Goal: Information Seeking & Learning: Find contact information

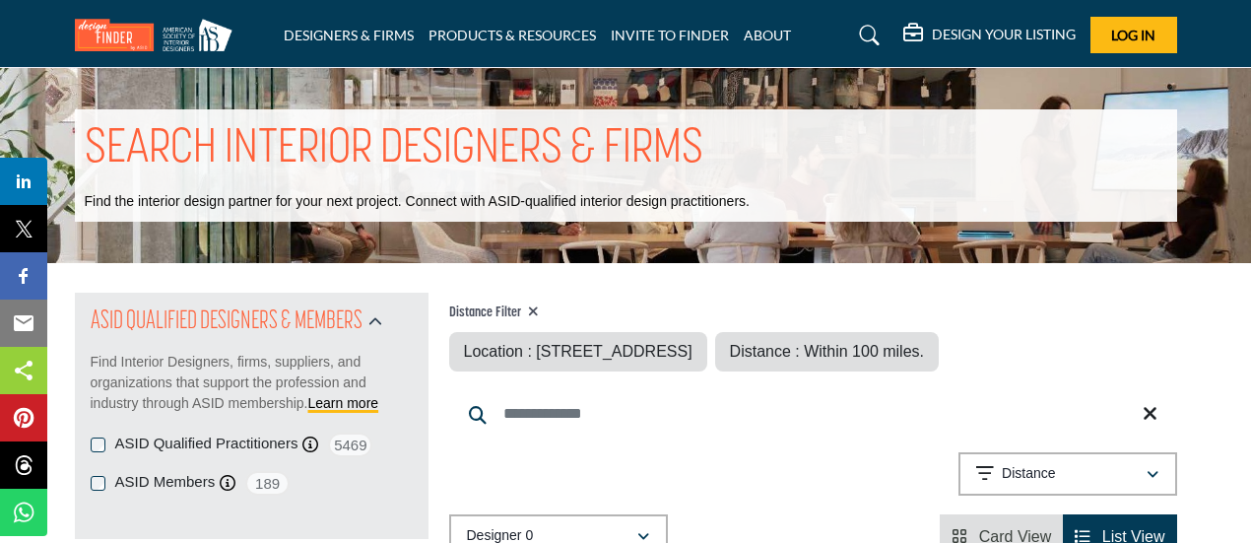
type input "**********"
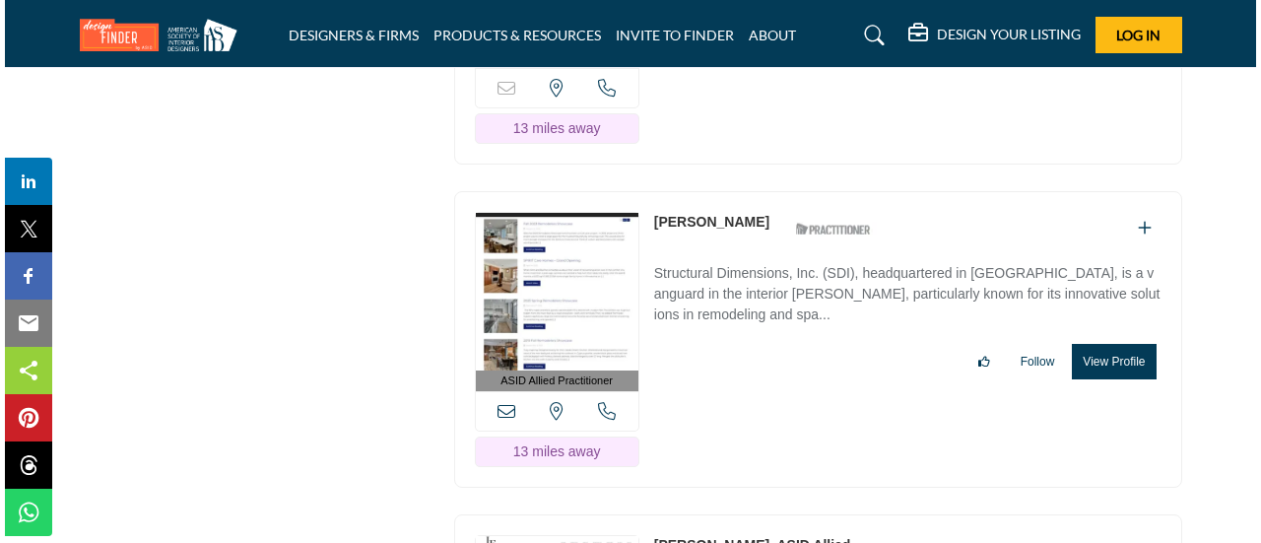
scroll to position [25293, 0]
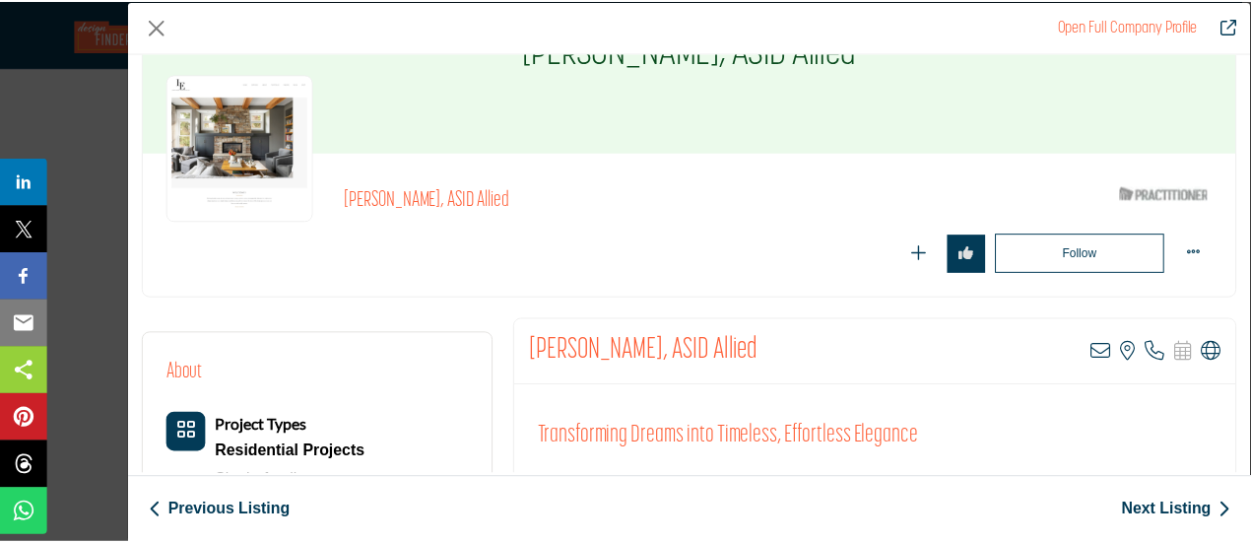
scroll to position [197, 0]
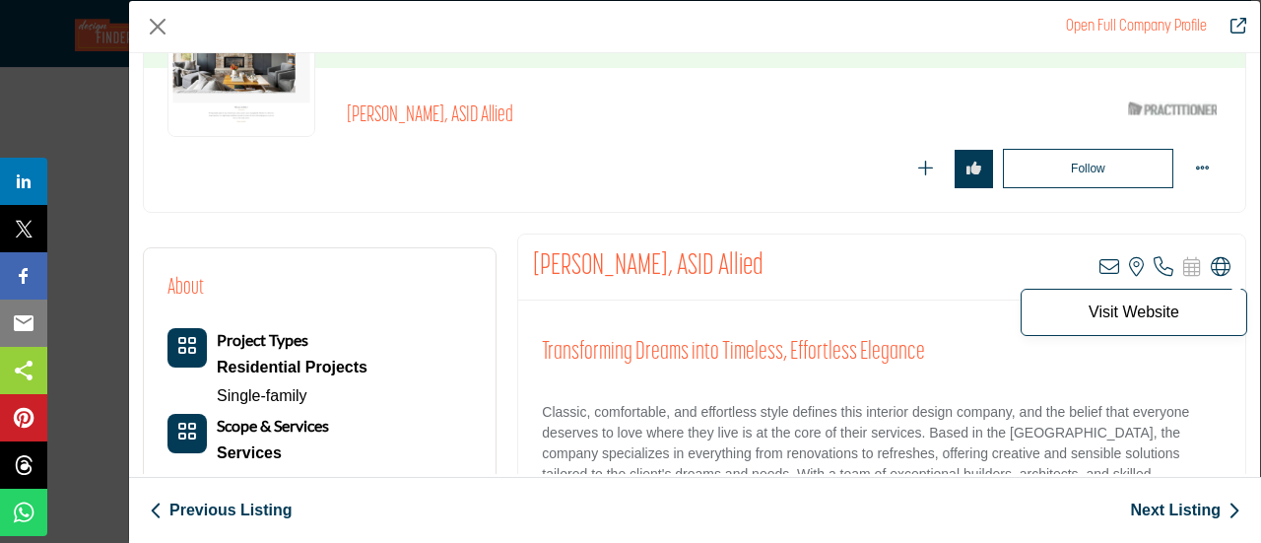
click at [1218, 257] on icon "Company Data Modal" at bounding box center [1221, 267] width 20 height 20
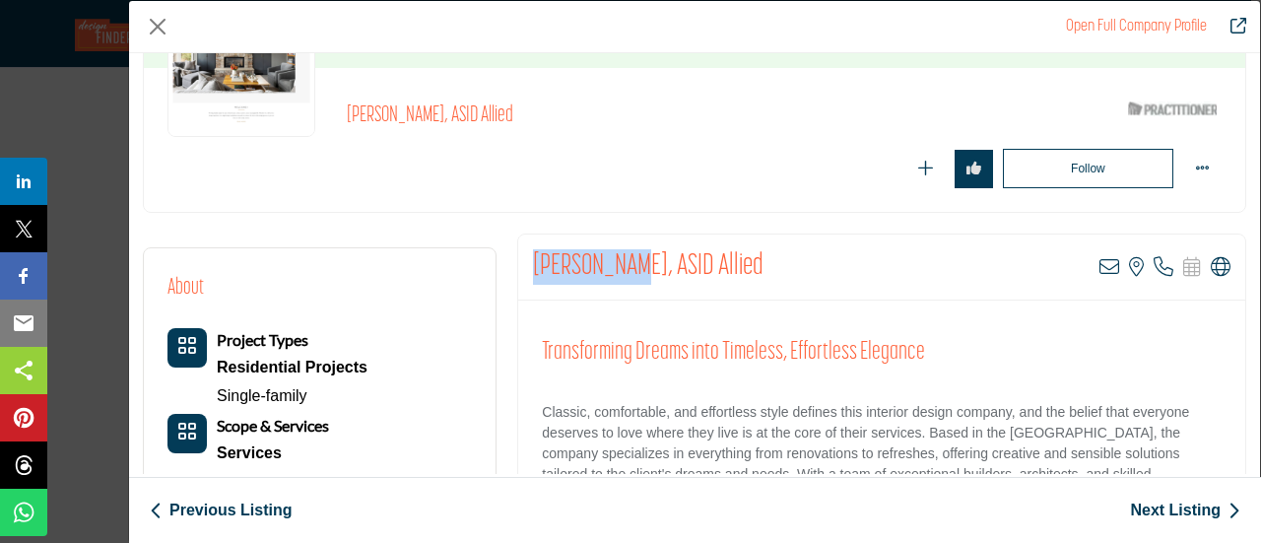
drag, startPoint x: 530, startPoint y: 265, endPoint x: 625, endPoint y: 263, distance: 95.6
click at [625, 263] on h2 "[PERSON_NAME], ASID Allied" at bounding box center [648, 266] width 230 height 35
copy h2 "Laura Engen"
click at [150, 27] on button "Close" at bounding box center [158, 27] width 30 height 30
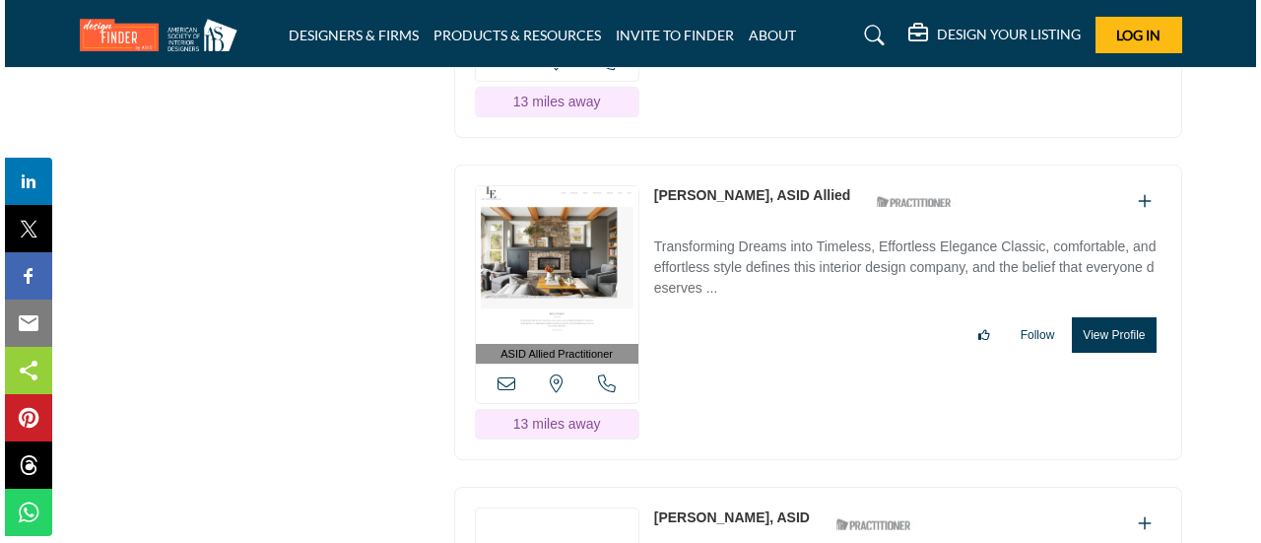
scroll to position [25687, 0]
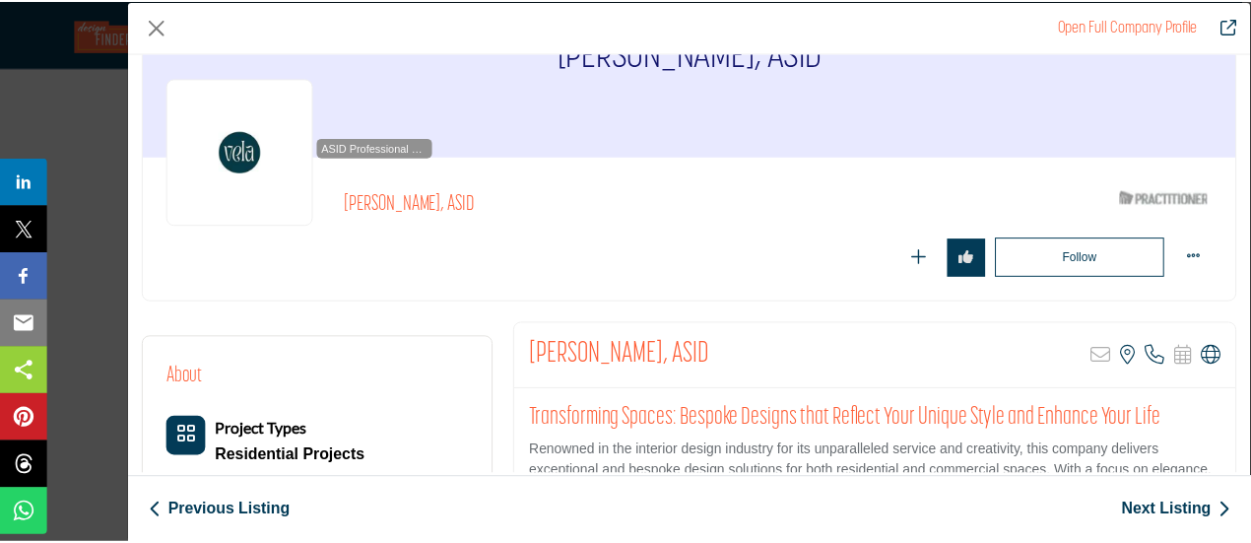
scroll to position [197, 0]
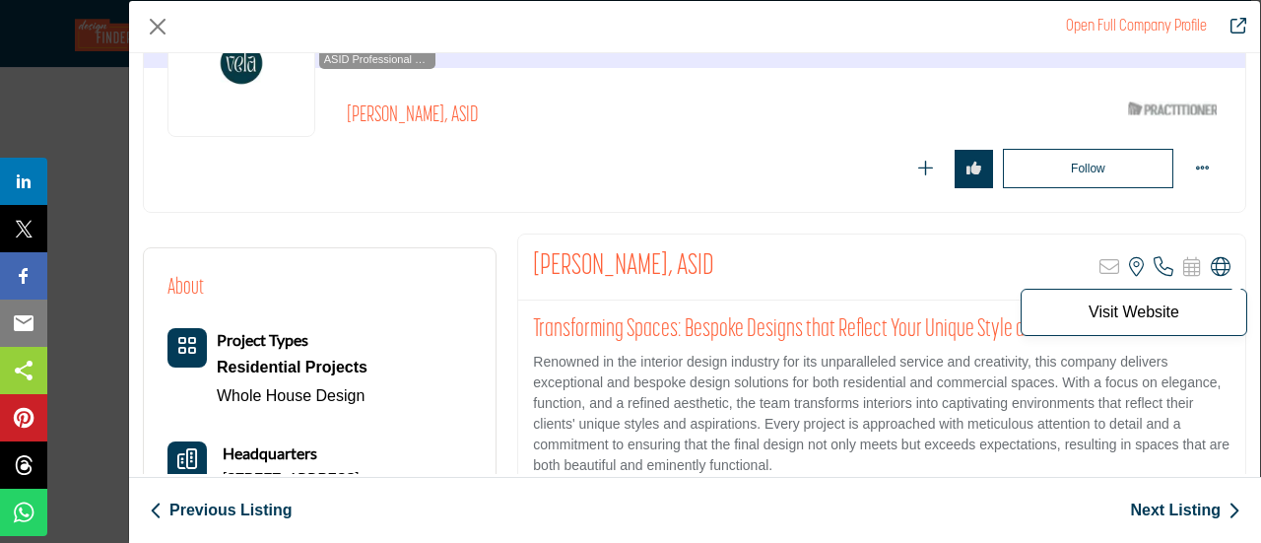
click at [1211, 265] on icon "Company Data Modal" at bounding box center [1221, 267] width 20 height 20
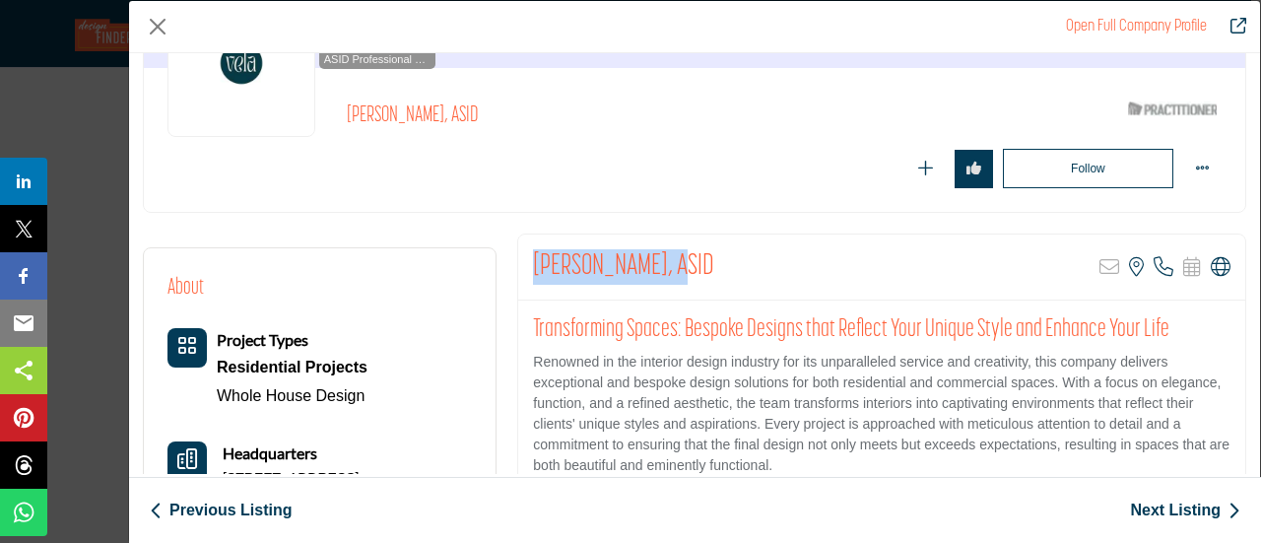
drag, startPoint x: 532, startPoint y: 250, endPoint x: 666, endPoint y: 262, distance: 134.5
click at [666, 262] on h2 "[PERSON_NAME], ASID" at bounding box center [623, 266] width 181 height 35
copy h2 "Kimberly Scanlon"
click at [156, 28] on button "Close" at bounding box center [158, 27] width 30 height 30
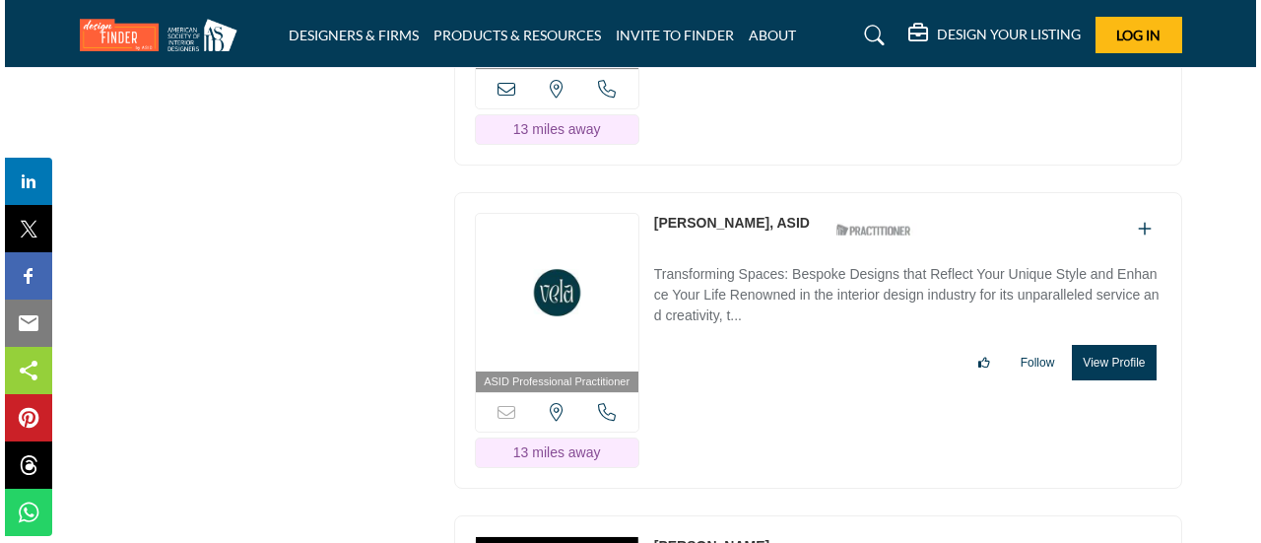
scroll to position [25982, 0]
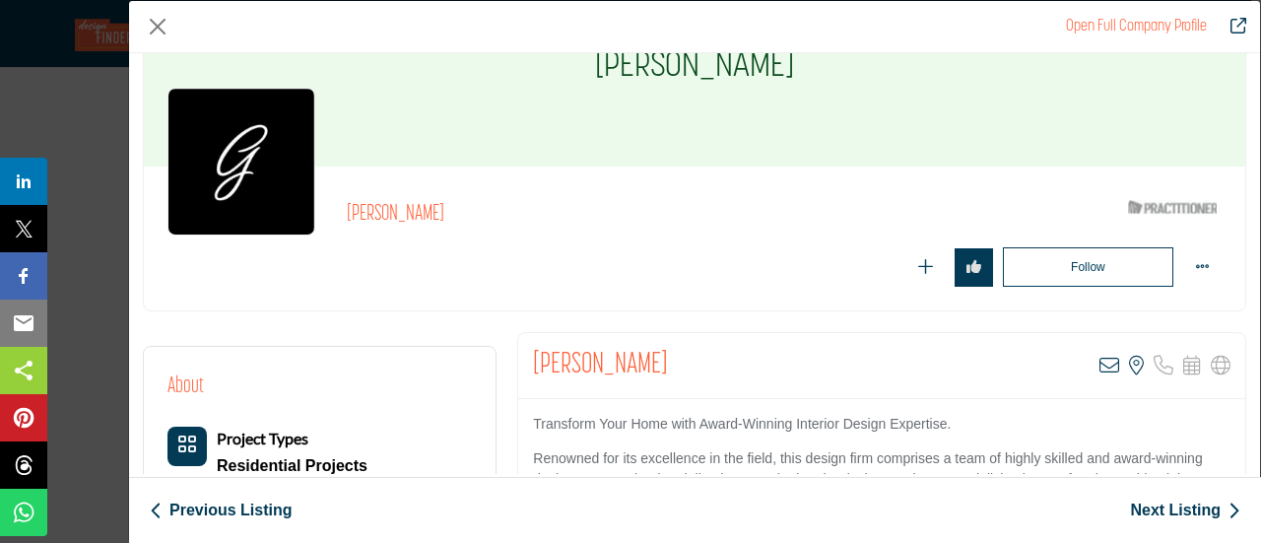
scroll to position [296, 0]
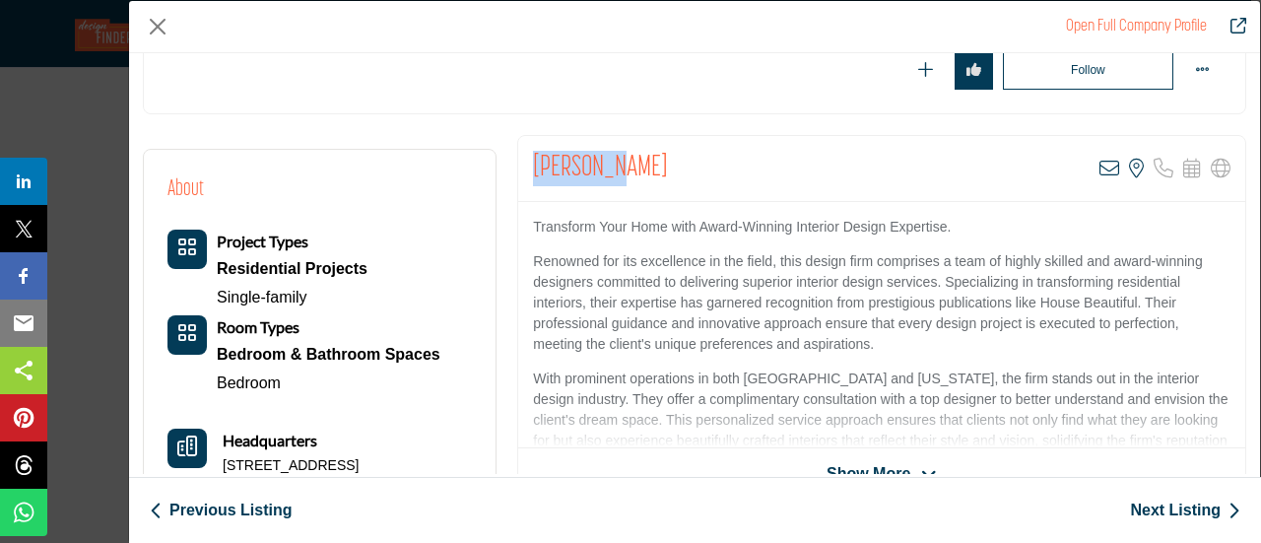
drag, startPoint x: 526, startPoint y: 157, endPoint x: 611, endPoint y: 156, distance: 84.7
click at [611, 156] on div "Lori Berg View email address of this listing View the location of this listing" at bounding box center [881, 169] width 727 height 66
copy h2 "[PERSON_NAME]"
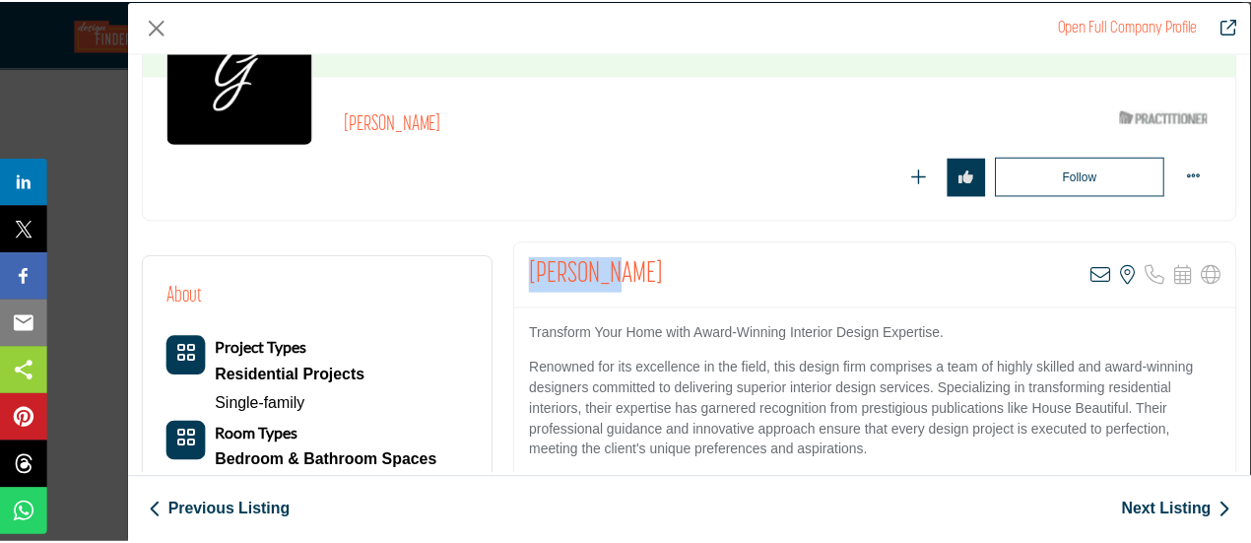
scroll to position [0, 0]
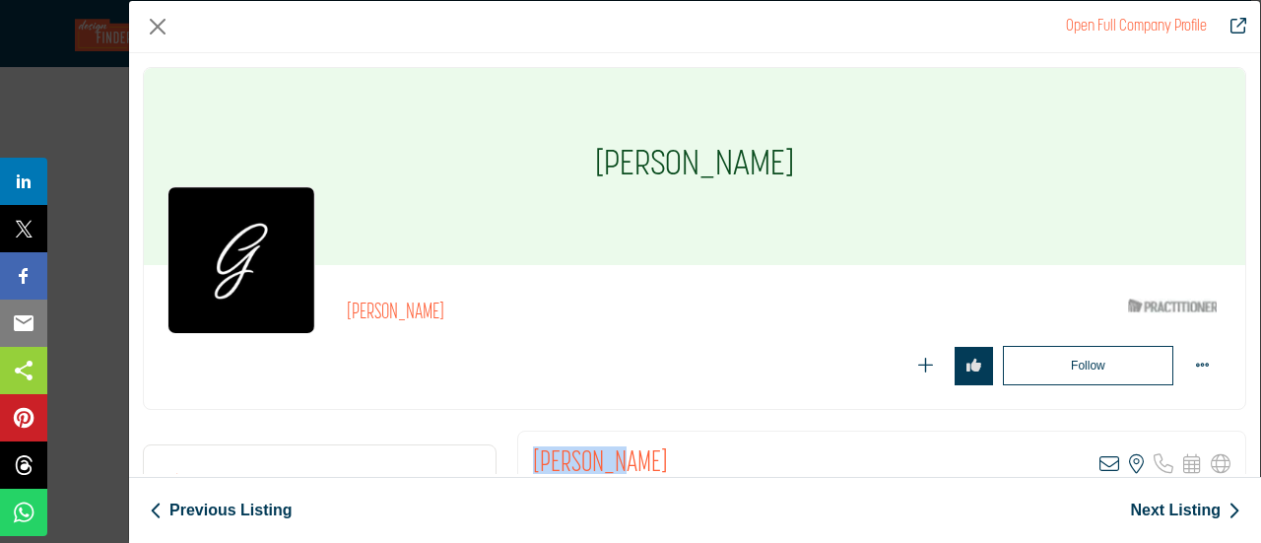
copy h2 "[PERSON_NAME]"
click at [159, 26] on button "Close" at bounding box center [158, 27] width 30 height 30
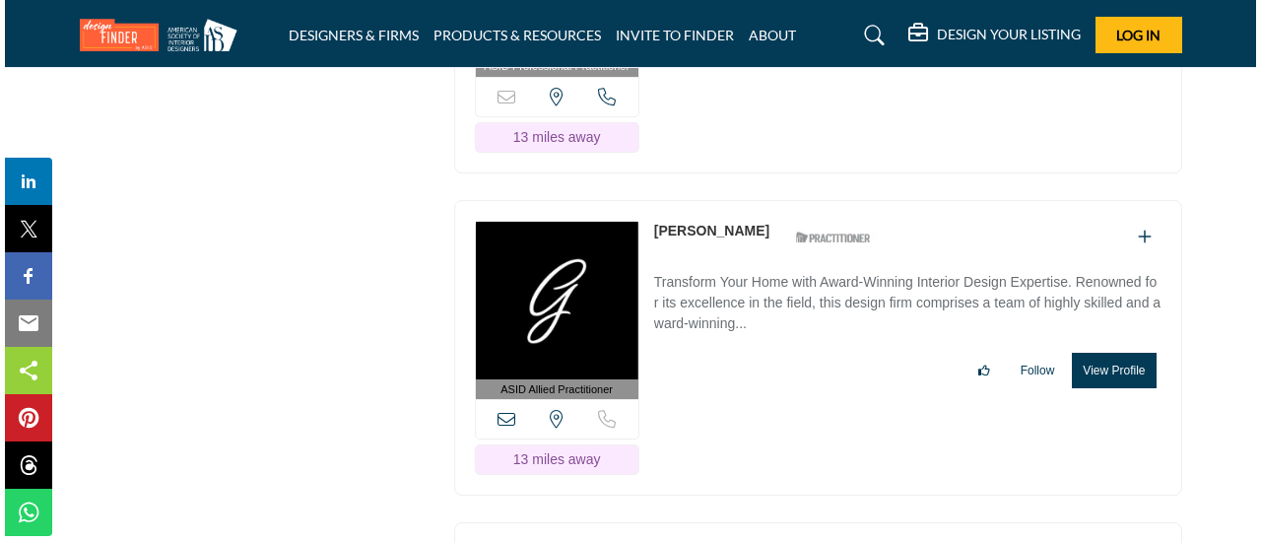
scroll to position [26278, 0]
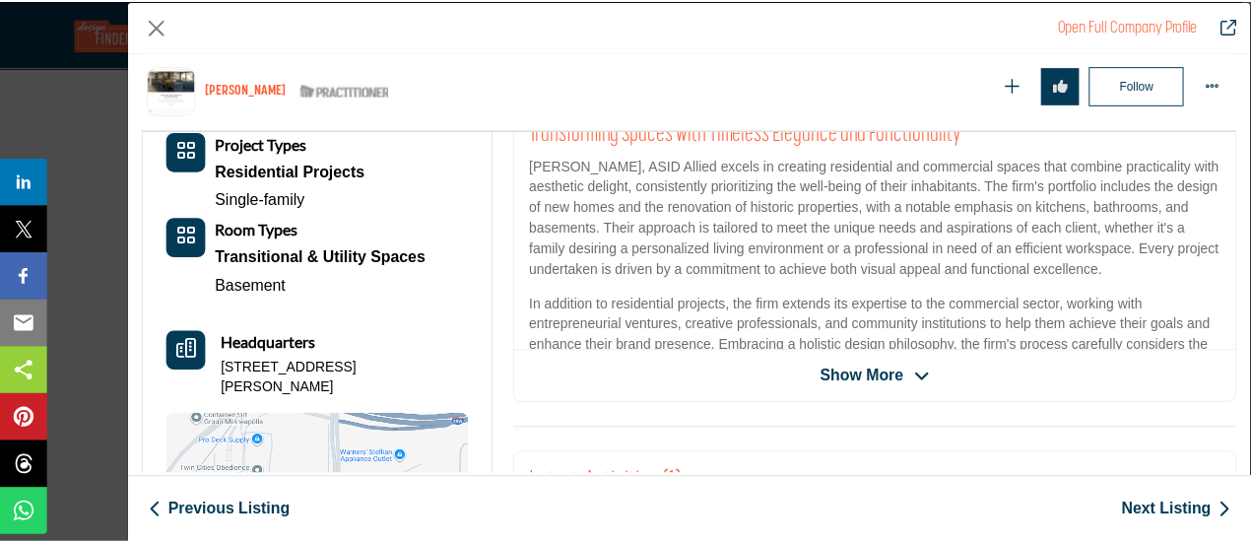
scroll to position [296, 0]
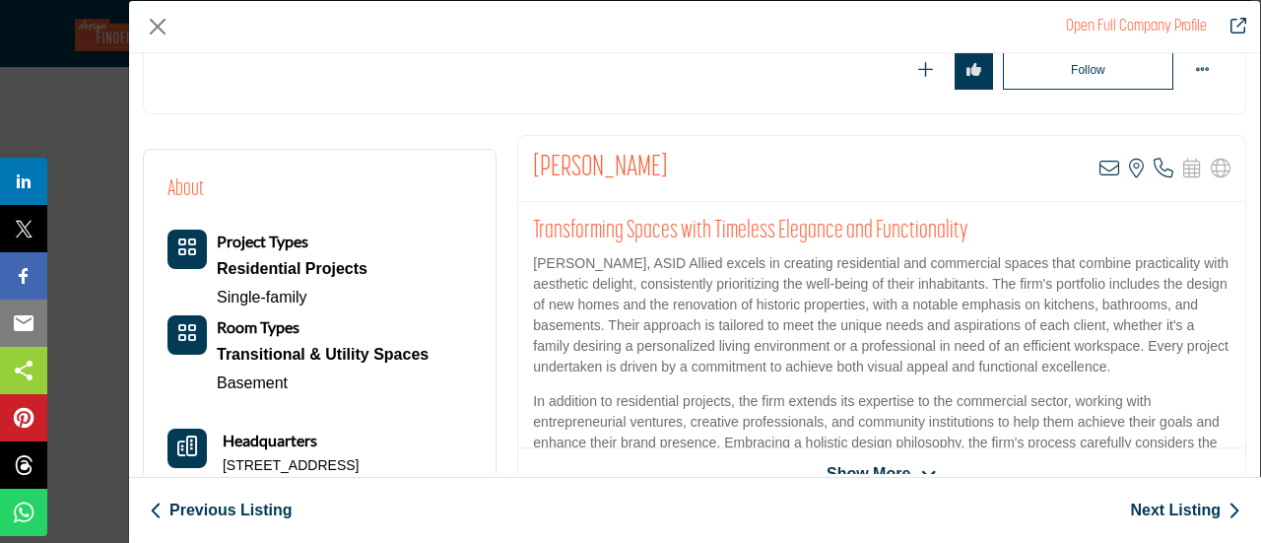
drag, startPoint x: 530, startPoint y: 170, endPoint x: 654, endPoint y: 188, distance: 125.4
click at [654, 188] on div "Lisa Antenucci View email address of this listing View the location of this lis…" at bounding box center [881, 169] width 727 height 66
copy h2 "[PERSON_NAME]"
click at [154, 25] on button "Close" at bounding box center [158, 27] width 30 height 30
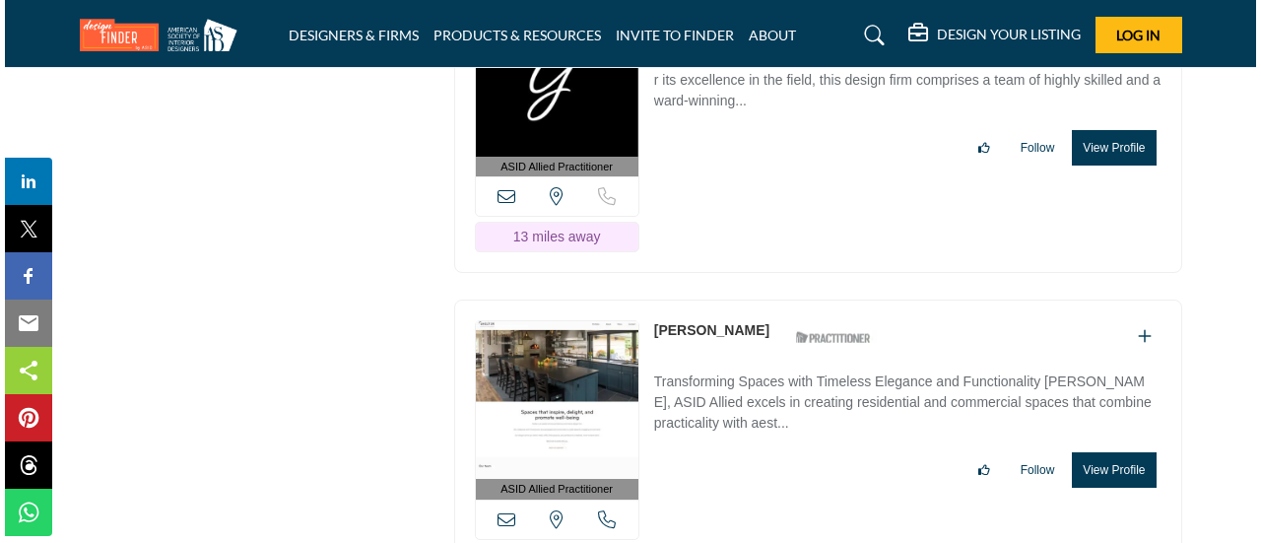
scroll to position [26573, 0]
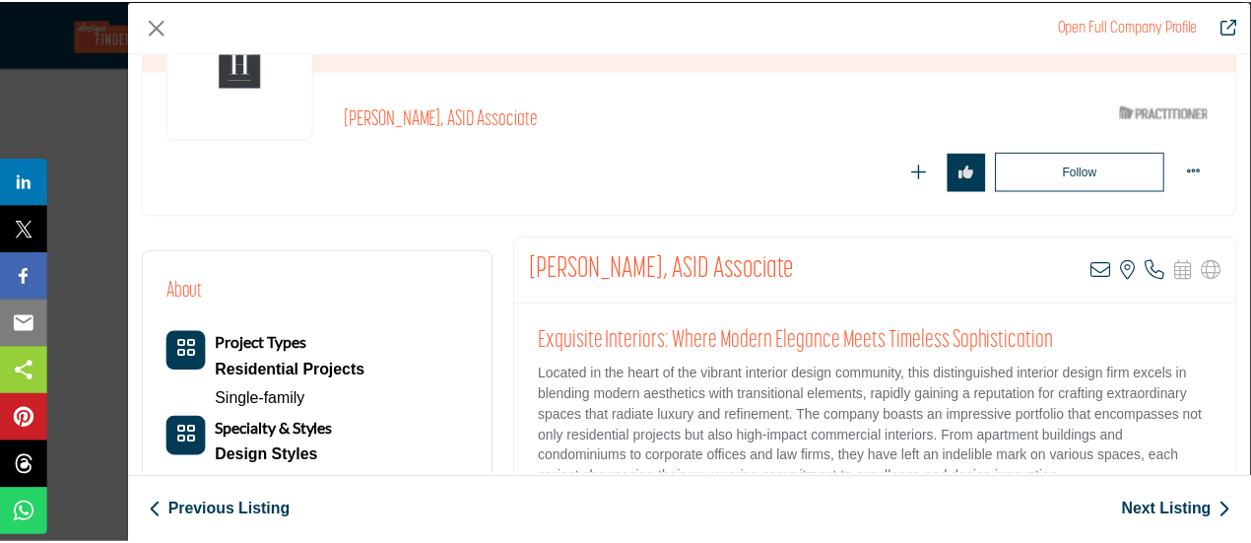
scroll to position [197, 0]
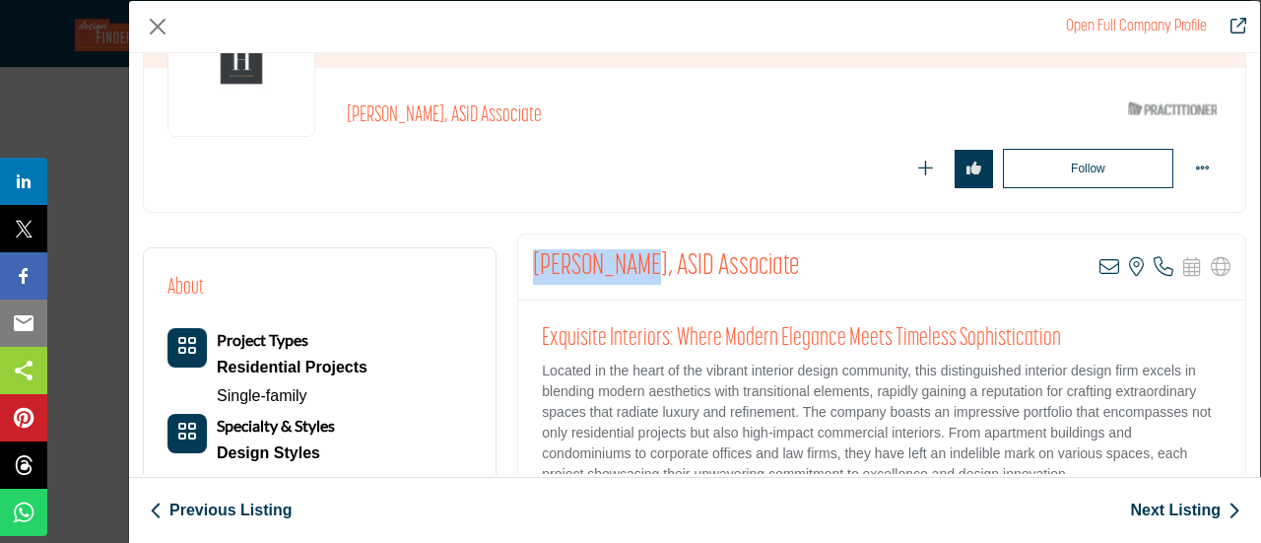
drag, startPoint x: 528, startPoint y: 254, endPoint x: 614, endPoint y: 257, distance: 85.7
click at [614, 257] on div "Karl Peltier, ASID Associate View email address of this listing View the locati…" at bounding box center [881, 267] width 727 height 66
copy h2 "Karl Peltier"
click at [152, 27] on button "Close" at bounding box center [158, 27] width 30 height 30
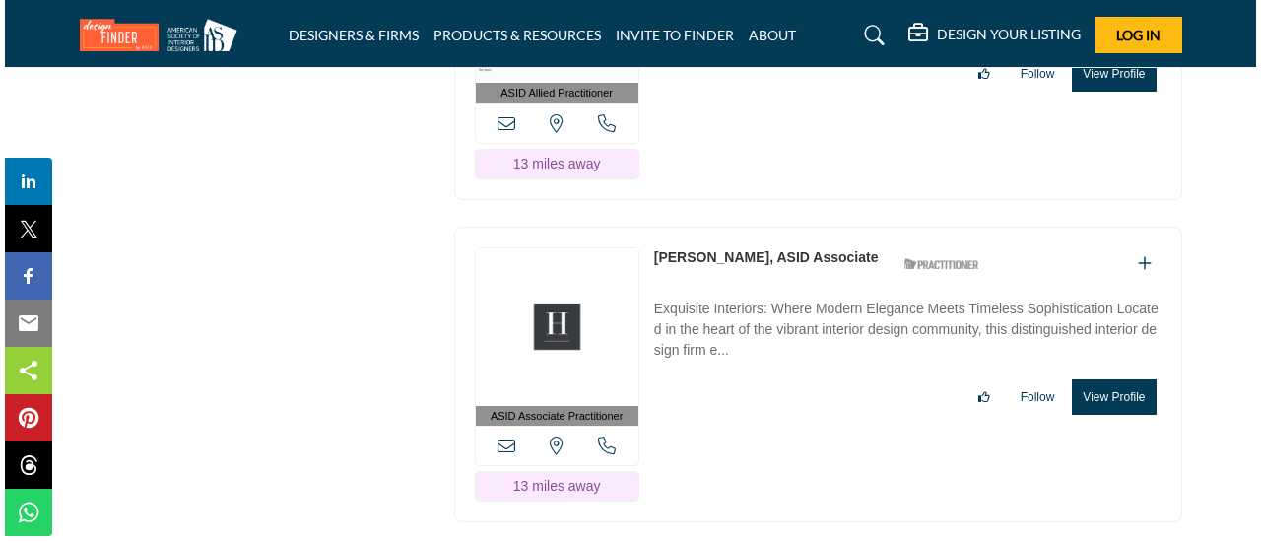
scroll to position [26869, 0]
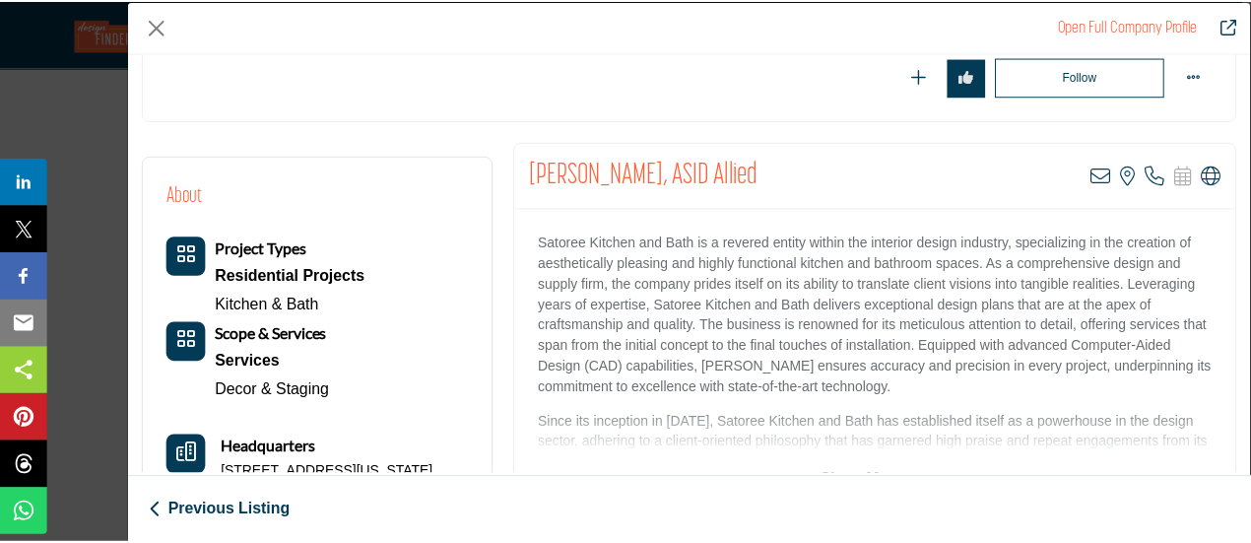
scroll to position [296, 0]
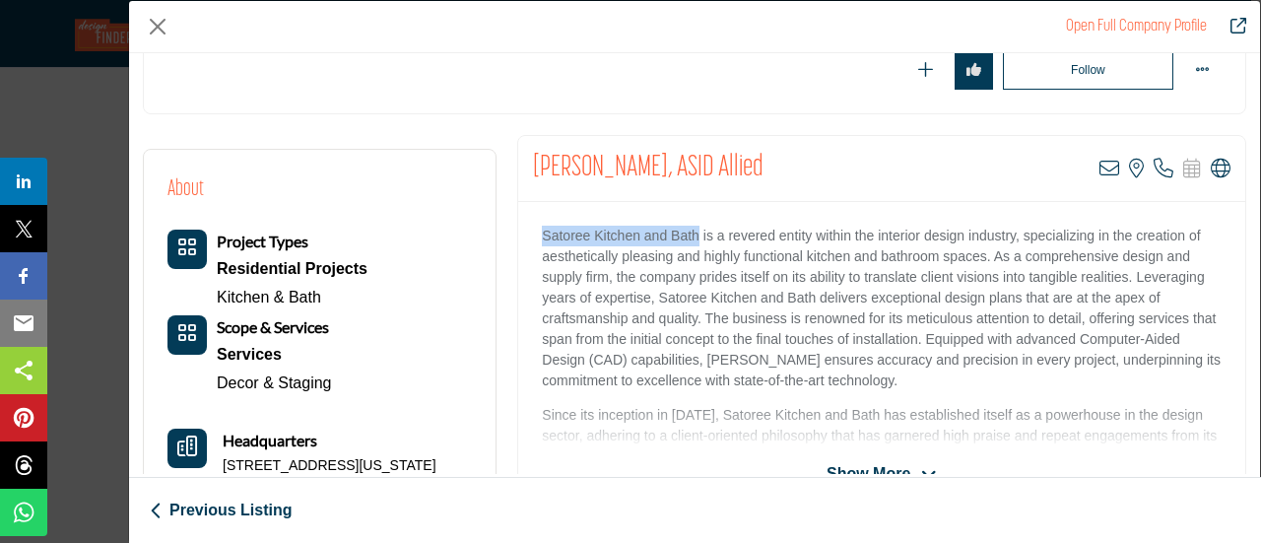
drag, startPoint x: 530, startPoint y: 237, endPoint x: 693, endPoint y: 239, distance: 163.5
click at [693, 239] on div "Satoree Kitchen and Bath is a revered entity within the interior design industr…" at bounding box center [881, 325] width 727 height 246
copy p "Satoree Kitchen and Bath"
click at [154, 27] on button "Close" at bounding box center [158, 27] width 30 height 30
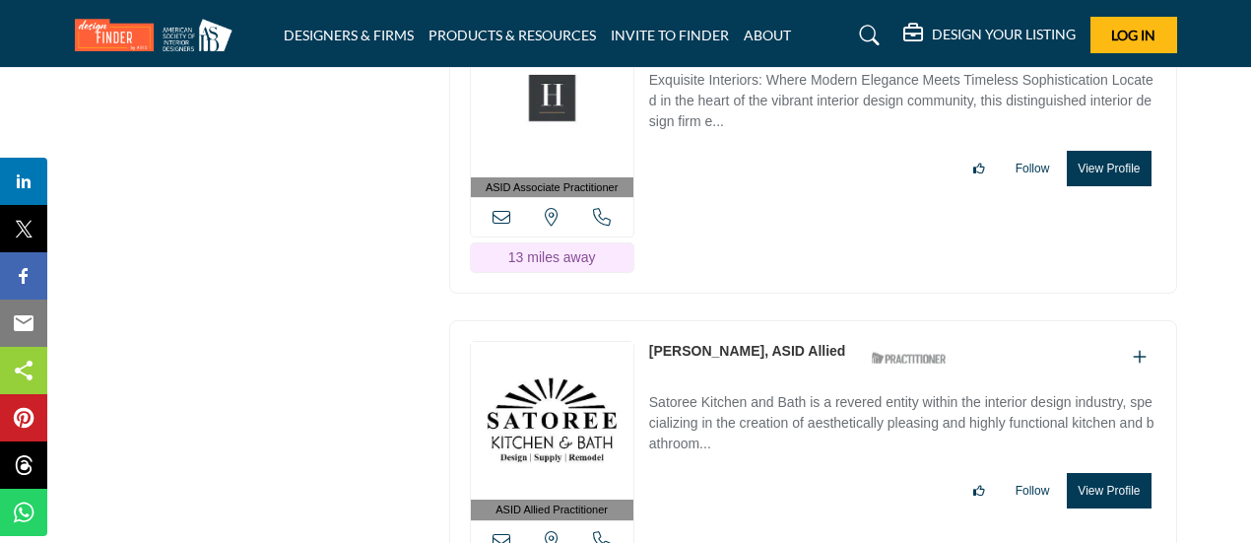
scroll to position [27066, 0]
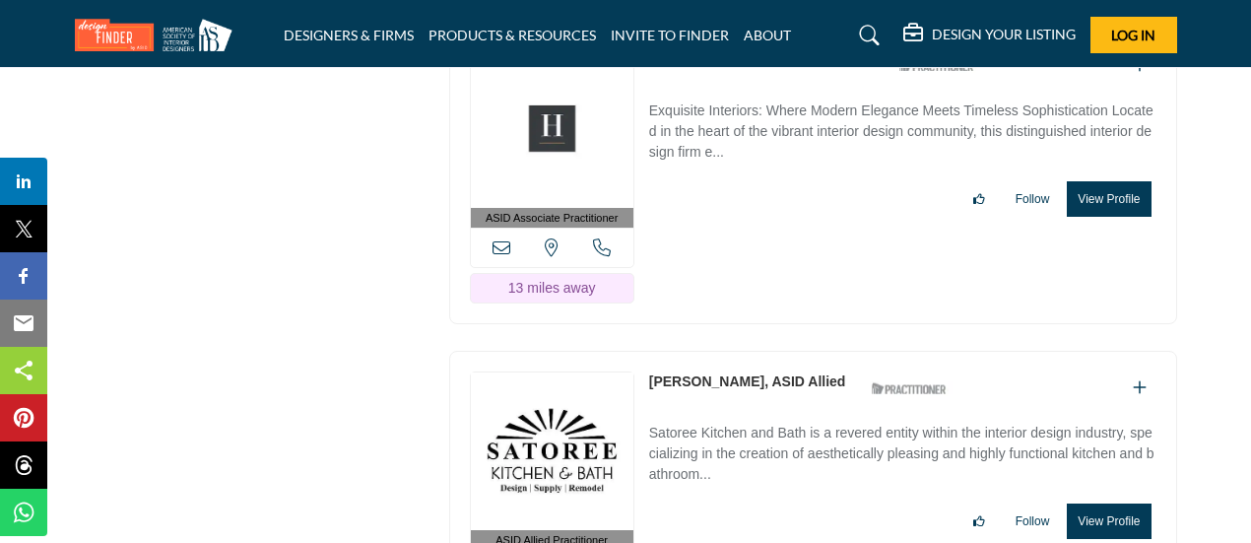
click at [1103, 503] on button "View Profile" at bounding box center [1109, 520] width 84 height 35
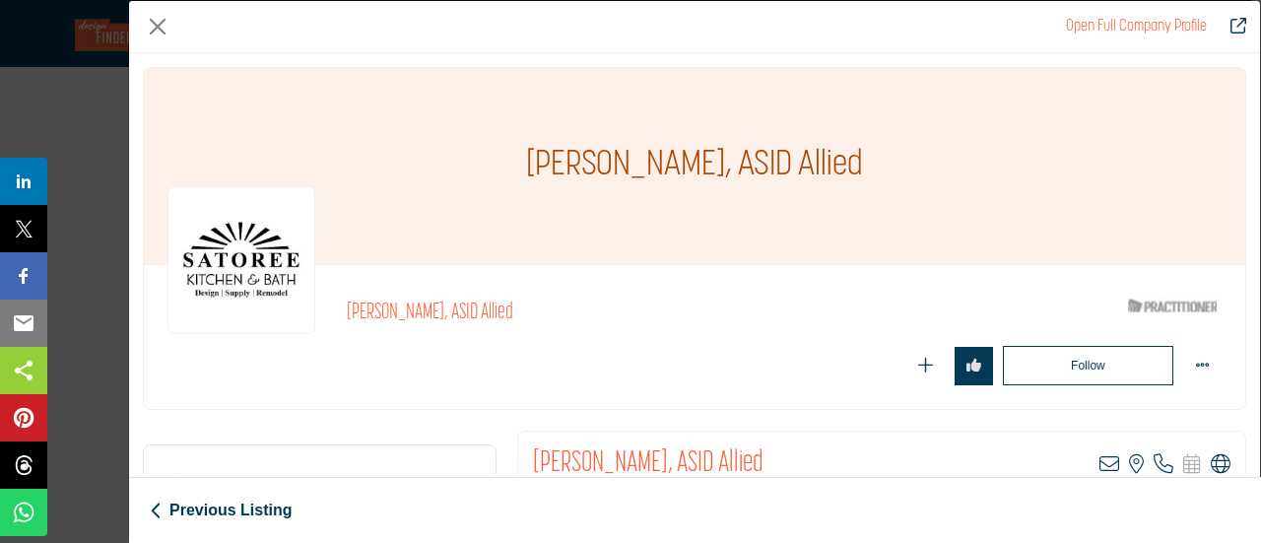
click at [1213, 462] on icon "Company Data Modal" at bounding box center [1221, 464] width 20 height 20
click at [165, 24] on button "Close" at bounding box center [158, 27] width 30 height 30
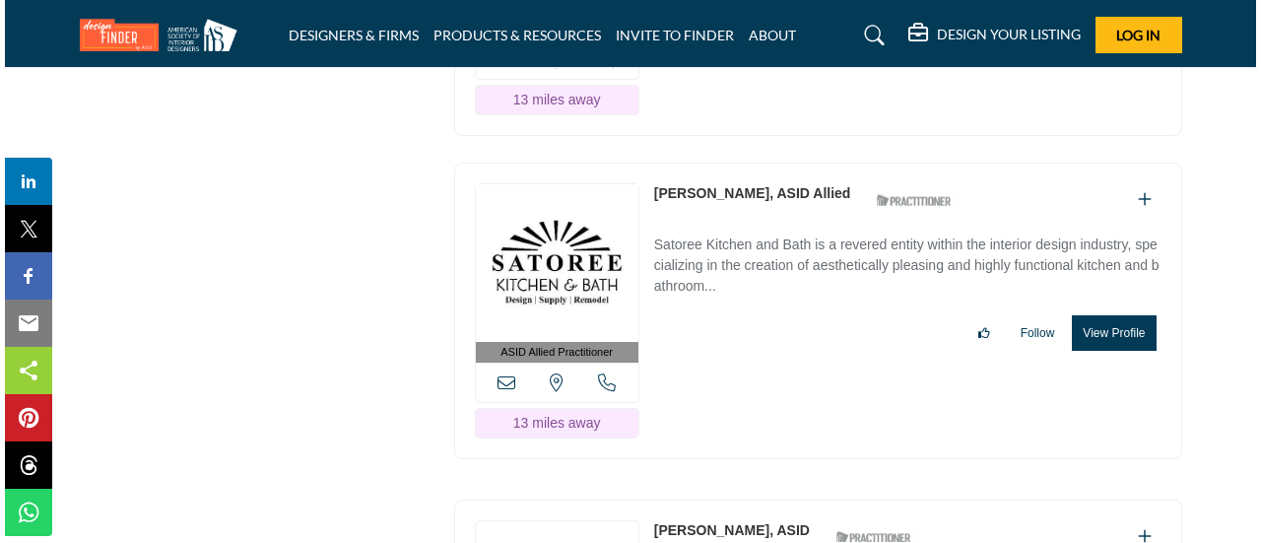
scroll to position [27361, 0]
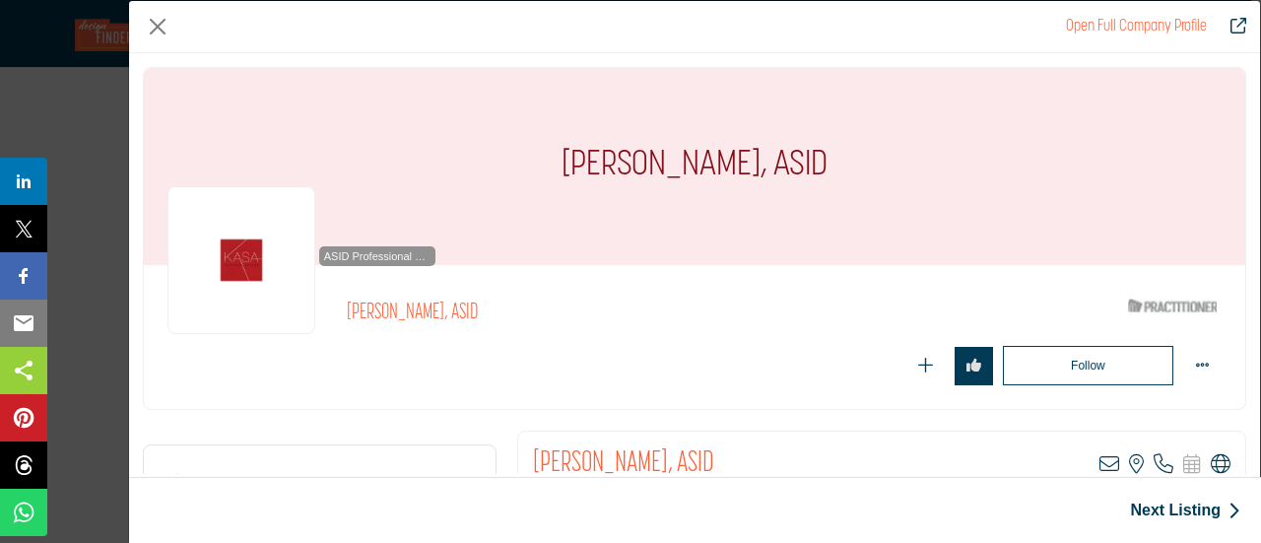
click at [1211, 454] on icon "Company Data Modal" at bounding box center [1221, 464] width 20 height 20
drag, startPoint x: 528, startPoint y: 450, endPoint x: 654, endPoint y: 458, distance: 126.3
click at [654, 458] on div "Bonnie Kespohl, ASID View email address of this listing View the location of th…" at bounding box center [881, 464] width 727 height 66
click at [1154, 474] on div "Open Full Company Profile Bonnie Kespohl, ASID ASID Qualified Practitioner who …" at bounding box center [694, 271] width 1133 height 543
drag, startPoint x: 532, startPoint y: 454, endPoint x: 654, endPoint y: 457, distance: 122.2
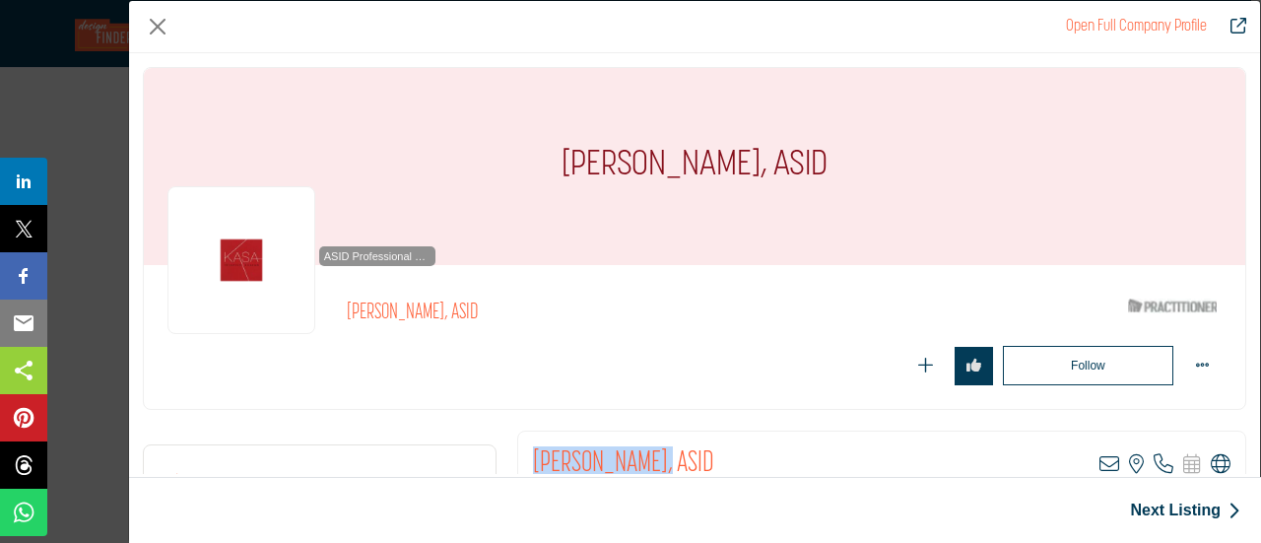
click at [654, 457] on h2 "[PERSON_NAME], ASID" at bounding box center [623, 463] width 181 height 35
click at [1013, 475] on div "Open Full Company Profile Bonnie Kespohl, ASID ASID Qualified Practitioner who …" at bounding box center [694, 271] width 1133 height 543
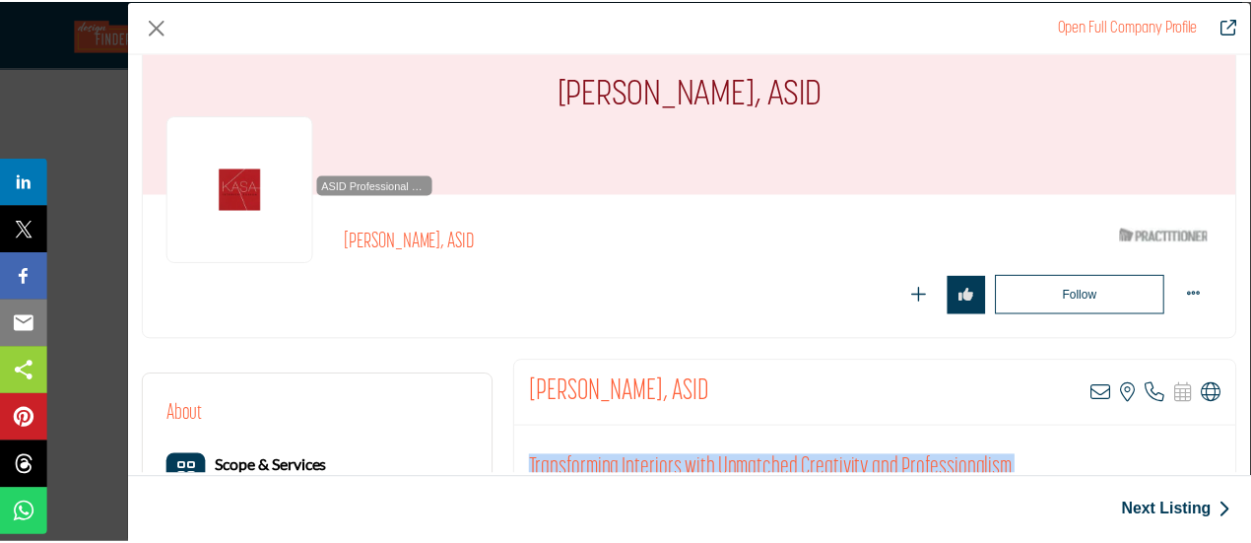
scroll to position [99, 0]
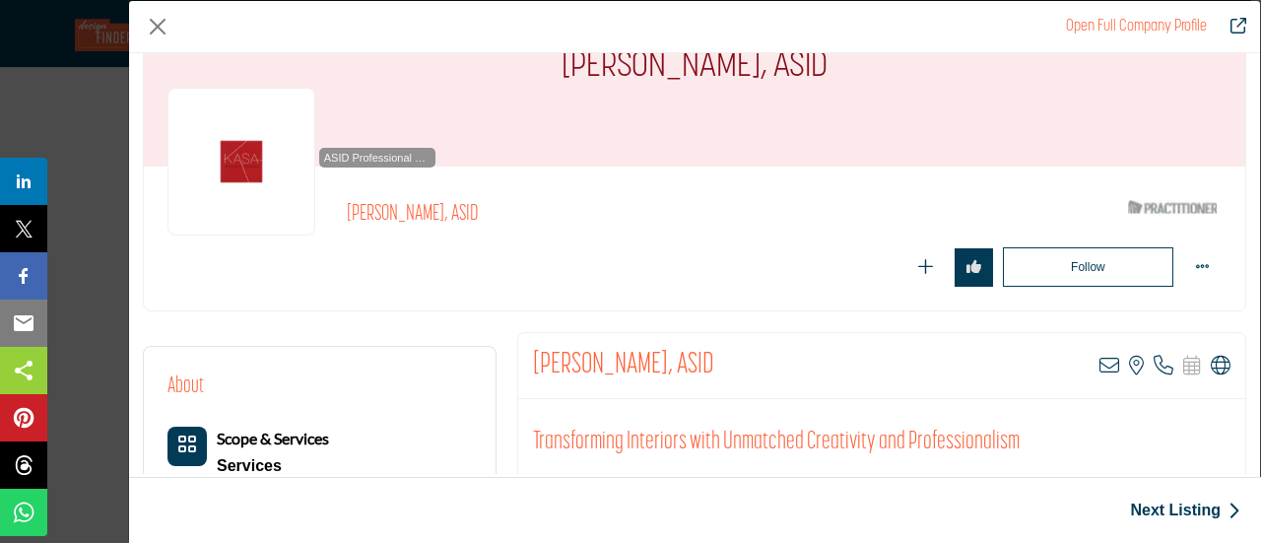
click at [576, 365] on h2 "[PERSON_NAME], ASID" at bounding box center [623, 365] width 181 height 35
drag, startPoint x: 534, startPoint y: 358, endPoint x: 654, endPoint y: 362, distance: 120.2
click at [654, 362] on h2 "[PERSON_NAME], ASID" at bounding box center [623, 365] width 181 height 35
click at [156, 21] on button "Close" at bounding box center [158, 27] width 30 height 30
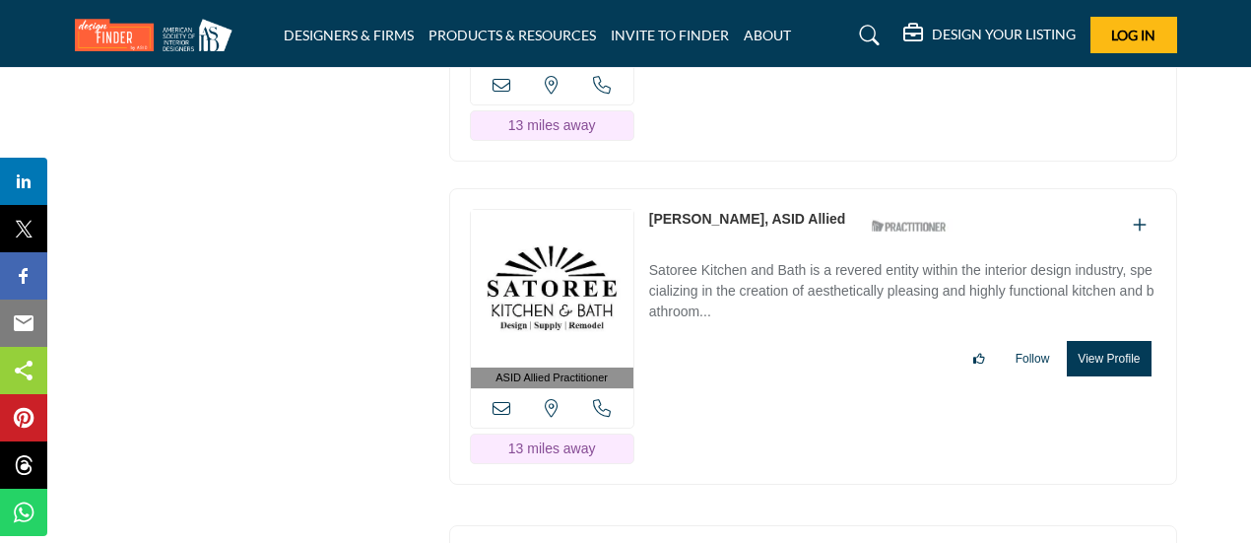
scroll to position [27524, 0]
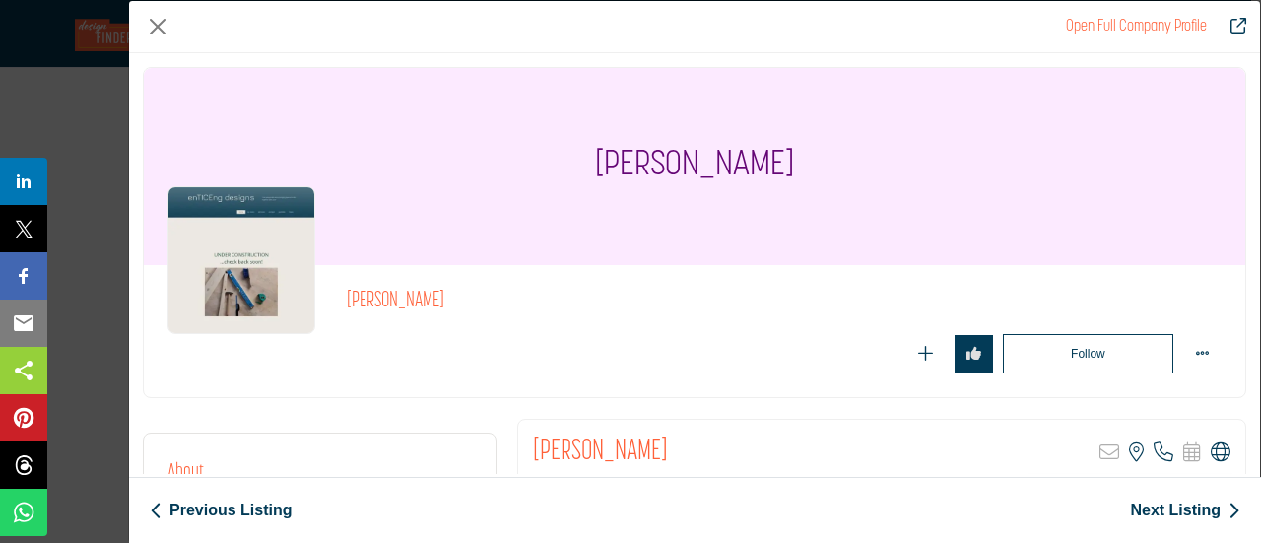
click at [1211, 452] on icon "Company Data Modal" at bounding box center [1221, 452] width 20 height 20
drag, startPoint x: 629, startPoint y: 163, endPoint x: 745, endPoint y: 172, distance: 115.7
click at [745, 172] on h1 "[PERSON_NAME]" at bounding box center [694, 166] width 199 height 197
click at [151, 30] on button "Close" at bounding box center [158, 27] width 30 height 30
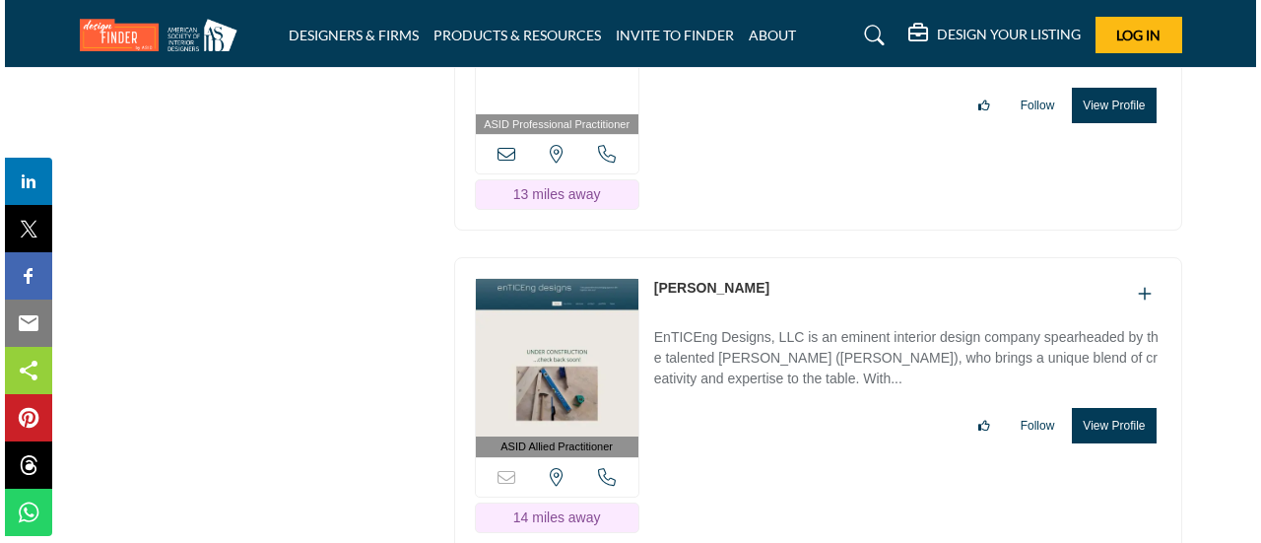
scroll to position [27819, 0]
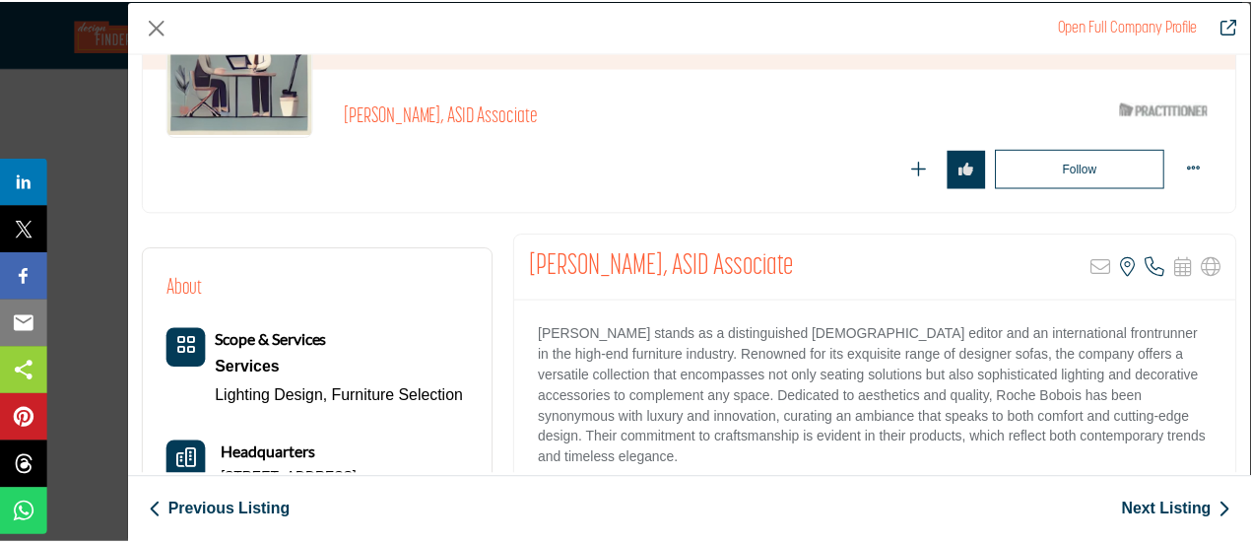
scroll to position [296, 0]
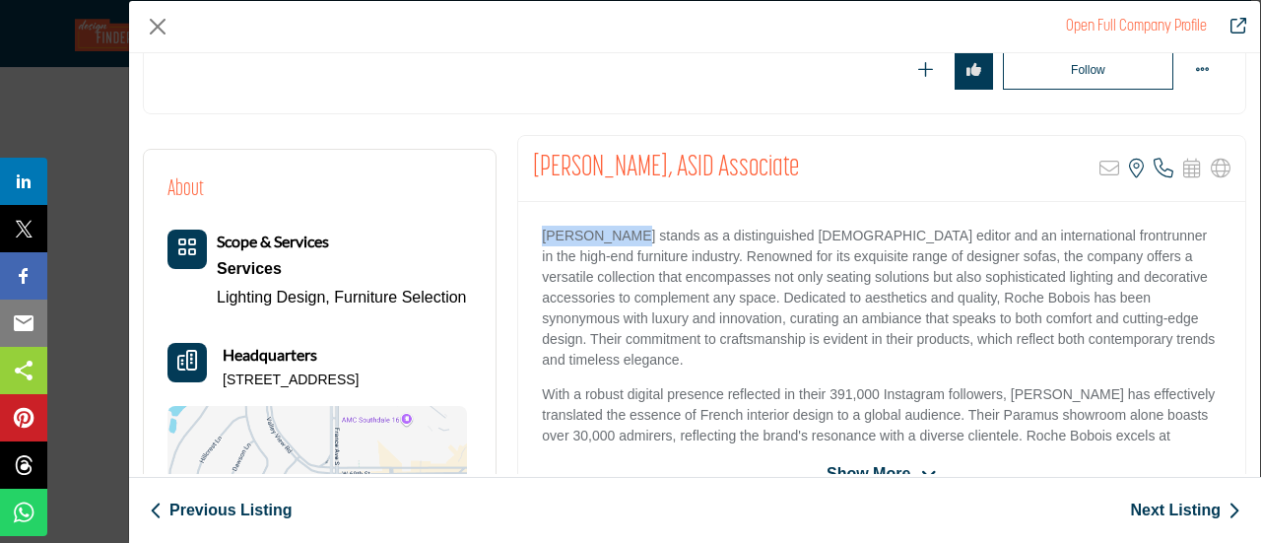
drag, startPoint x: 542, startPoint y: 235, endPoint x: 623, endPoint y: 239, distance: 80.9
click at [623, 239] on p "Roche Bobois stands as a distinguished French editor and an international front…" at bounding box center [882, 298] width 680 height 145
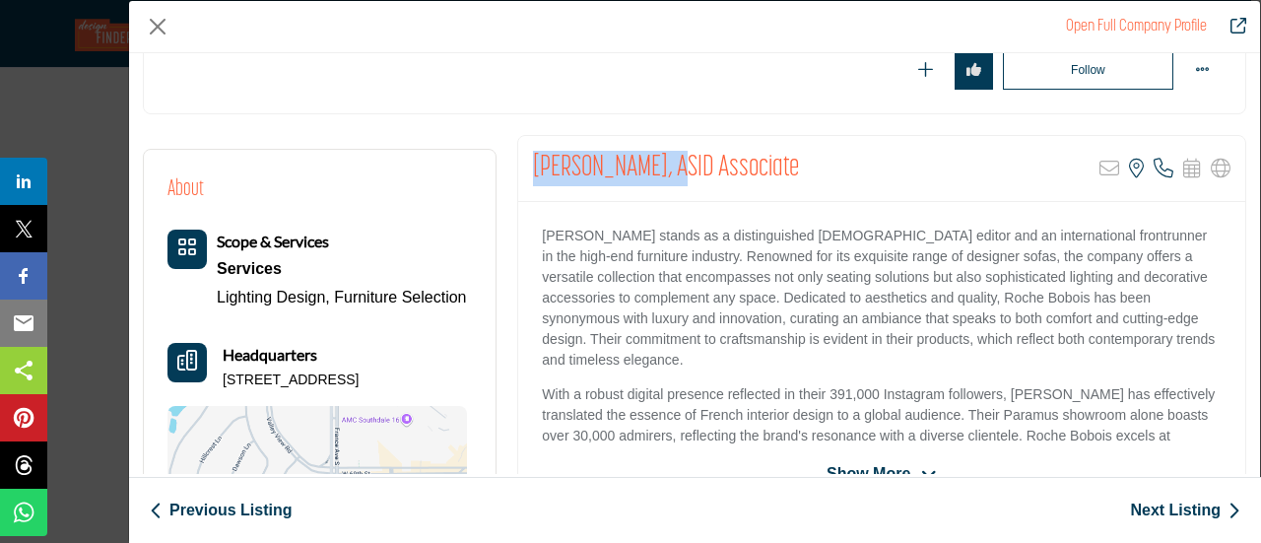
drag, startPoint x: 532, startPoint y: 153, endPoint x: 669, endPoint y: 166, distance: 137.6
click at [669, 166] on h2 "[PERSON_NAME], ASID Associate" at bounding box center [666, 168] width 266 height 35
click at [145, 25] on button "Close" at bounding box center [158, 27] width 30 height 30
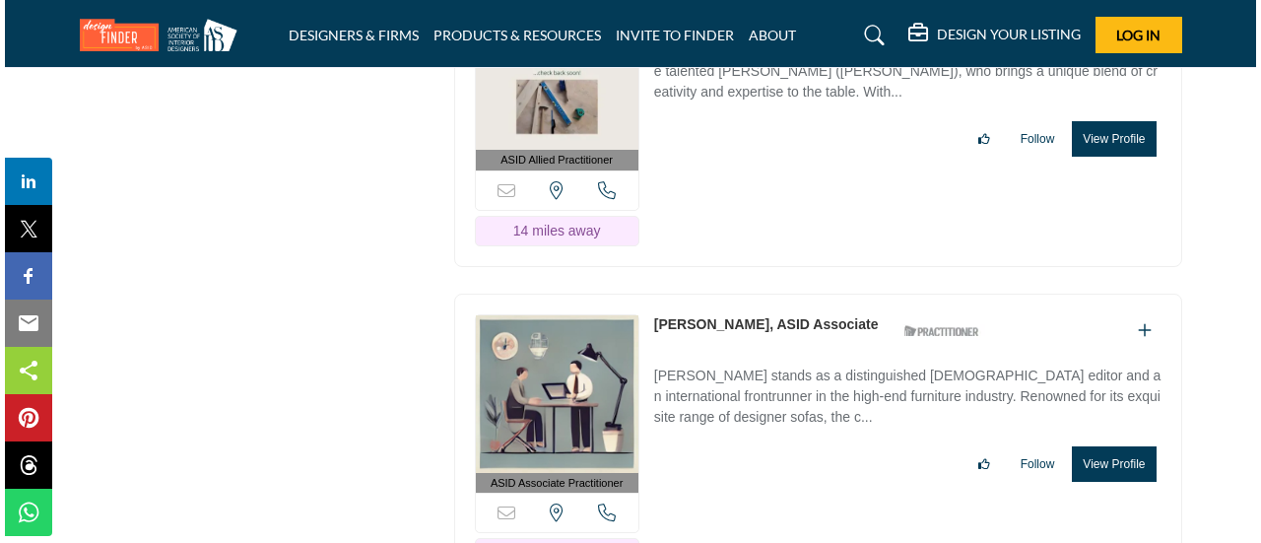
scroll to position [28115, 0]
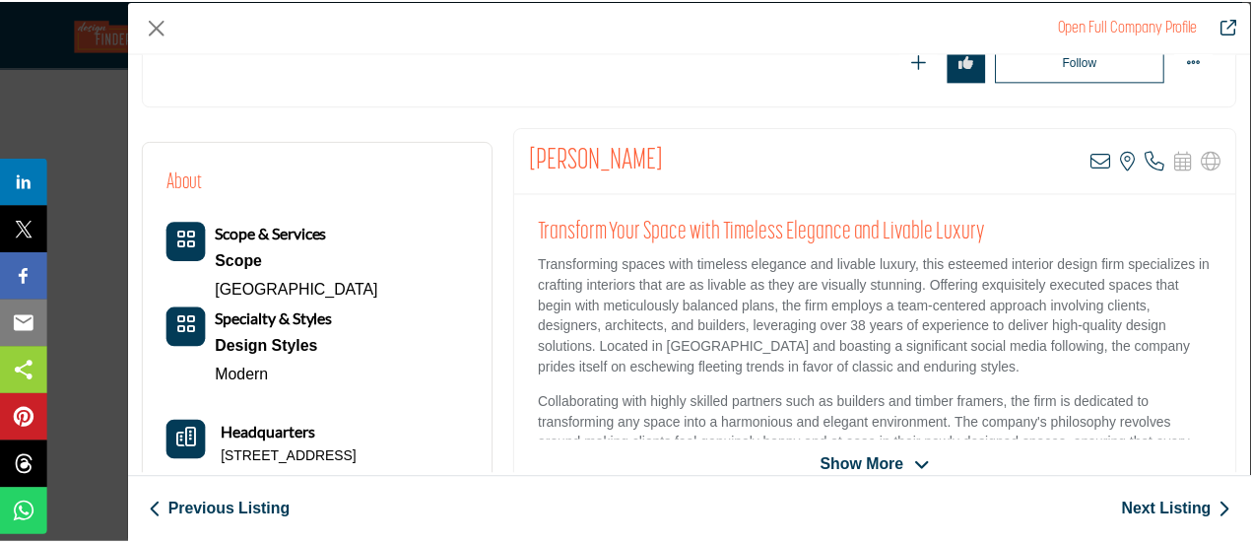
scroll to position [296, 0]
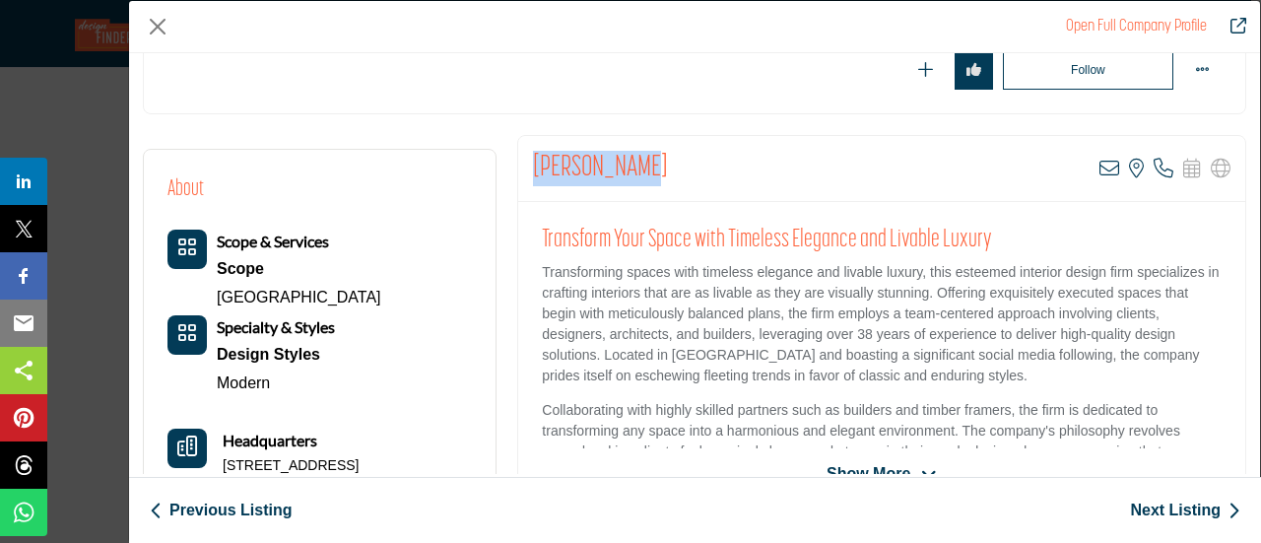
drag, startPoint x: 531, startPoint y: 174, endPoint x: 630, endPoint y: 167, distance: 99.7
click at [630, 167] on h2 "[PERSON_NAME]" at bounding box center [600, 168] width 135 height 35
click at [498, 72] on div "Follow Following" at bounding box center [784, 69] width 875 height 39
click at [158, 23] on button "Close" at bounding box center [158, 27] width 30 height 30
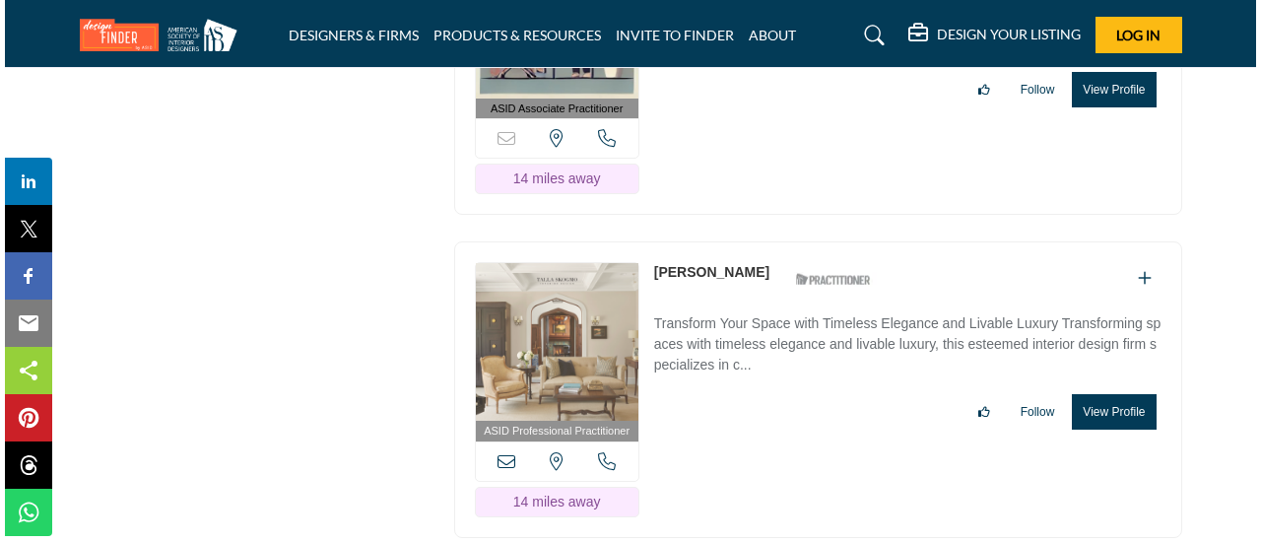
scroll to position [28509, 0]
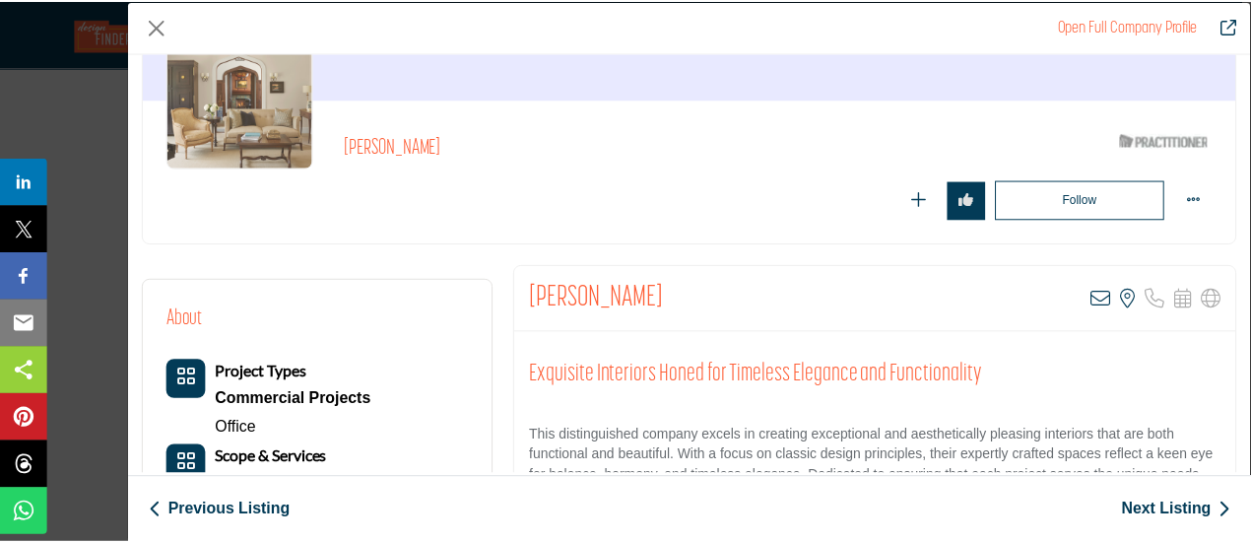
scroll to position [197, 0]
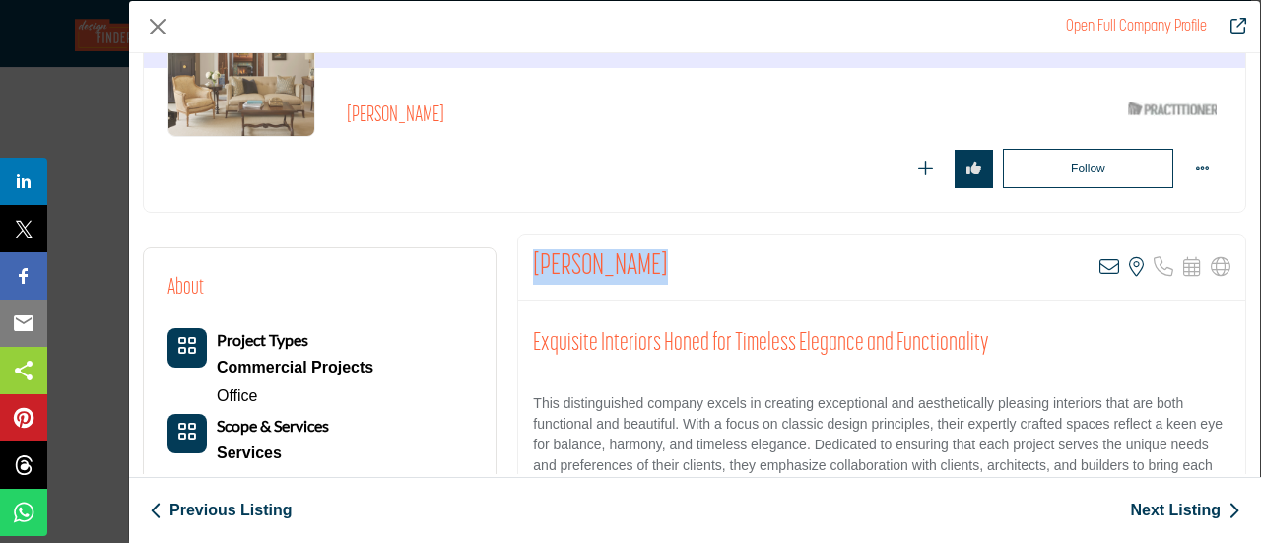
drag, startPoint x: 534, startPoint y: 267, endPoint x: 643, endPoint y: 270, distance: 109.4
click at [643, 270] on h2 "[PERSON_NAME]" at bounding box center [600, 266] width 135 height 35
click at [160, 20] on button "Close" at bounding box center [158, 27] width 30 height 30
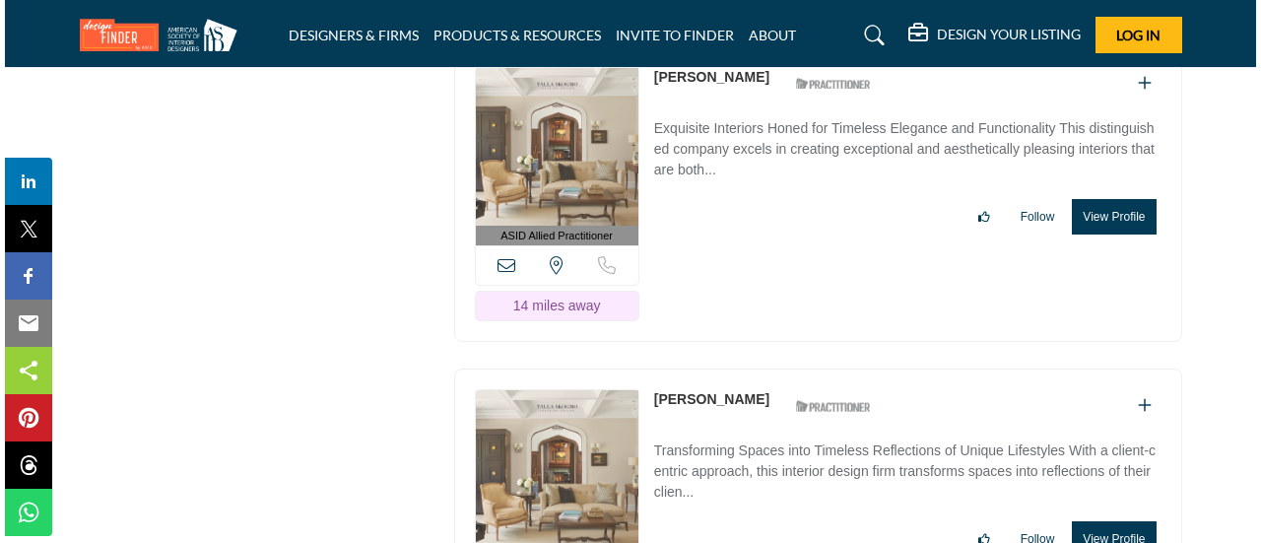
scroll to position [29198, 0]
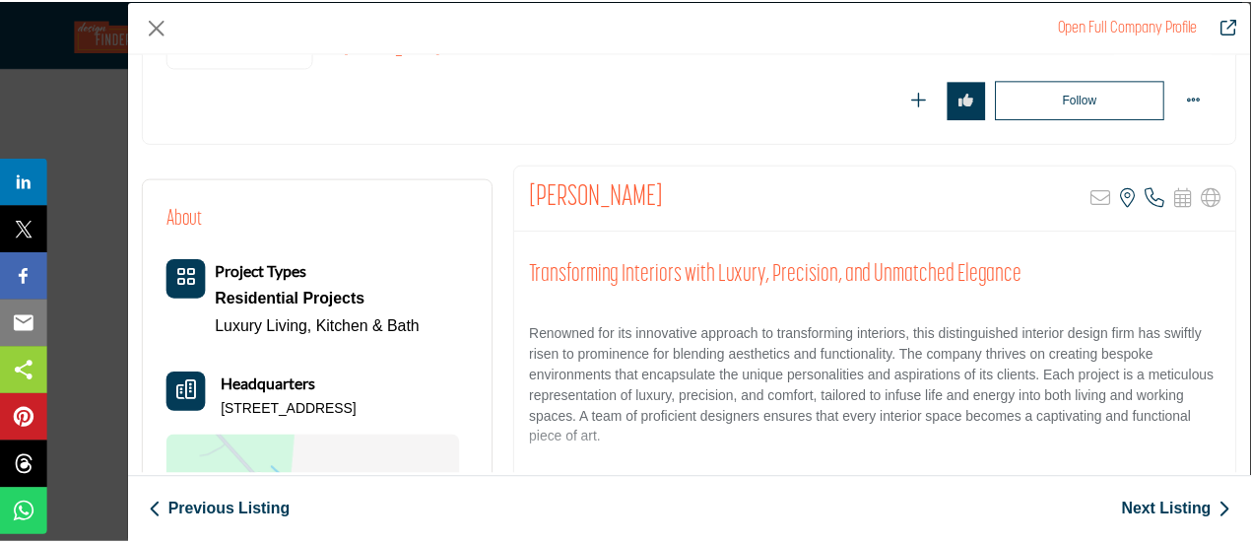
scroll to position [296, 0]
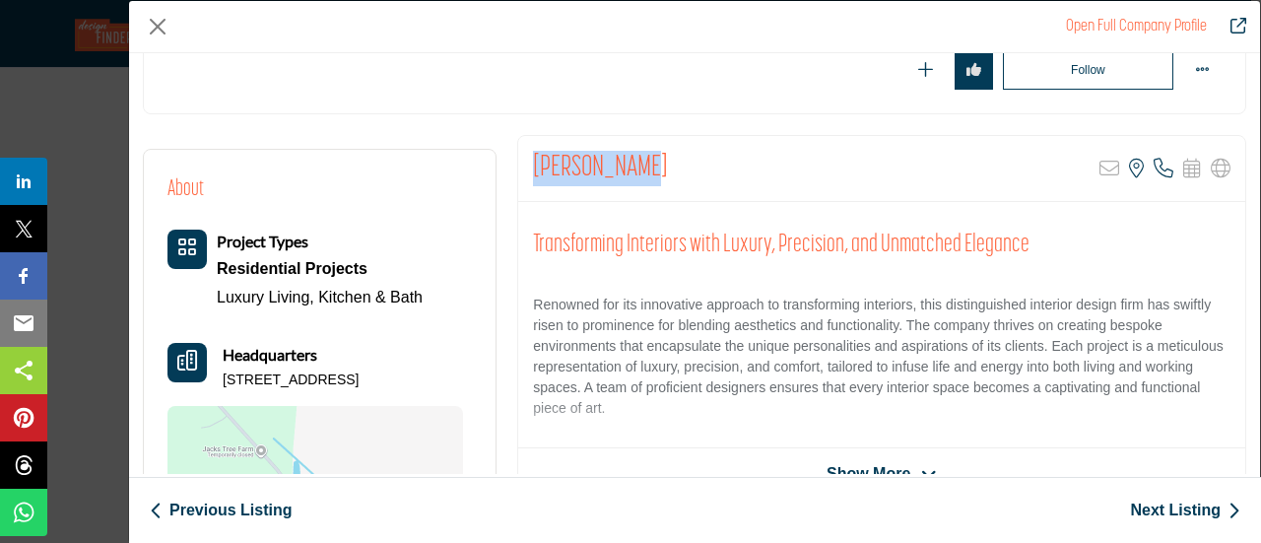
drag, startPoint x: 530, startPoint y: 161, endPoint x: 626, endPoint y: 161, distance: 96.5
click at [626, 161] on div "Callie Jerde Sorry, but this listing is on a subscription plan which does not a…" at bounding box center [881, 169] width 727 height 66
click at [158, 26] on button "Close" at bounding box center [158, 27] width 30 height 30
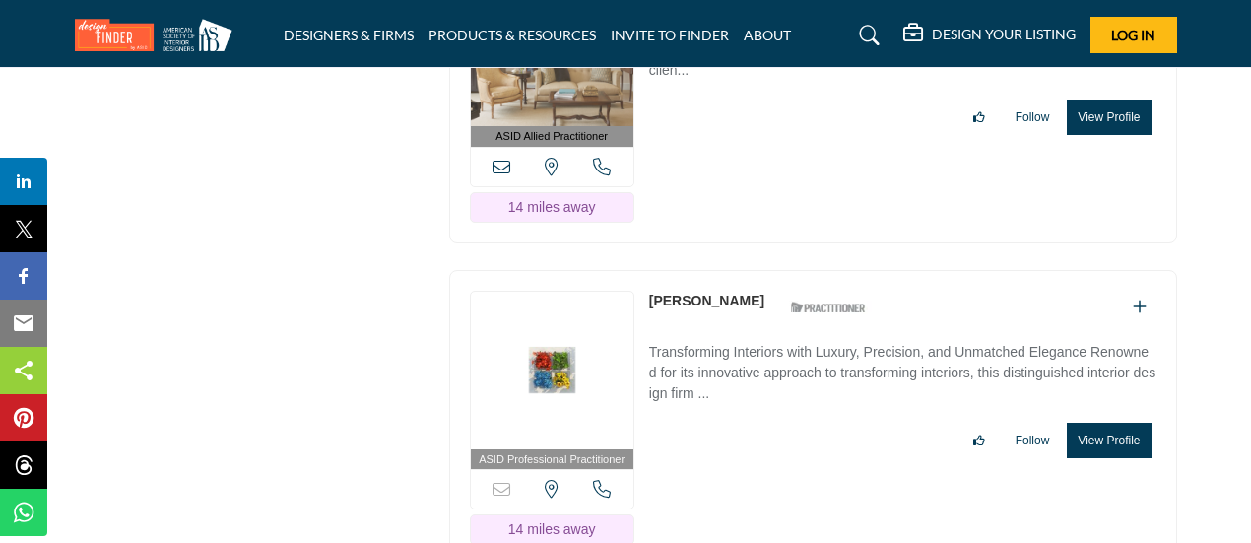
scroll to position [29494, 0]
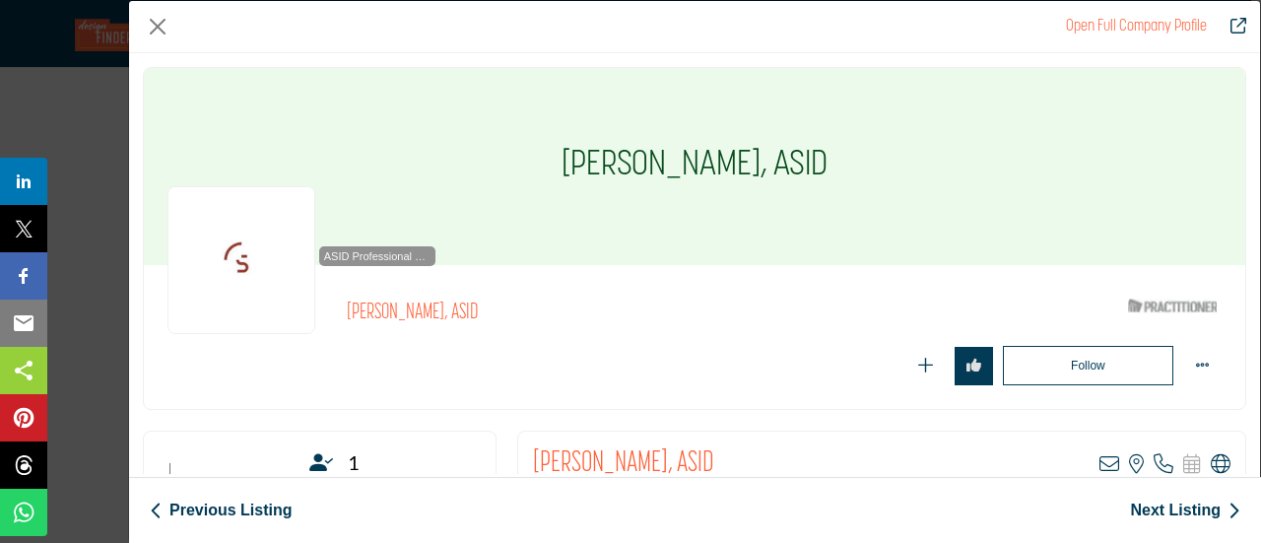
click at [1213, 460] on icon "Company Data Modal" at bounding box center [1221, 464] width 20 height 20
click at [155, 20] on button "Close" at bounding box center [158, 27] width 30 height 30
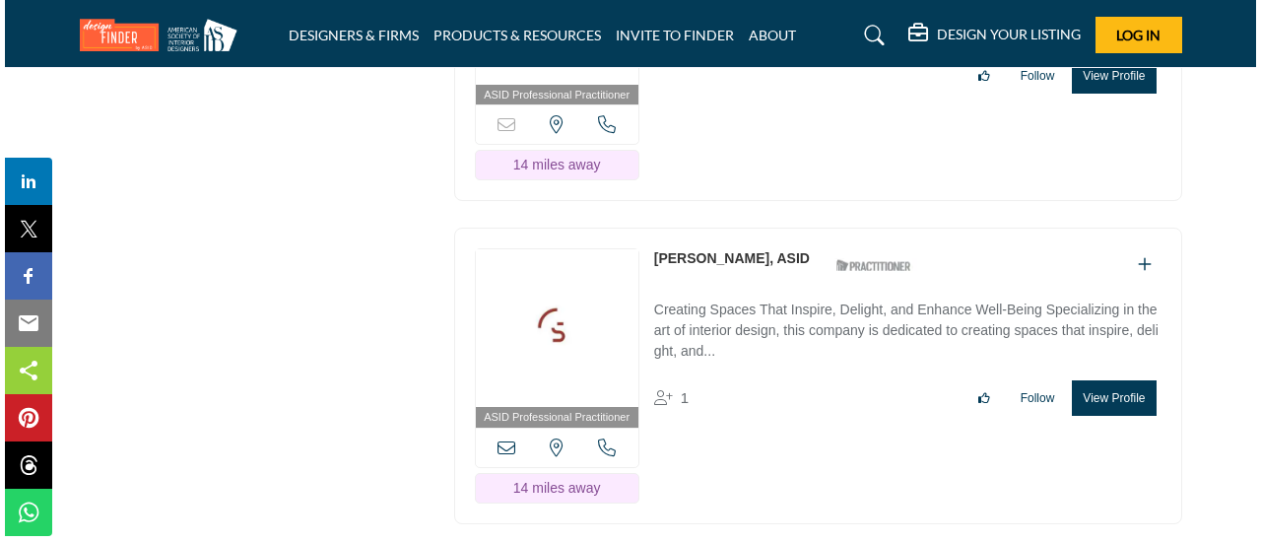
scroll to position [29789, 0]
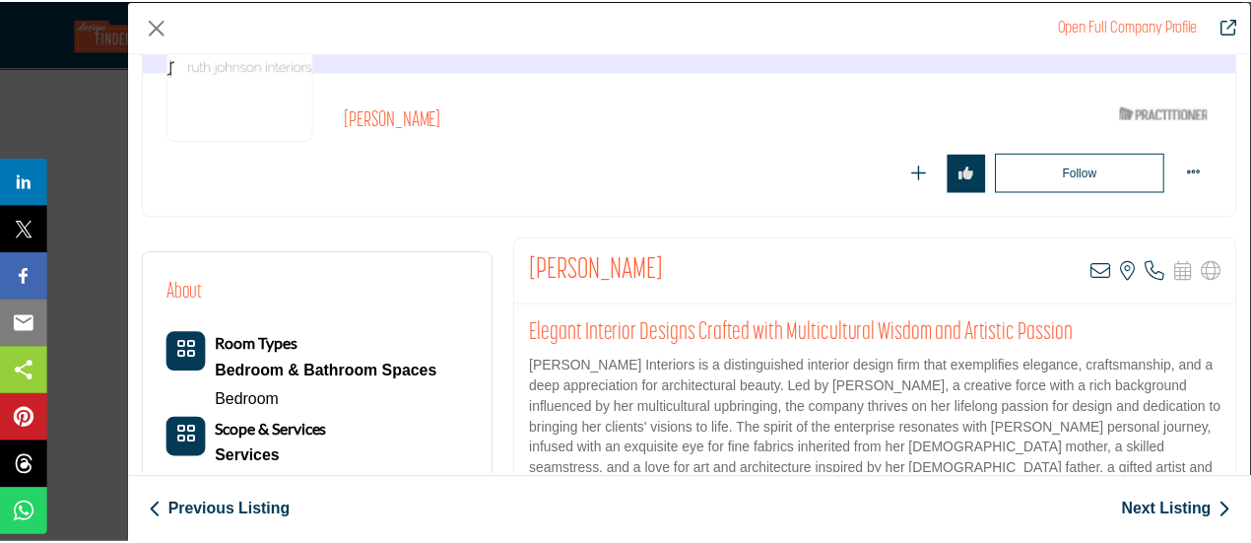
scroll to position [197, 0]
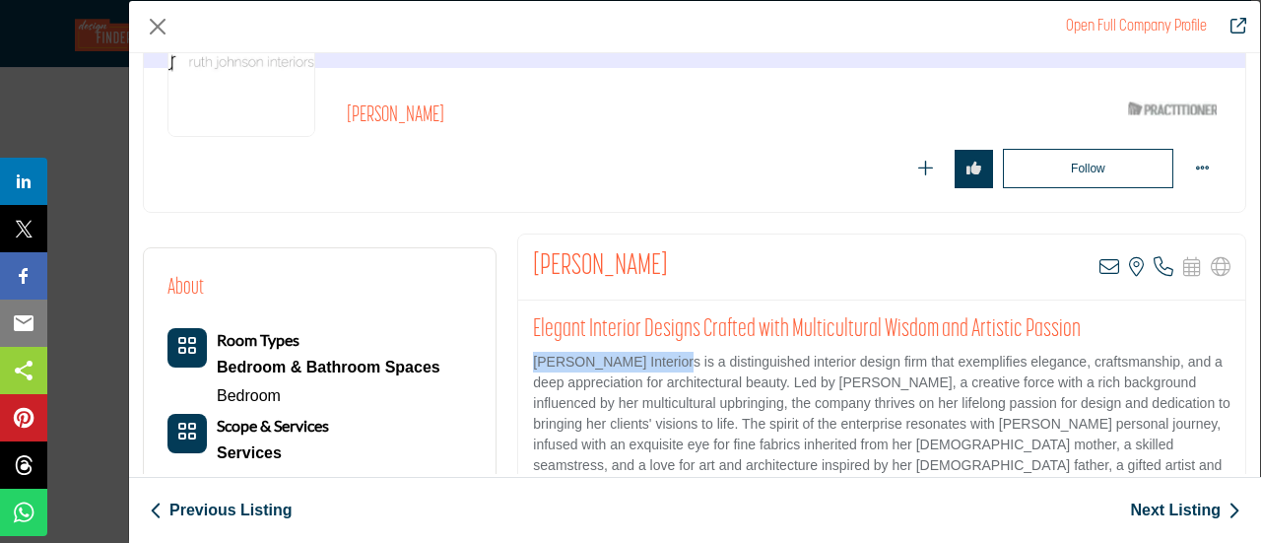
drag, startPoint x: 666, startPoint y: 360, endPoint x: 530, endPoint y: 358, distance: 135.9
click at [533, 358] on p "Ruth Johnson Interiors is a distinguished interior design firm that exemplifies…" at bounding box center [881, 445] width 697 height 186
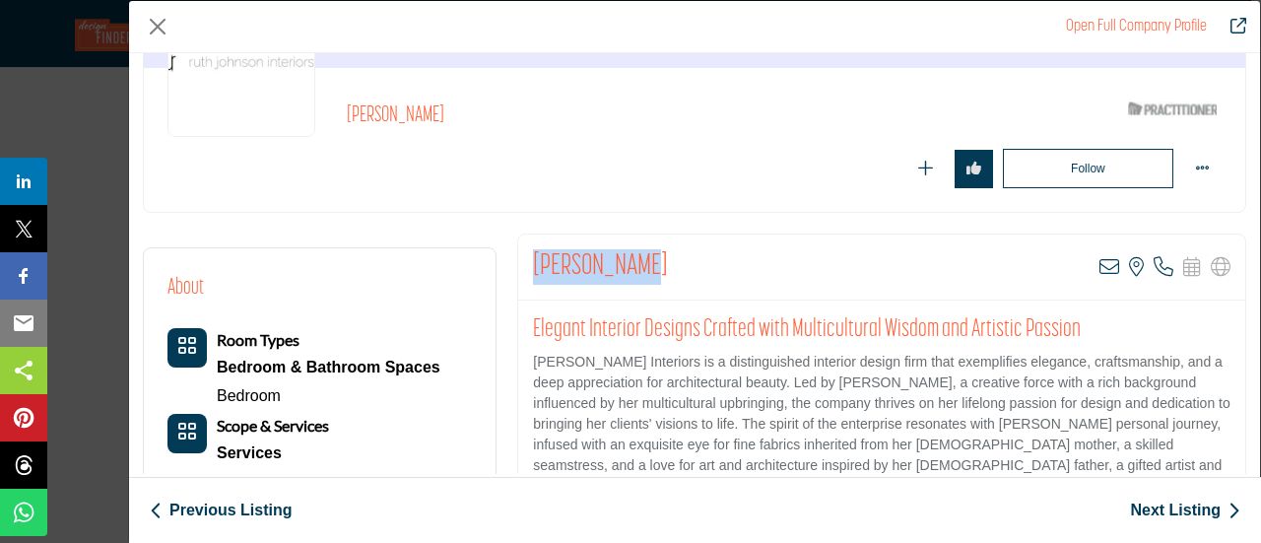
drag, startPoint x: 530, startPoint y: 261, endPoint x: 646, endPoint y: 268, distance: 116.4
click at [646, 268] on div "Ruth Johnson View email address of this listing View the location of this listi…" at bounding box center [881, 267] width 727 height 66
click at [153, 27] on button "Close" at bounding box center [158, 27] width 30 height 30
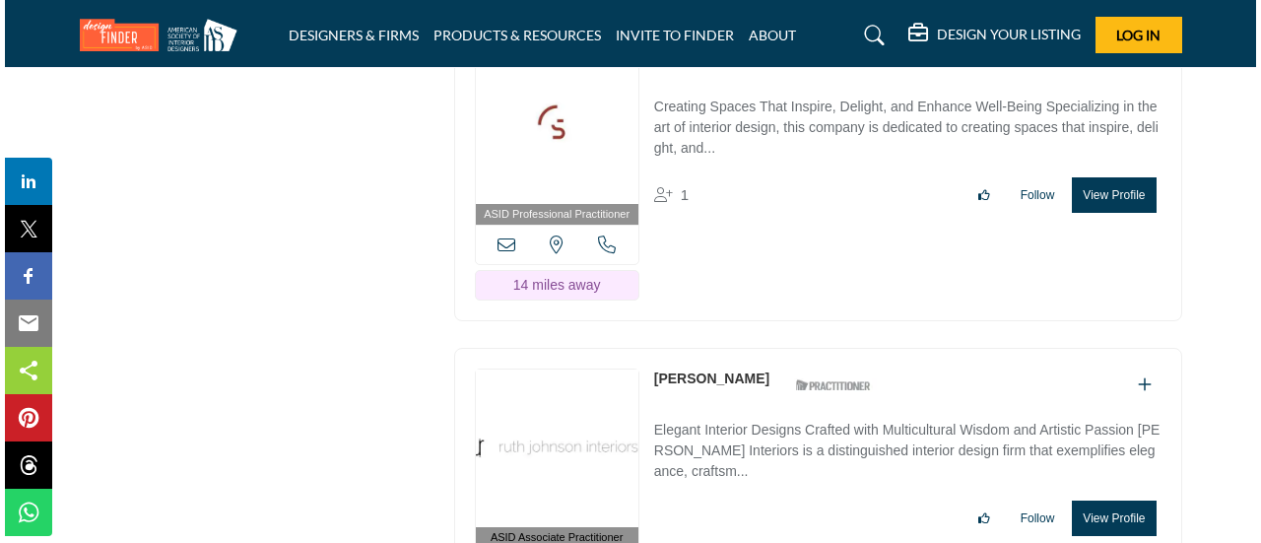
scroll to position [30085, 0]
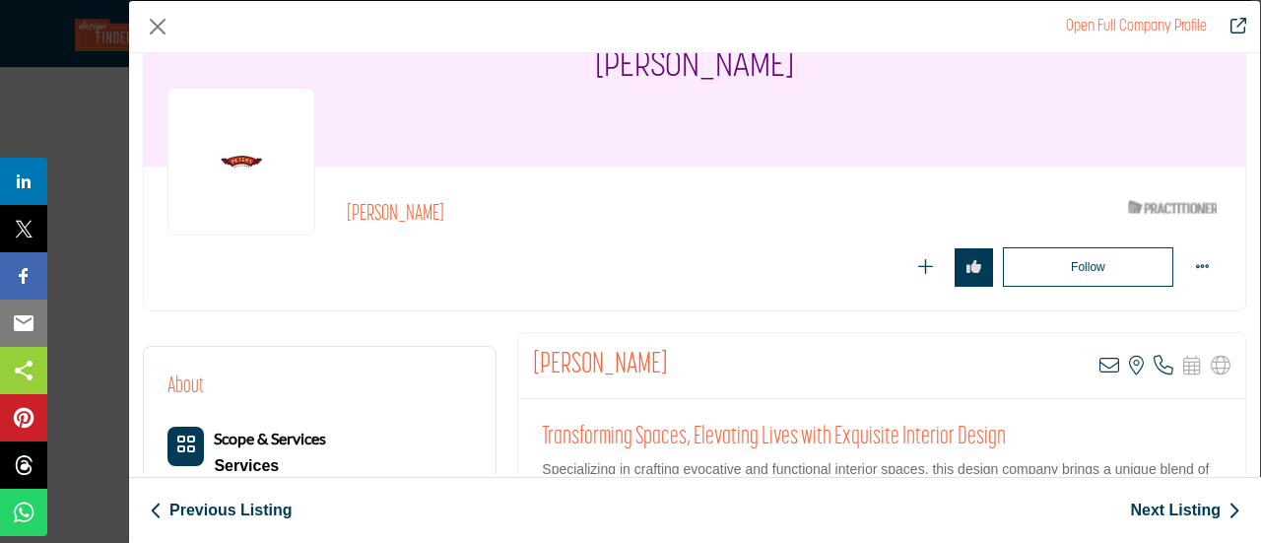
scroll to position [197, 0]
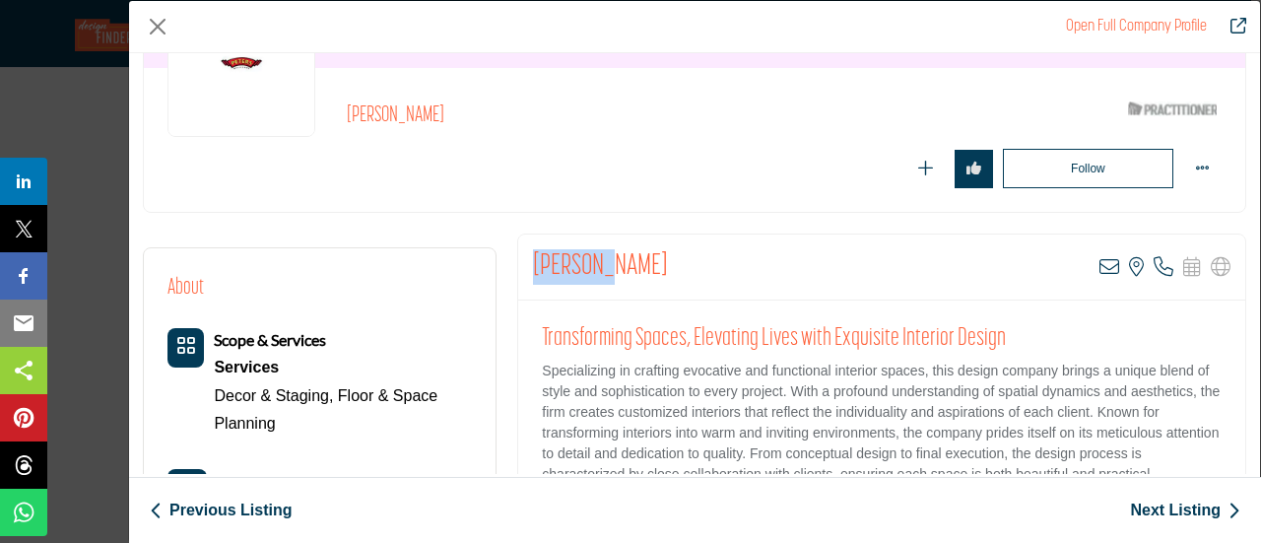
drag, startPoint x: 534, startPoint y: 268, endPoint x: 654, endPoint y: 259, distance: 120.5
click at [654, 259] on div "Mary Udd View email address of this listing View the location of this listing C…" at bounding box center [881, 267] width 727 height 66
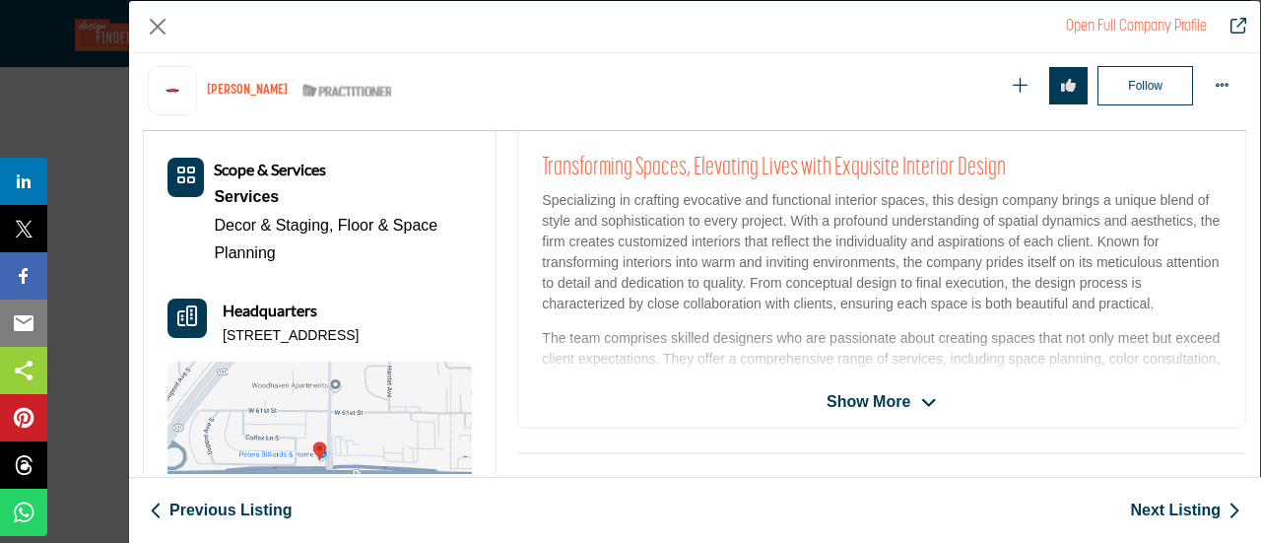
scroll to position [571, 0]
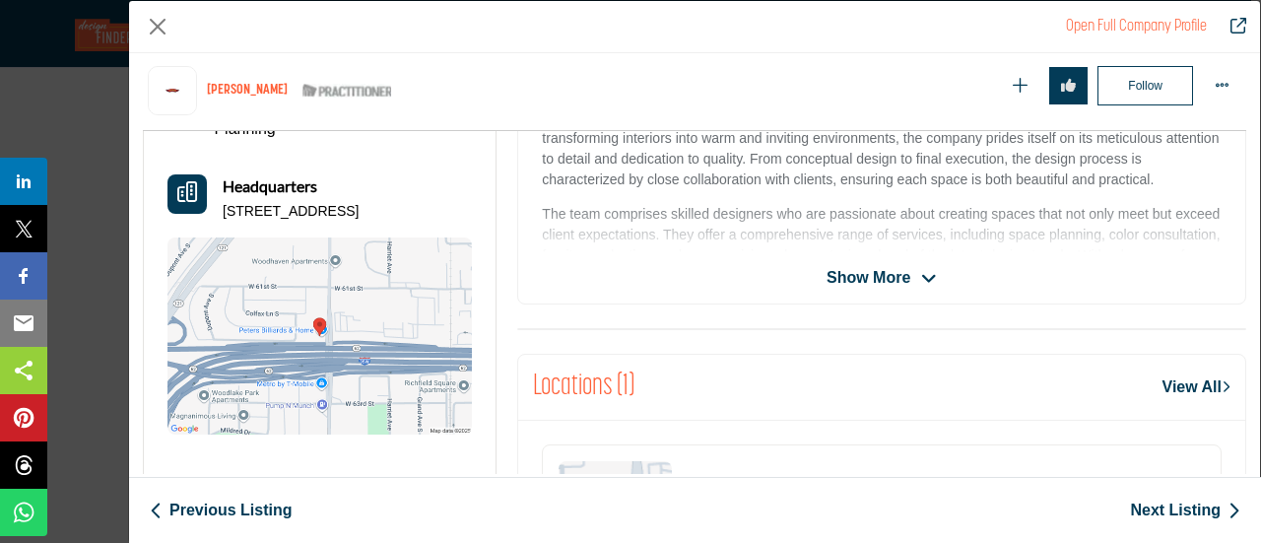
click at [859, 273] on span "Show More" at bounding box center [868, 278] width 84 height 24
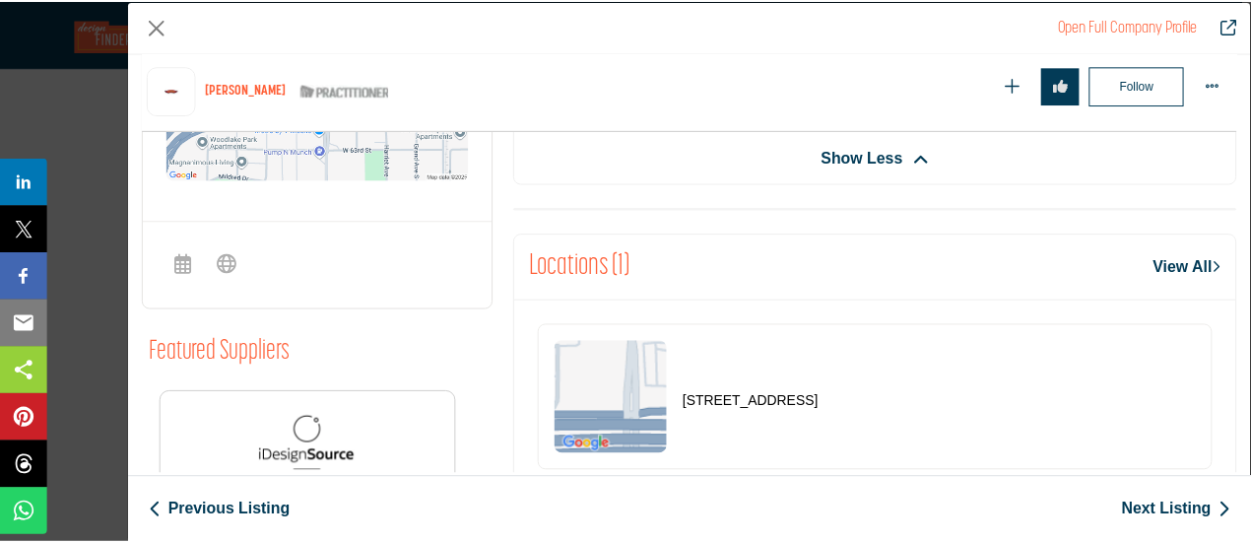
scroll to position [867, 0]
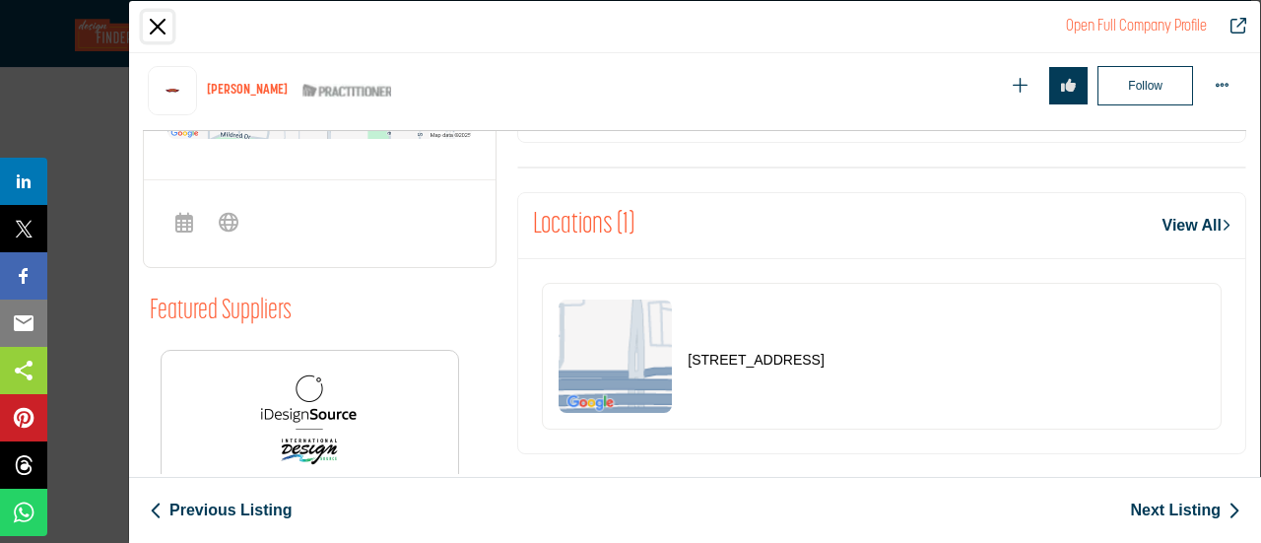
click at [162, 22] on button "Close" at bounding box center [158, 27] width 30 height 30
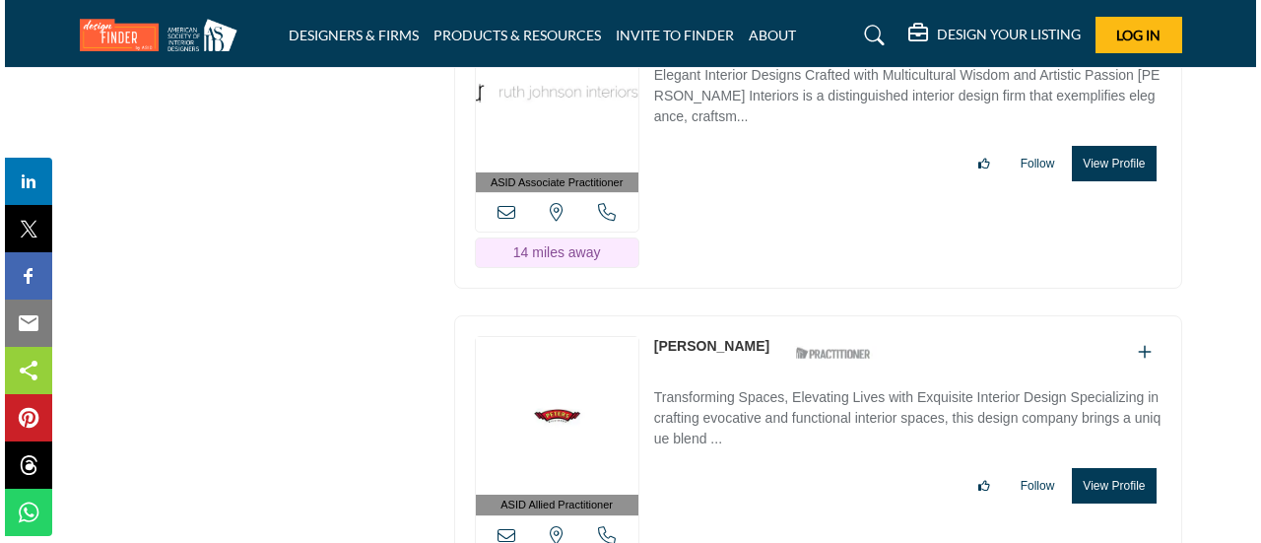
scroll to position [30380, 0]
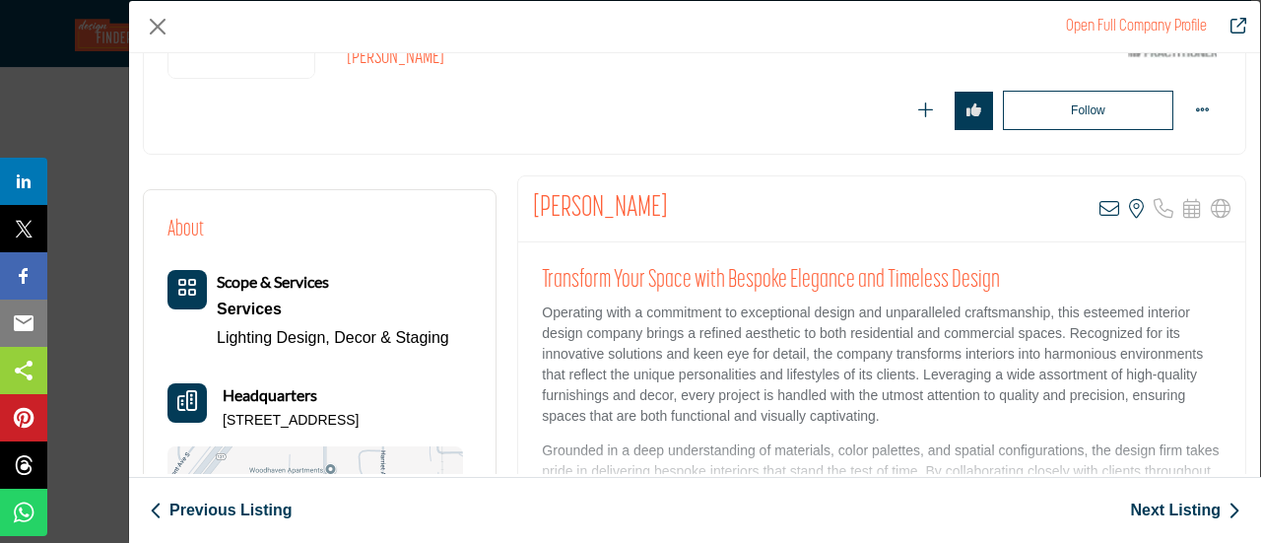
scroll to position [296, 0]
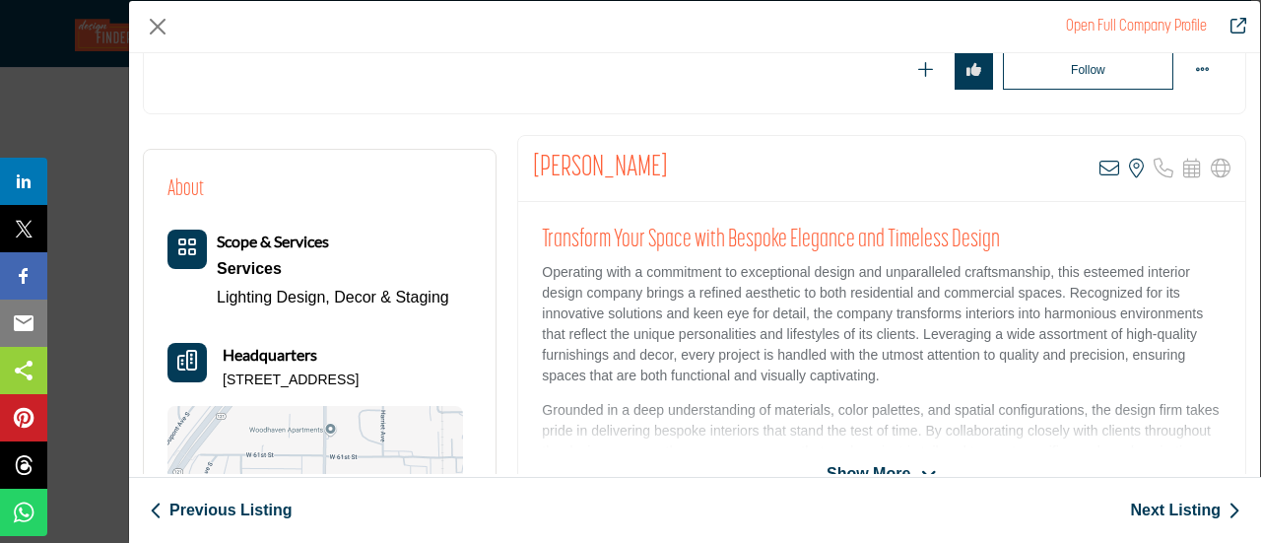
drag, startPoint x: 528, startPoint y: 157, endPoint x: 670, endPoint y: 157, distance: 141.8
click at [670, 157] on div "Stephanie Otte View email address of this listing View the location of this lis…" at bounding box center [881, 169] width 727 height 66
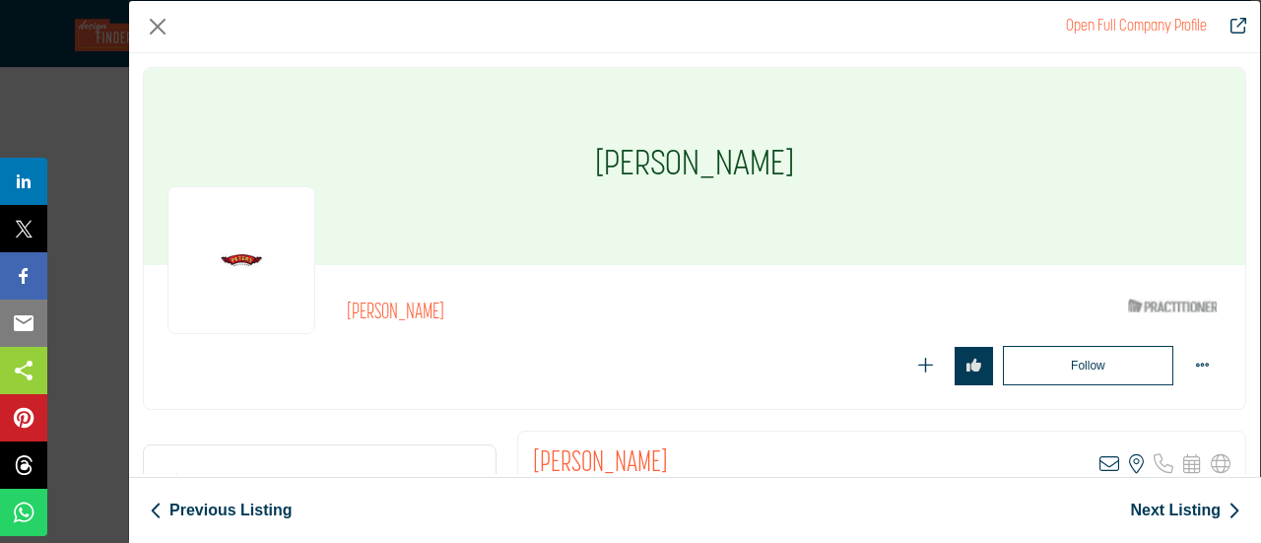
scroll to position [296, 0]
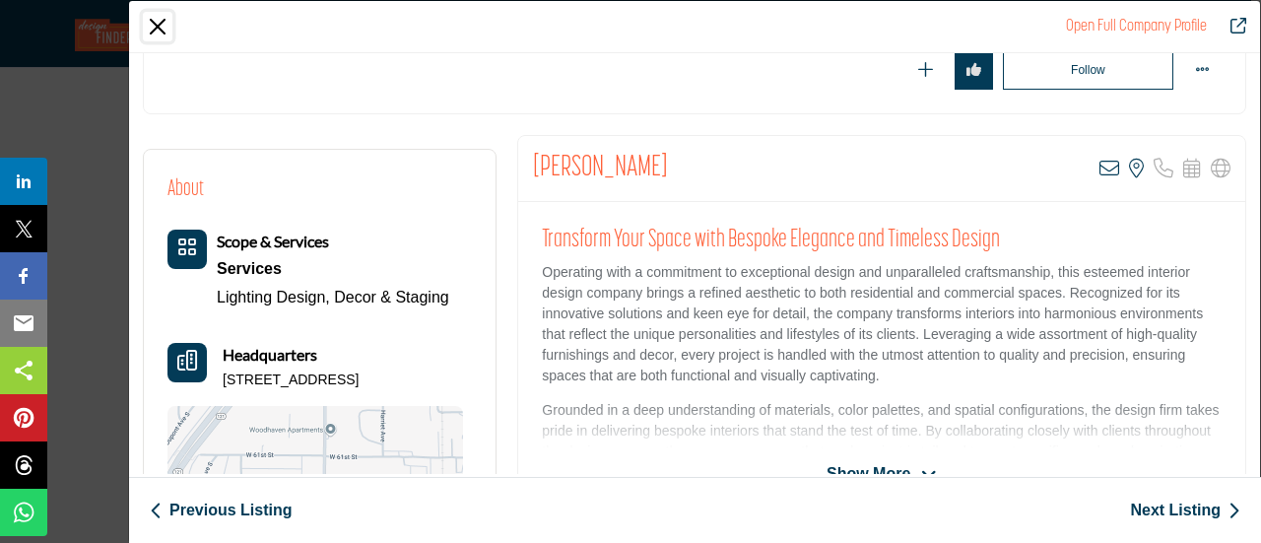
click at [156, 30] on button "Close" at bounding box center [158, 27] width 30 height 30
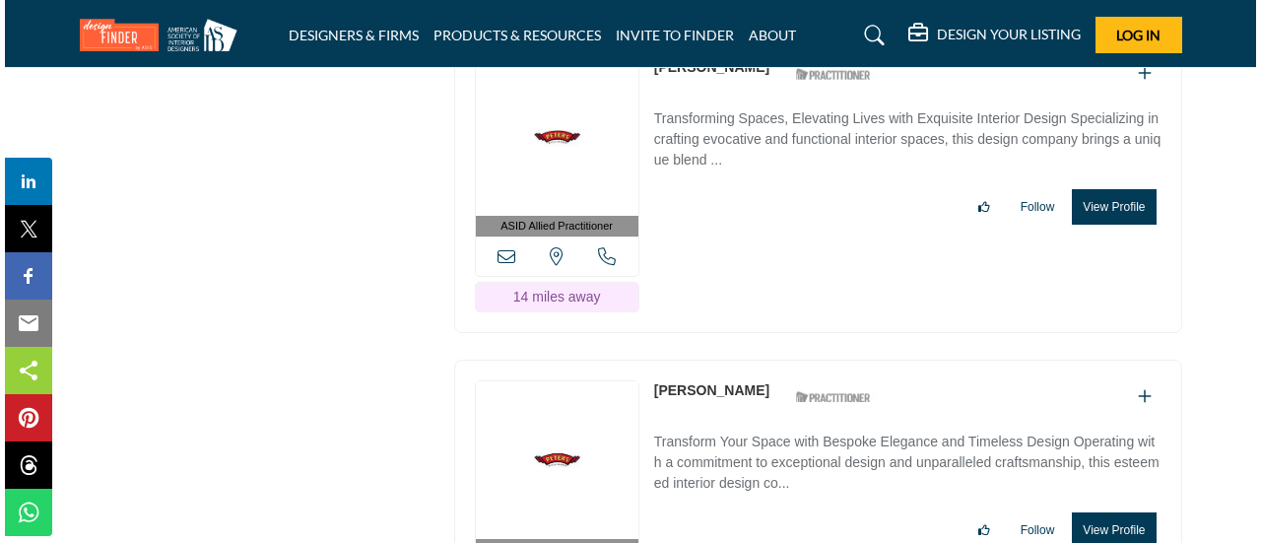
scroll to position [30577, 0]
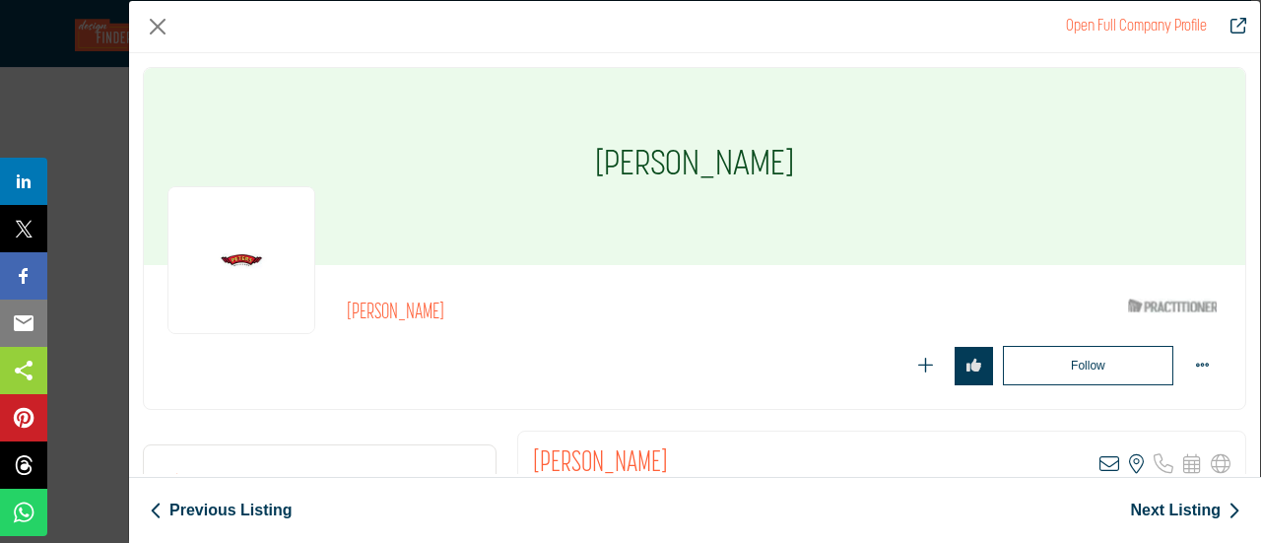
click at [230, 263] on img "Company Data Modal" at bounding box center [241, 260] width 148 height 148
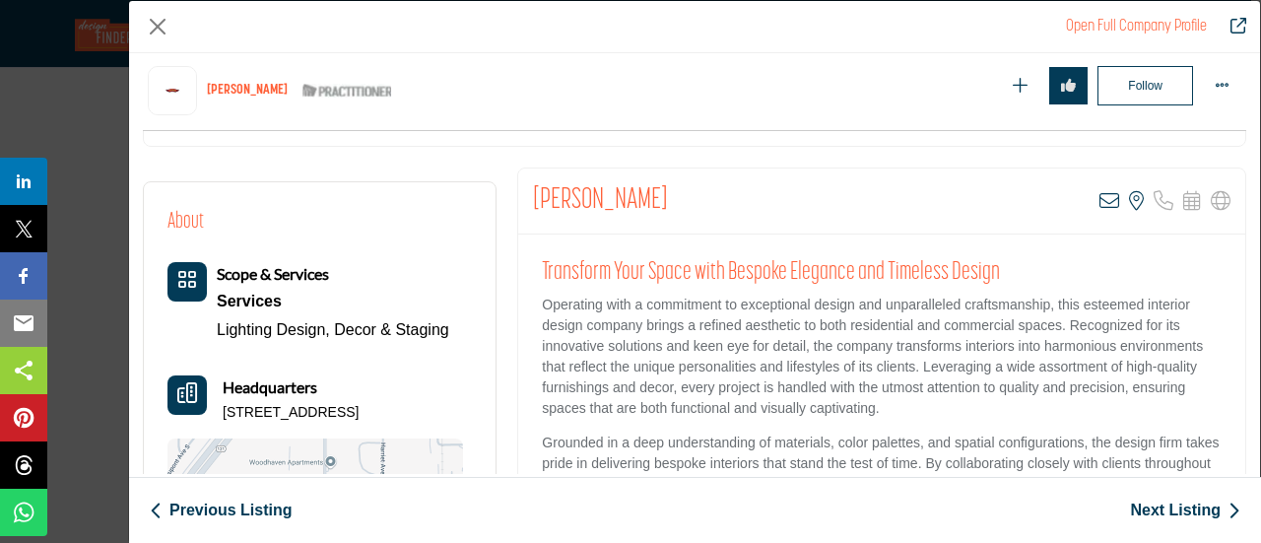
scroll to position [473, 0]
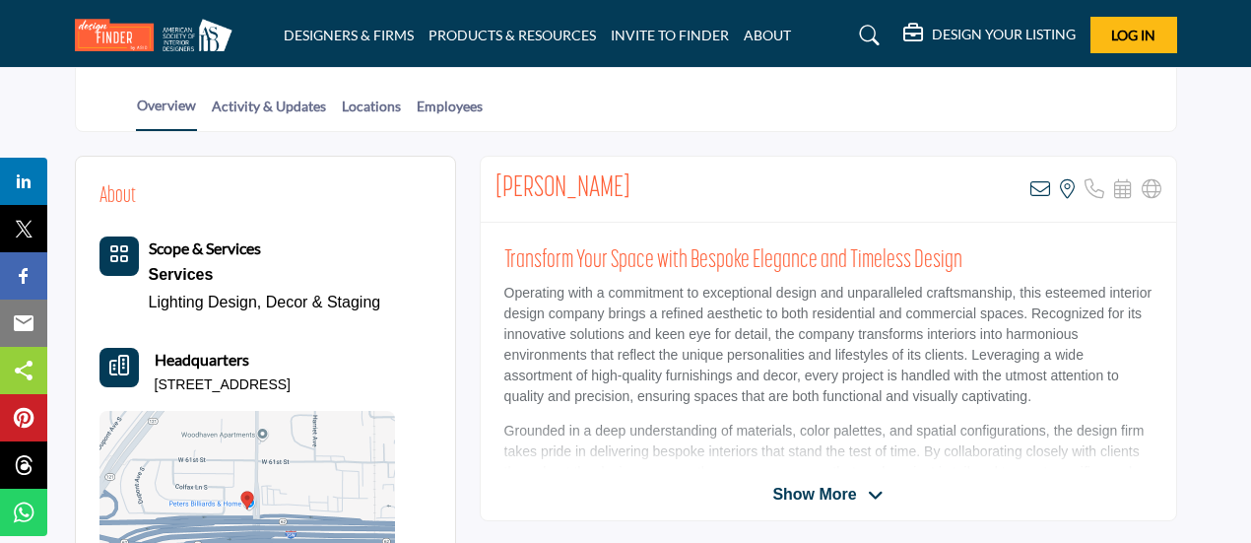
scroll to position [493, 0]
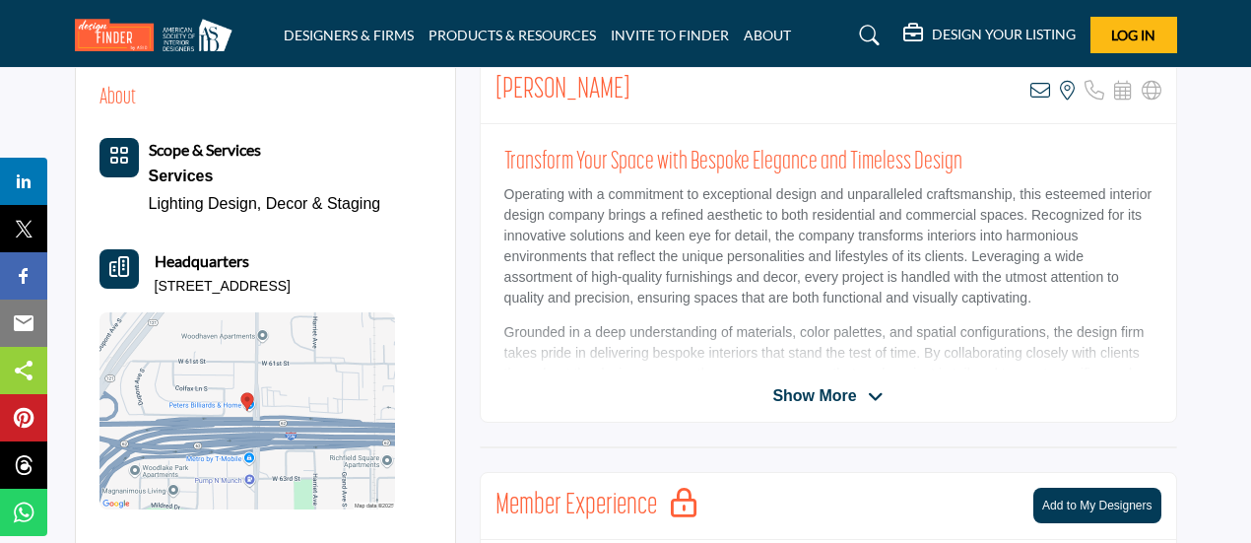
click at [820, 395] on span "Show More" at bounding box center [814, 396] width 84 height 24
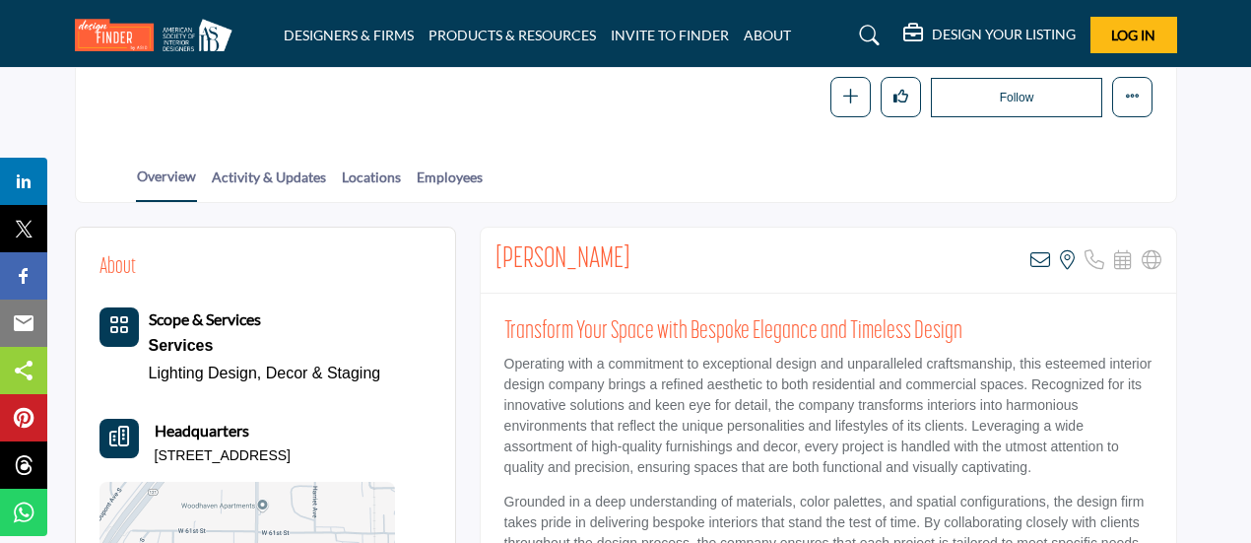
scroll to position [394, 0]
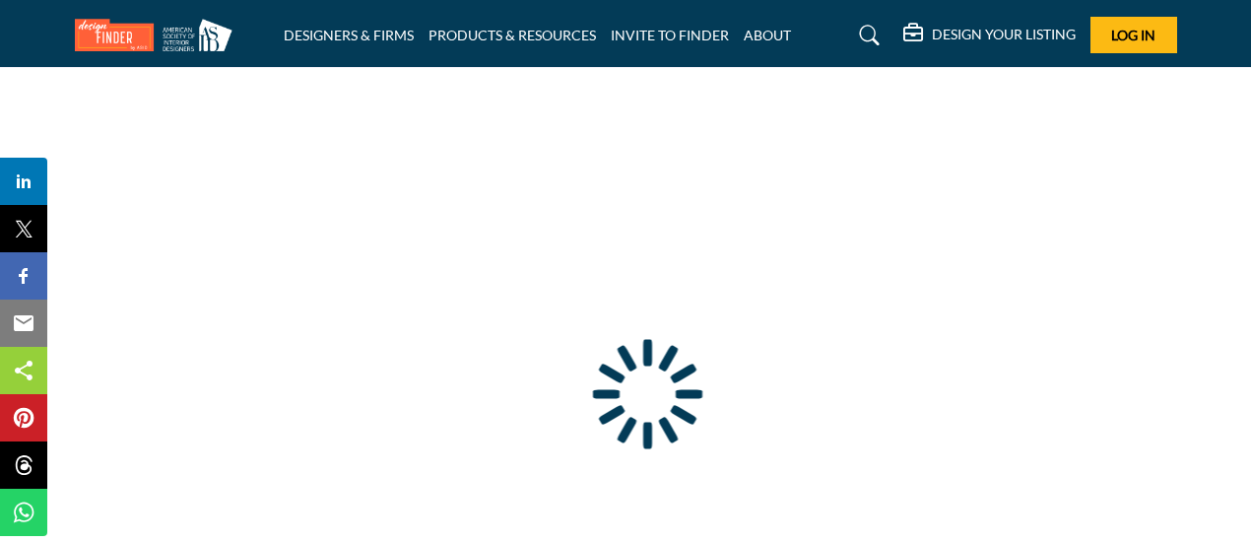
type input "**********"
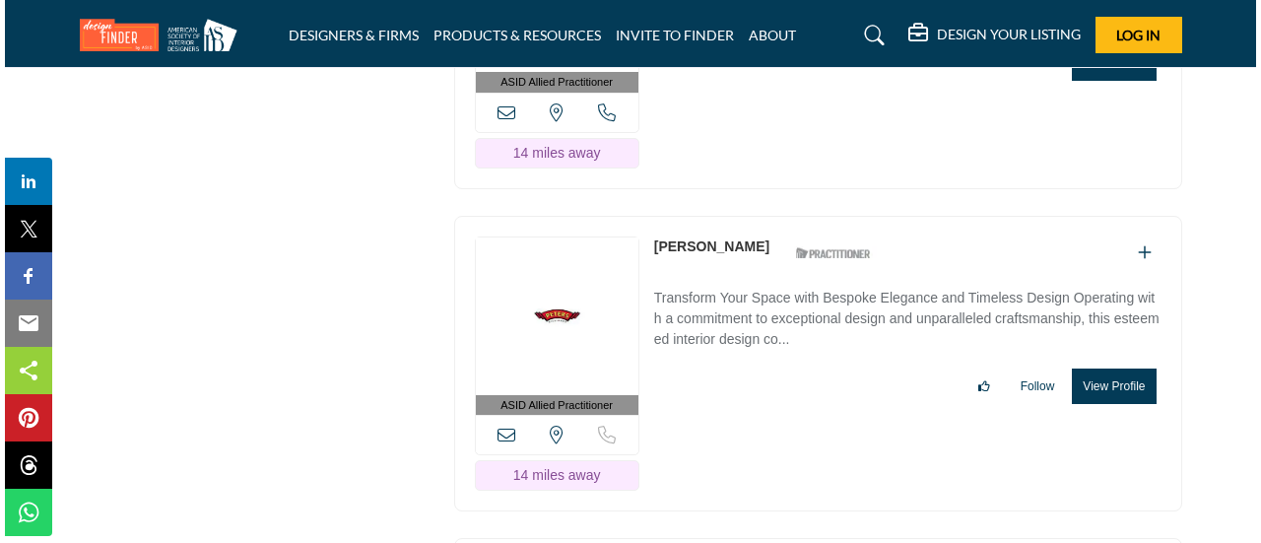
scroll to position [30809, 0]
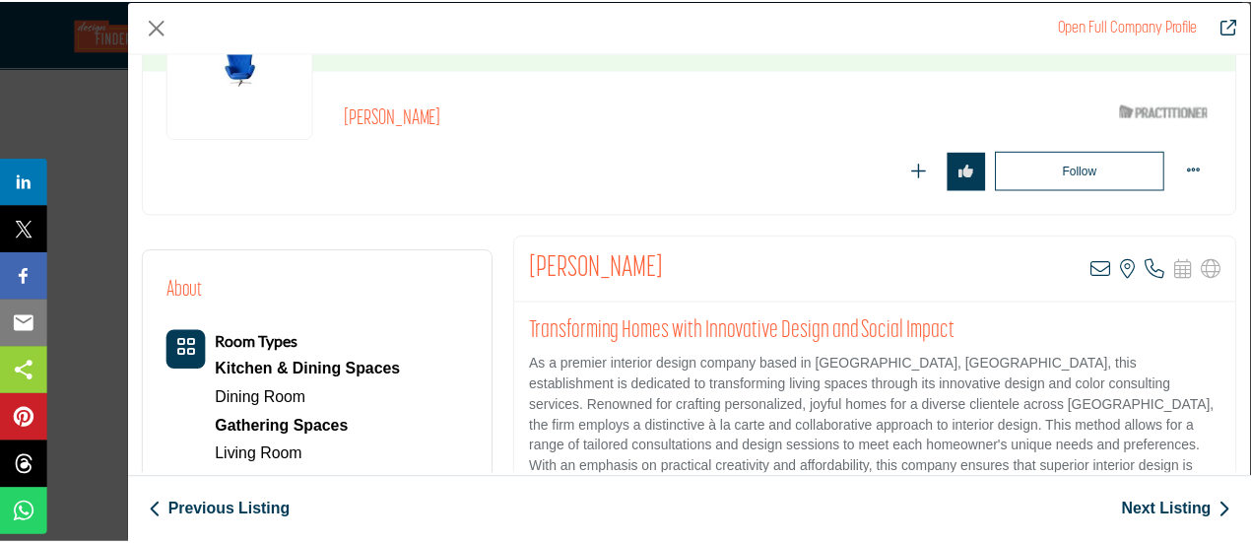
scroll to position [197, 0]
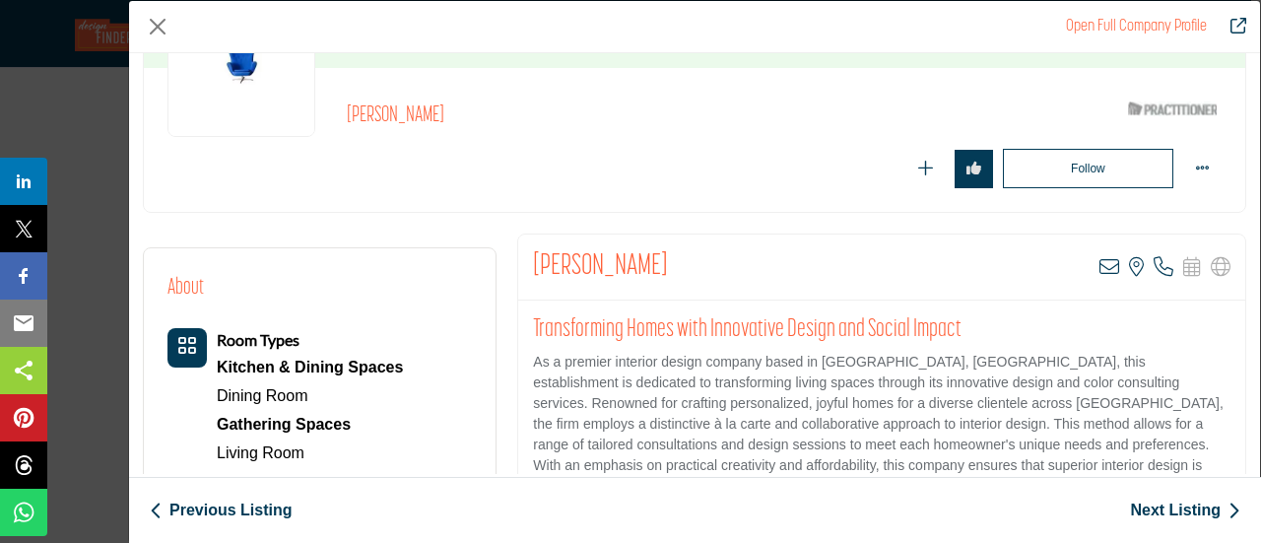
drag, startPoint x: 534, startPoint y: 258, endPoint x: 656, endPoint y: 254, distance: 122.2
click at [656, 254] on h2 "[PERSON_NAME]" at bounding box center [600, 266] width 135 height 35
copy h2 "[PERSON_NAME]"
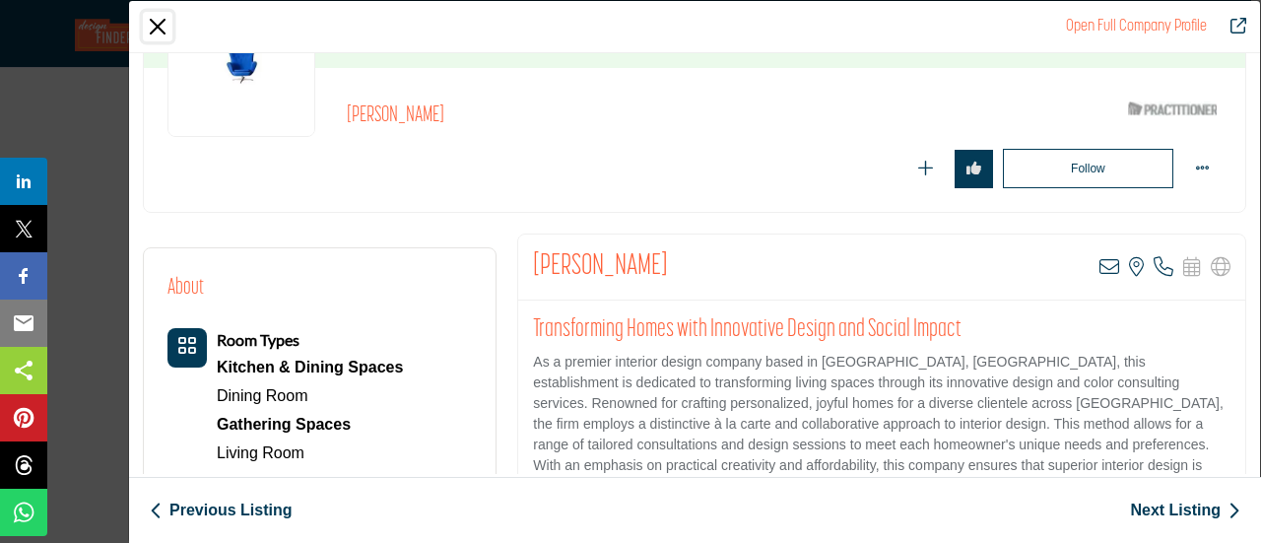
click at [156, 29] on button "Close" at bounding box center [158, 27] width 30 height 30
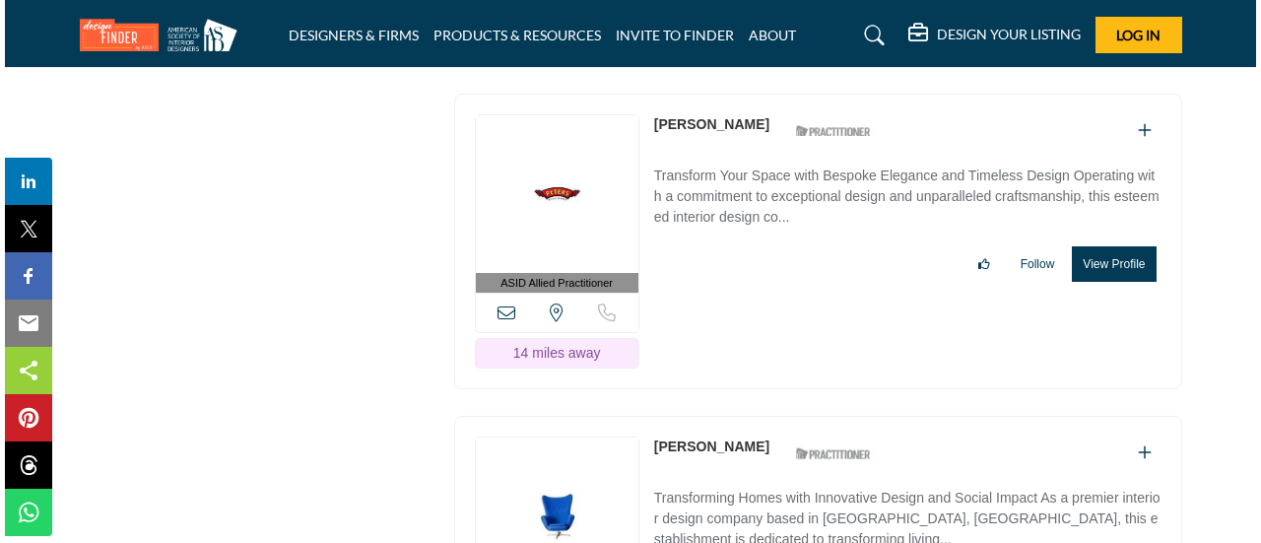
scroll to position [31006, 0]
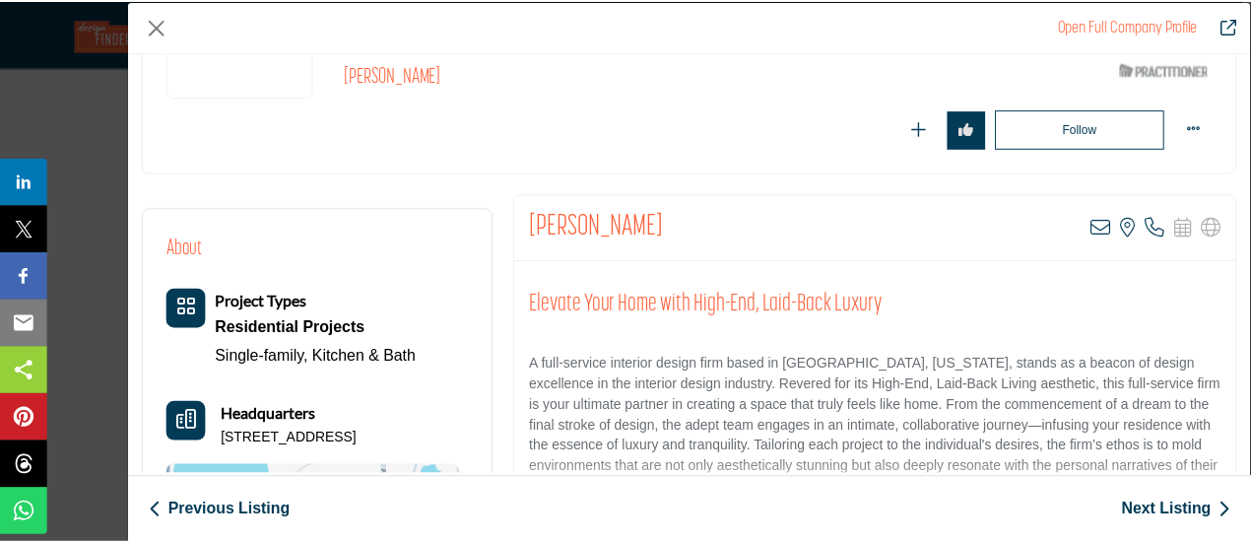
scroll to position [197, 0]
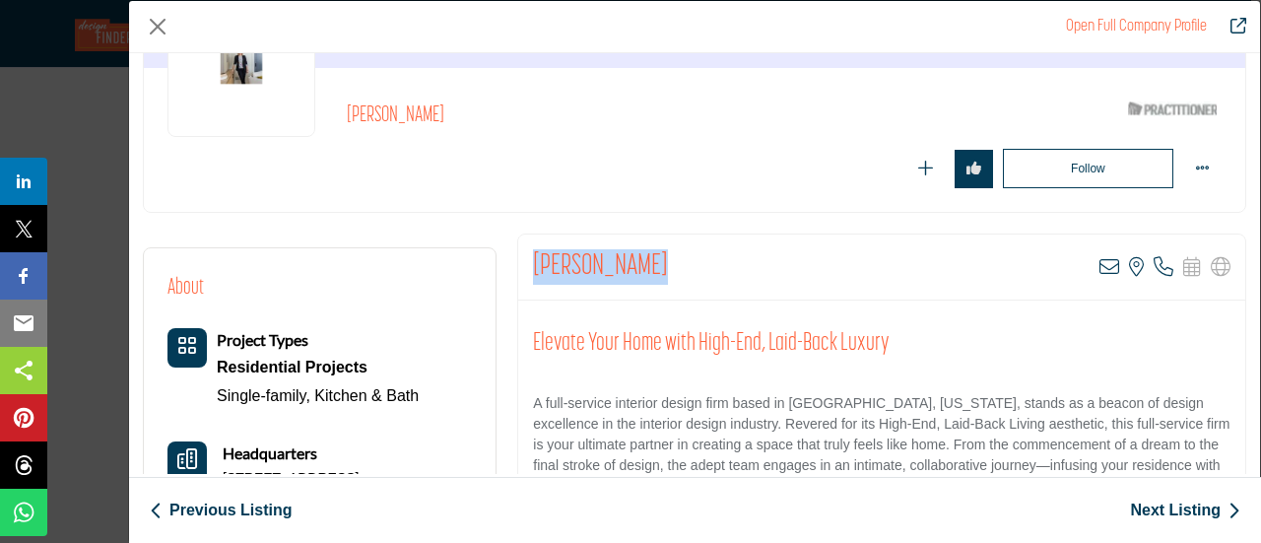
drag, startPoint x: 526, startPoint y: 253, endPoint x: 664, endPoint y: 252, distance: 137.9
click at [664, 252] on div "Kari Campbell View email address of this listing View the location of this list…" at bounding box center [881, 267] width 727 height 66
copy h2 "[PERSON_NAME]"
click at [160, 22] on button "Close" at bounding box center [158, 27] width 30 height 30
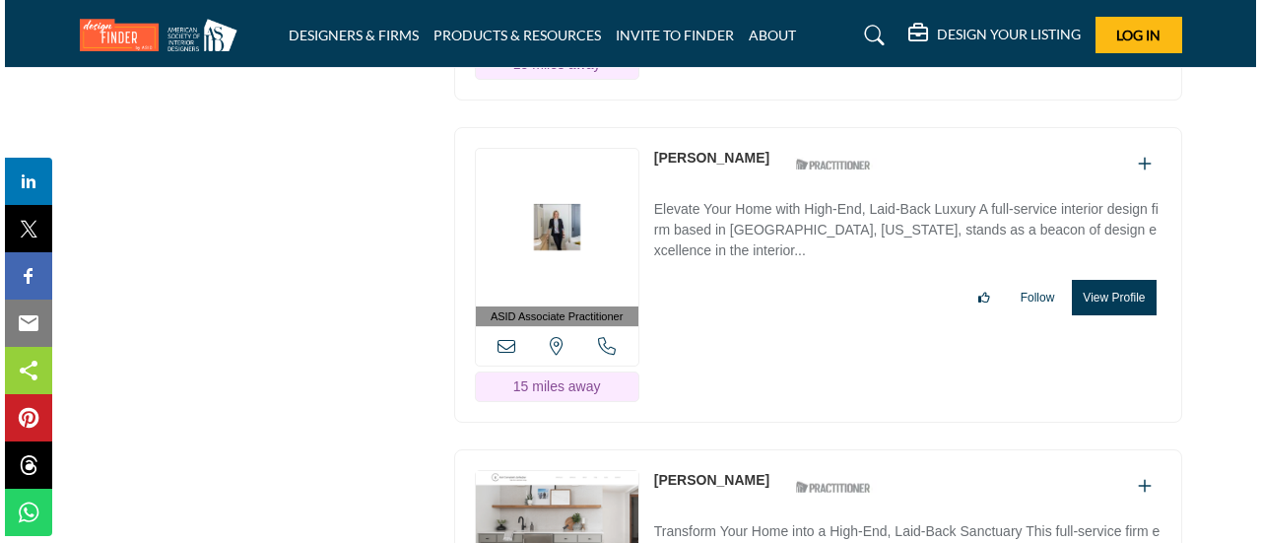
scroll to position [31498, 0]
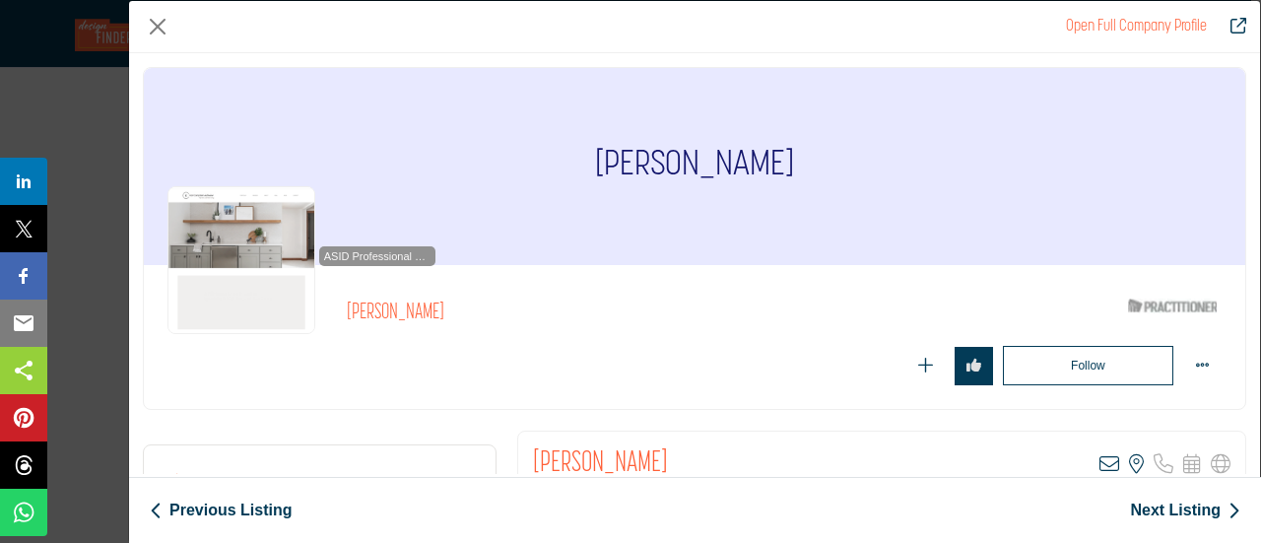
scroll to position [197, 0]
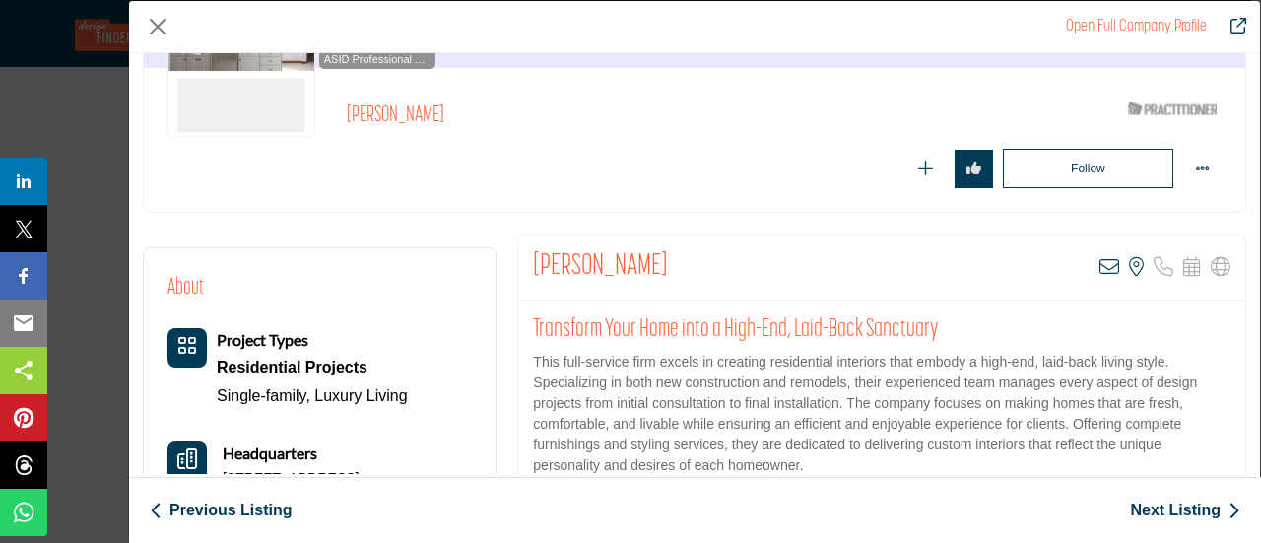
drag, startPoint x: 522, startPoint y: 256, endPoint x: 703, endPoint y: 249, distance: 181.4
click at [703, 249] on div "Hanna De Groot View email address of this listing View the location of this lis…" at bounding box center [881, 267] width 727 height 66
copy h2 "[PERSON_NAME]"
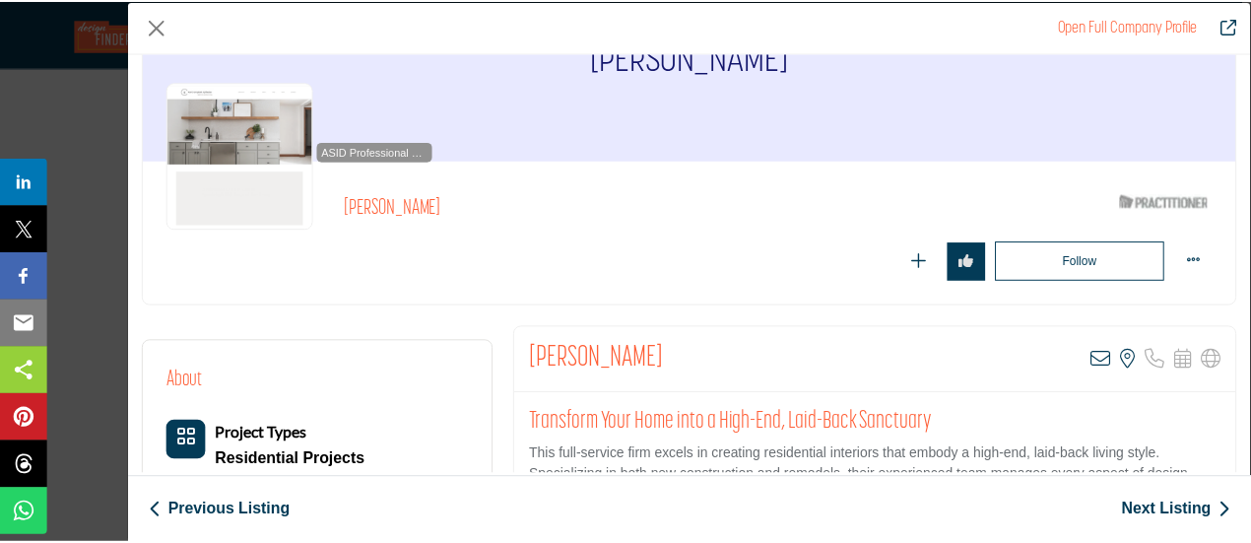
scroll to position [0, 0]
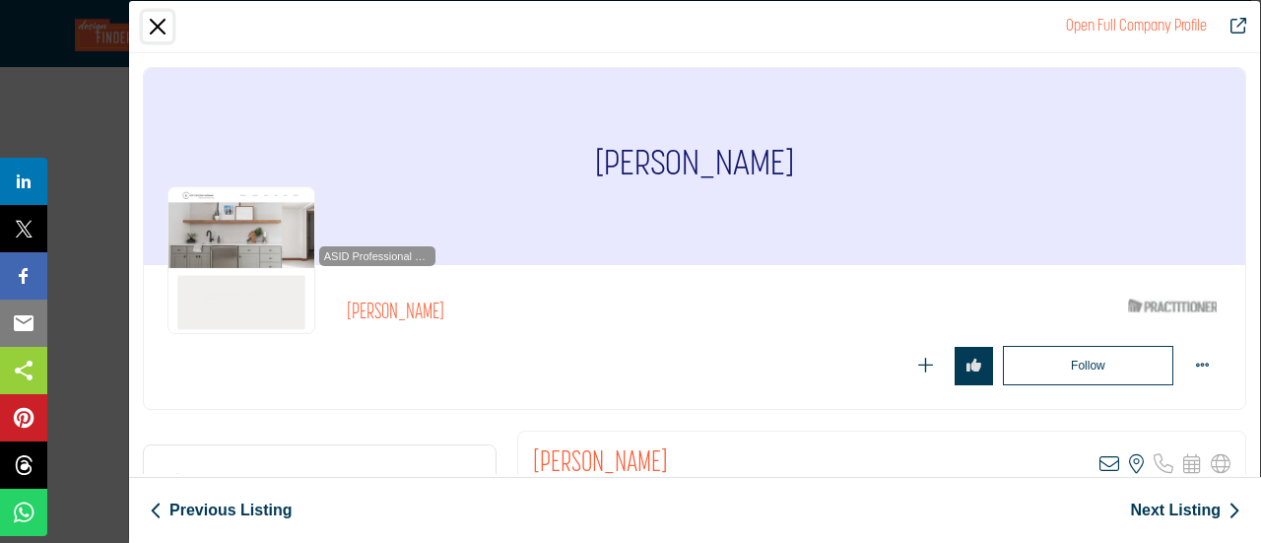
click at [156, 30] on button "Close" at bounding box center [158, 27] width 30 height 30
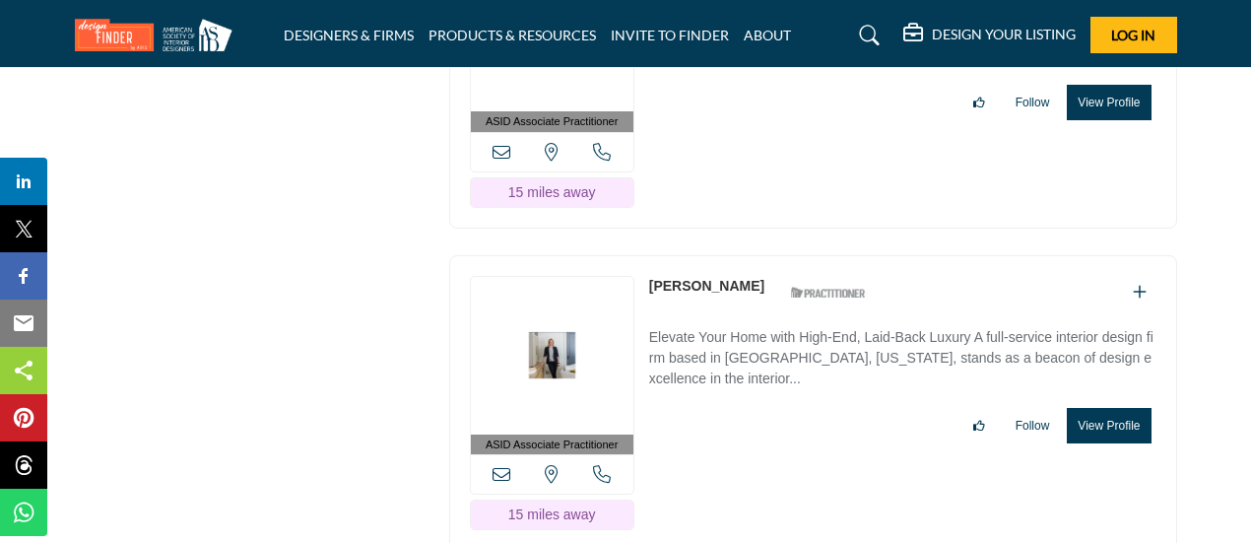
scroll to position [31400, 0]
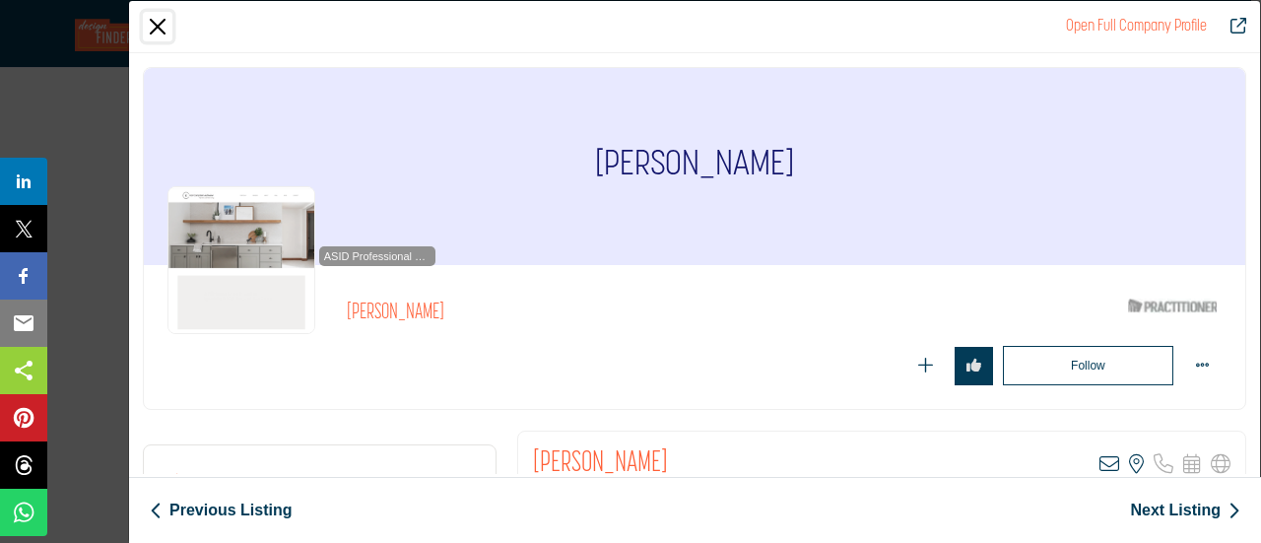
click at [156, 22] on button "Close" at bounding box center [158, 27] width 30 height 30
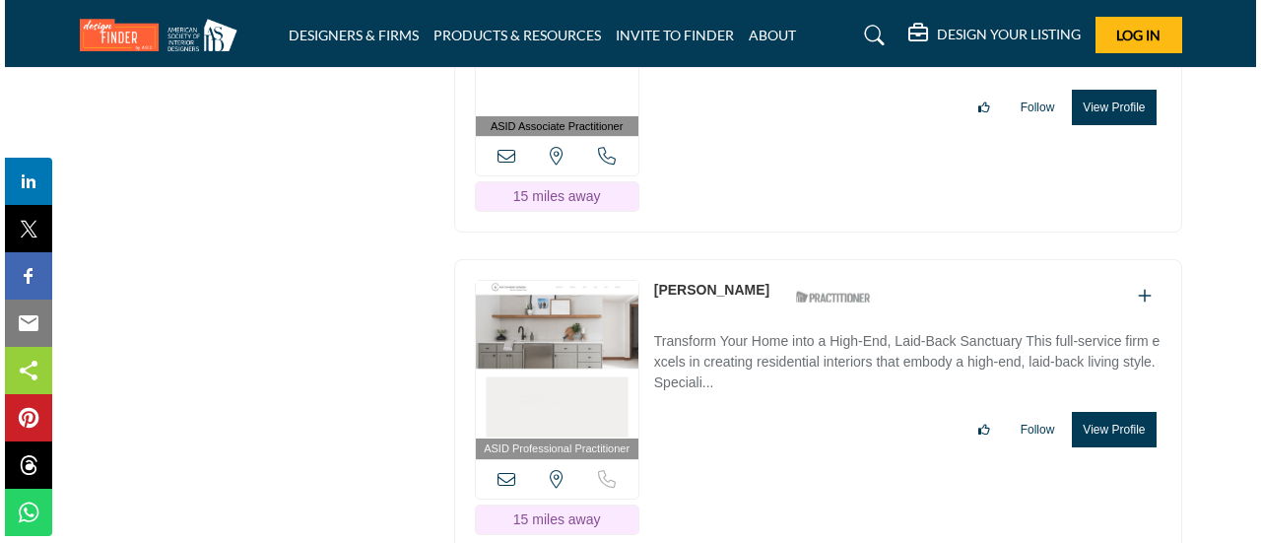
scroll to position [31695, 0]
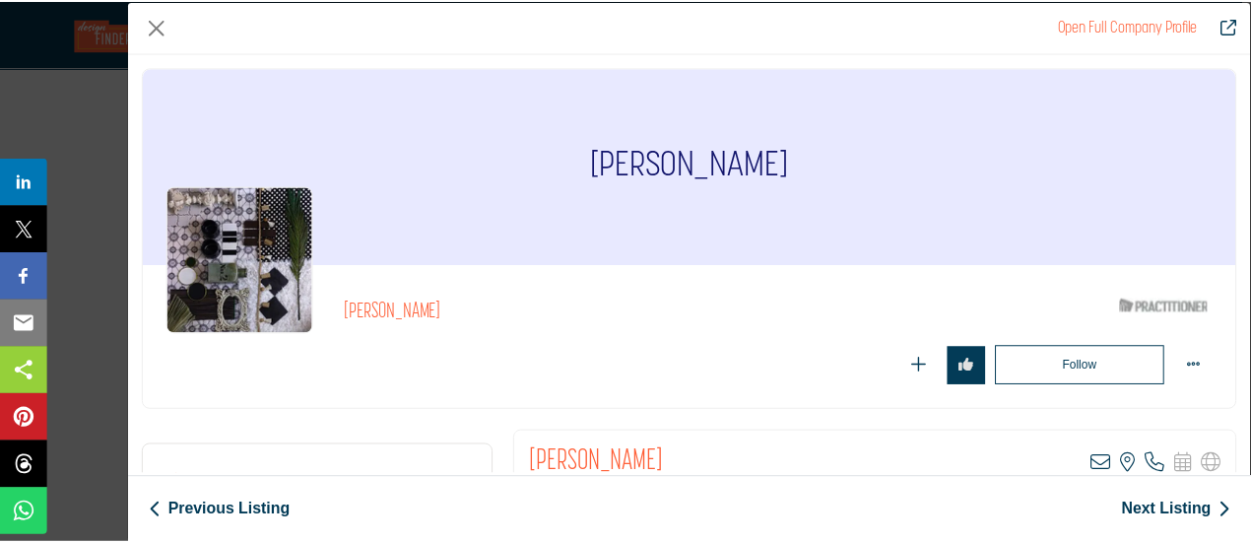
scroll to position [197, 0]
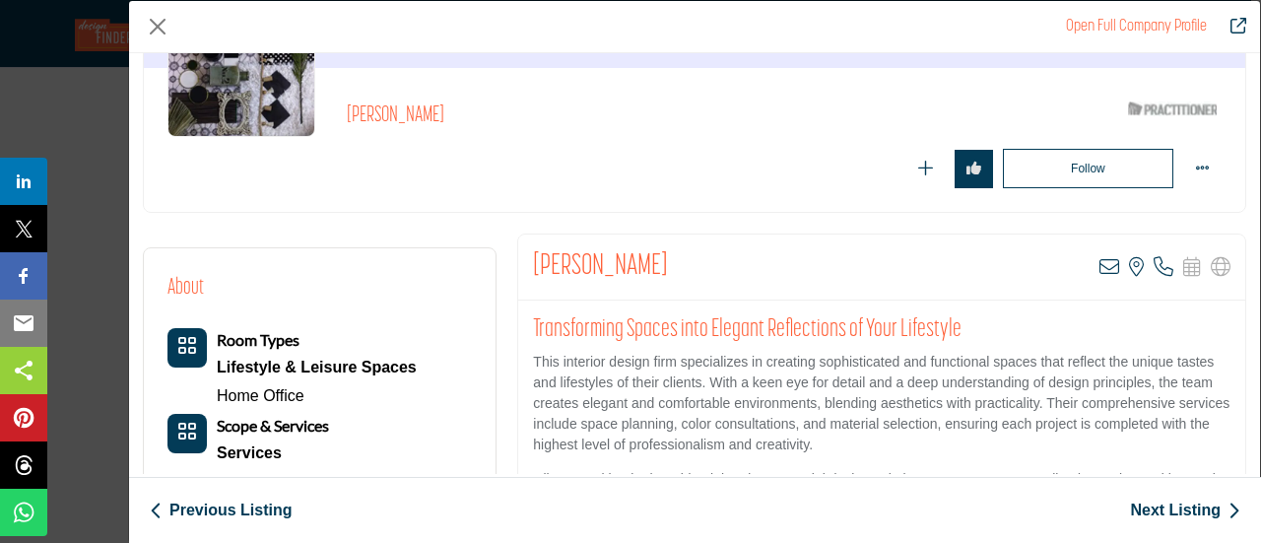
drag, startPoint x: 533, startPoint y: 261, endPoint x: 694, endPoint y: 249, distance: 162.0
click at [694, 249] on div "Susan Feyereisen View email address of this listing View the location of this l…" at bounding box center [881, 267] width 727 height 66
copy h2 "[PERSON_NAME]"
click at [158, 27] on button "Close" at bounding box center [158, 27] width 30 height 30
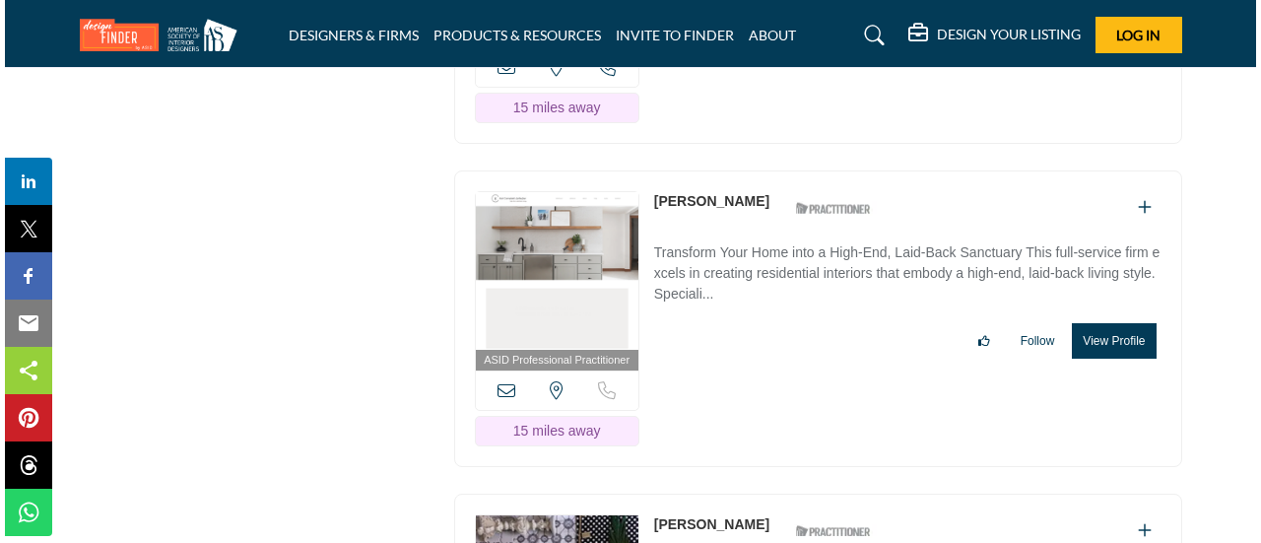
scroll to position [31991, 0]
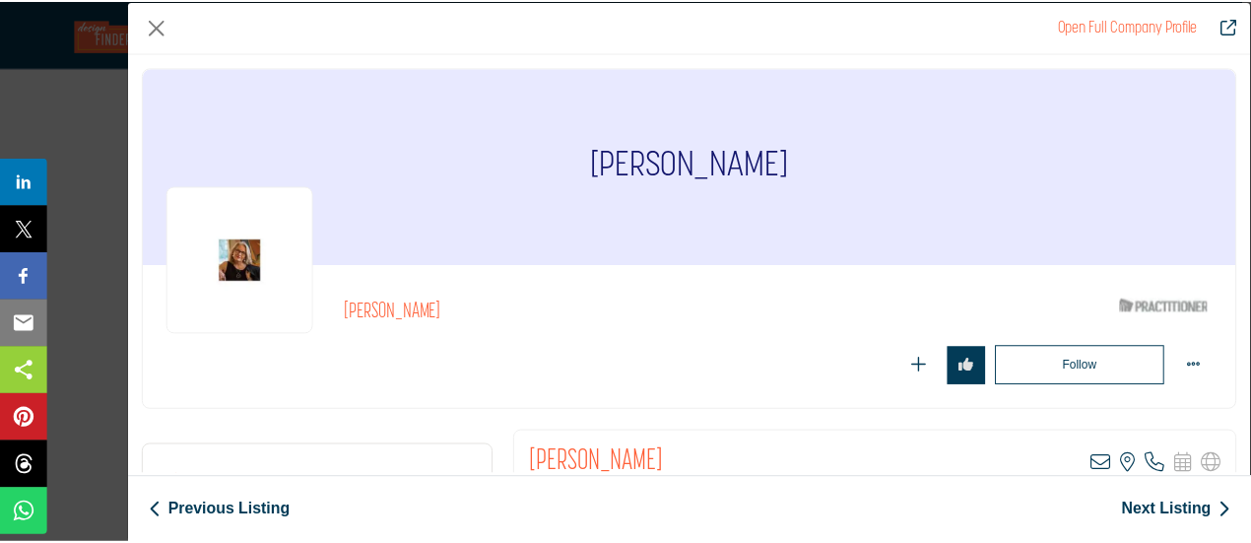
scroll to position [197, 0]
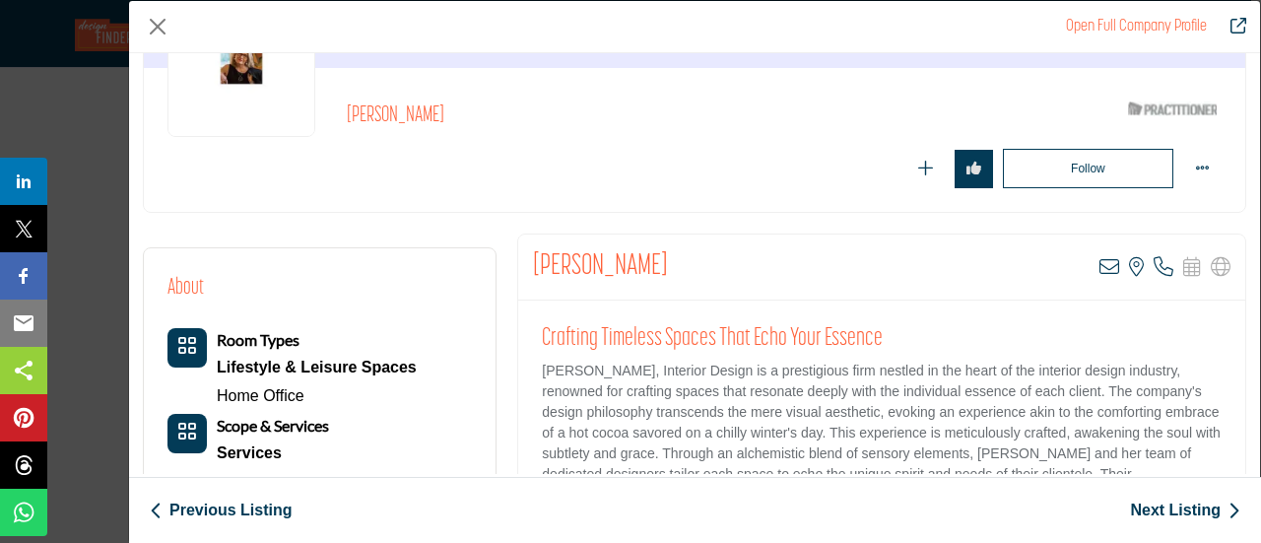
click at [550, 361] on p "Susan E. Brown, Interior Design is a prestigious firm nestled in the heart of t…" at bounding box center [882, 443] width 680 height 165
drag, startPoint x: 534, startPoint y: 362, endPoint x: 731, endPoint y: 365, distance: 197.0
click at [731, 365] on div "Crafting Timeless Spaces That Echo Your Essence Susan E. Brown, Interior Design…" at bounding box center [881, 423] width 727 height 246
copy p "Susan E. Brown, Interior Design"
drag, startPoint x: 532, startPoint y: 264, endPoint x: 642, endPoint y: 269, distance: 110.4
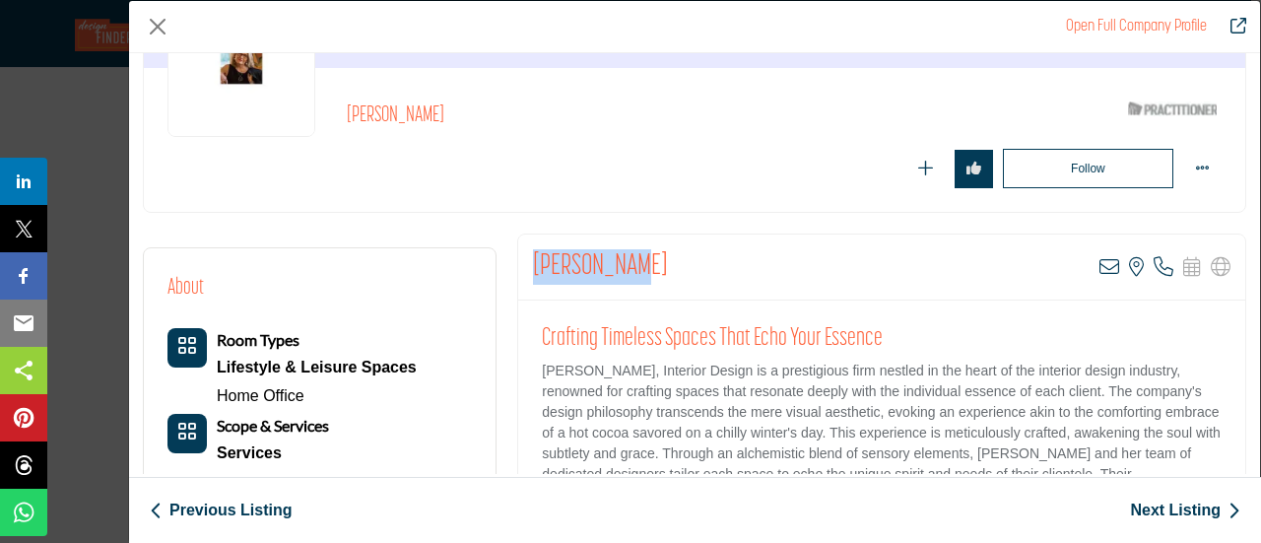
click at [642, 269] on div "Susan Brown View email address of this listing View the location of this listin…" at bounding box center [881, 267] width 727 height 66
copy h2 "[PERSON_NAME]"
click at [161, 27] on button "Close" at bounding box center [158, 27] width 30 height 30
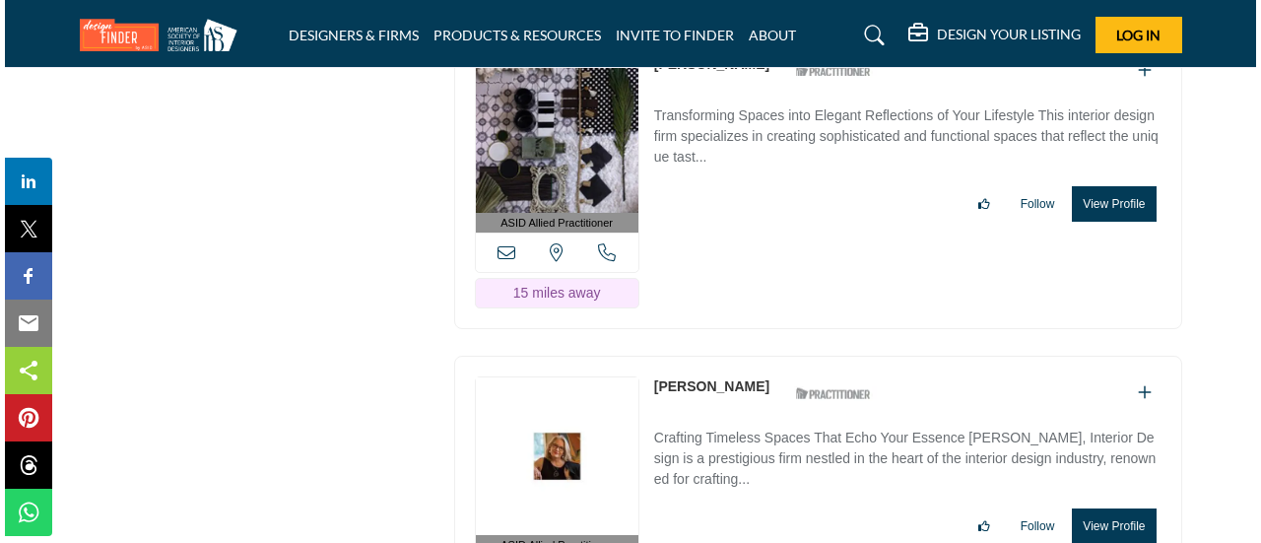
scroll to position [32286, 0]
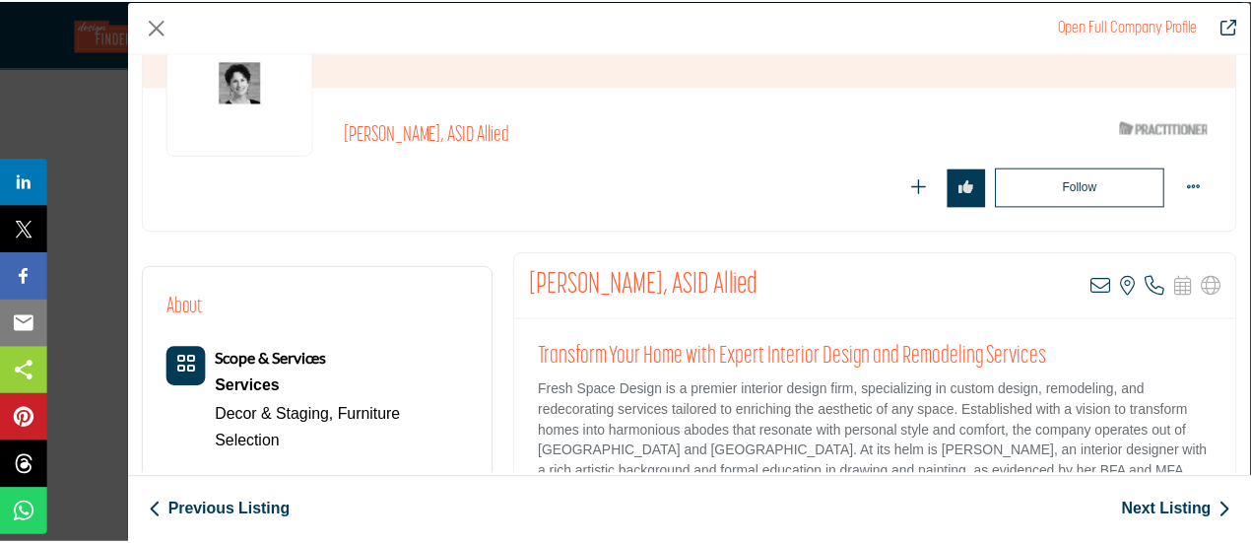
scroll to position [197, 0]
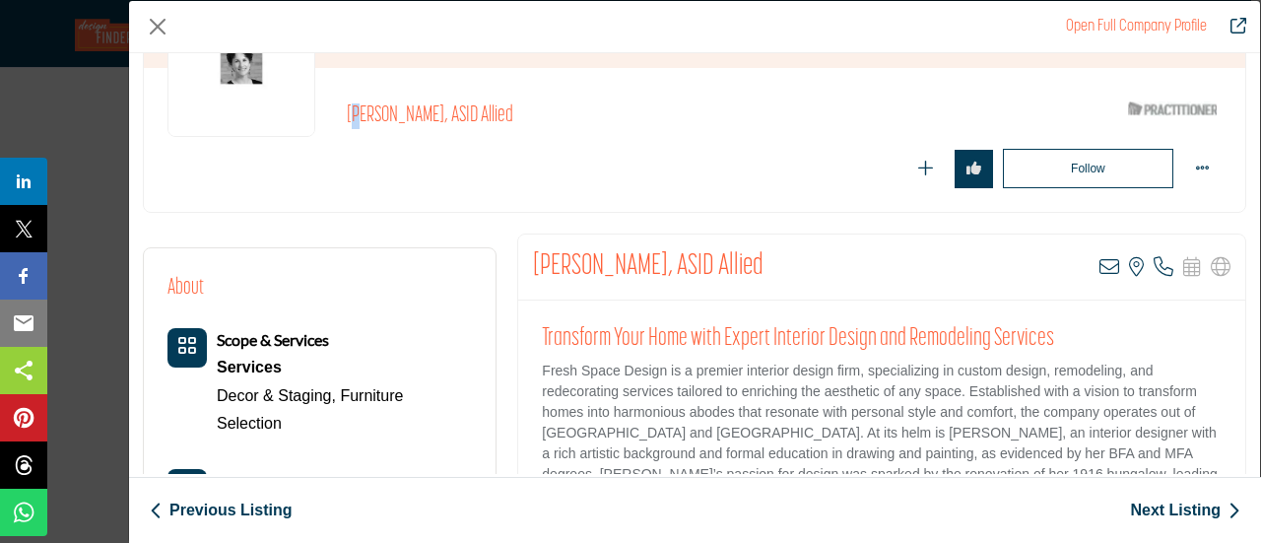
drag, startPoint x: 350, startPoint y: 111, endPoint x: 362, endPoint y: 110, distance: 11.9
click at [362, 110] on h2 "[PERSON_NAME], ASID Allied" at bounding box center [618, 116] width 542 height 26
drag, startPoint x: 348, startPoint y: 113, endPoint x: 427, endPoint y: 111, distance: 78.8
click at [427, 111] on div "Gail Jacobson, ASID Allied ASID Qualified Practitioner who validates work and e…" at bounding box center [694, 140] width 1054 height 97
copy h2 "Gail Jacobson"
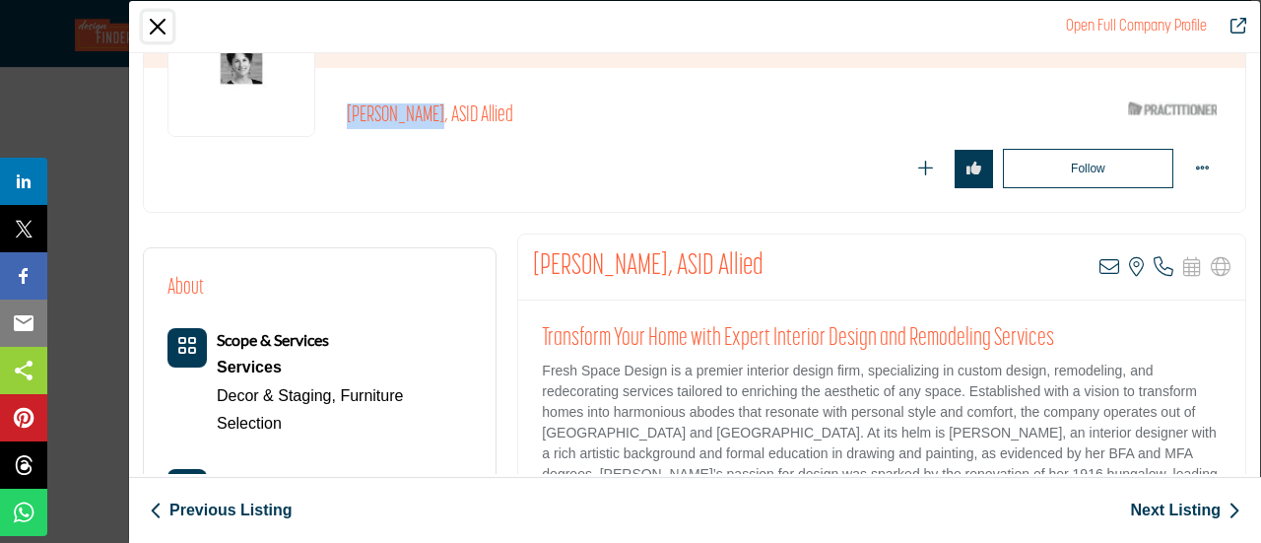
click at [160, 27] on button "Close" at bounding box center [158, 27] width 30 height 30
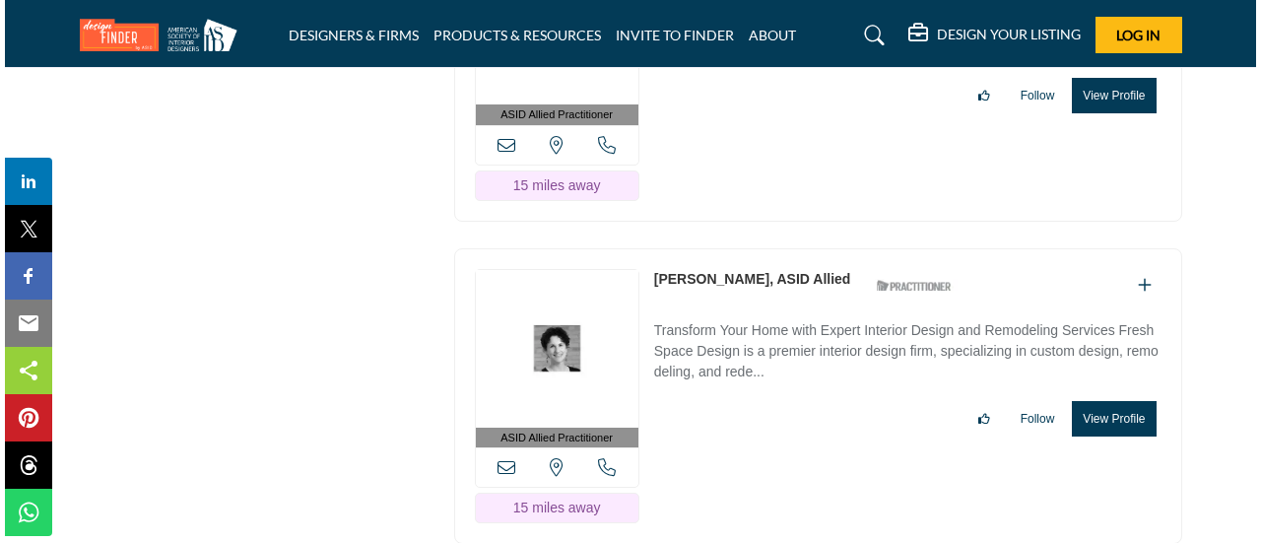
scroll to position [32680, 0]
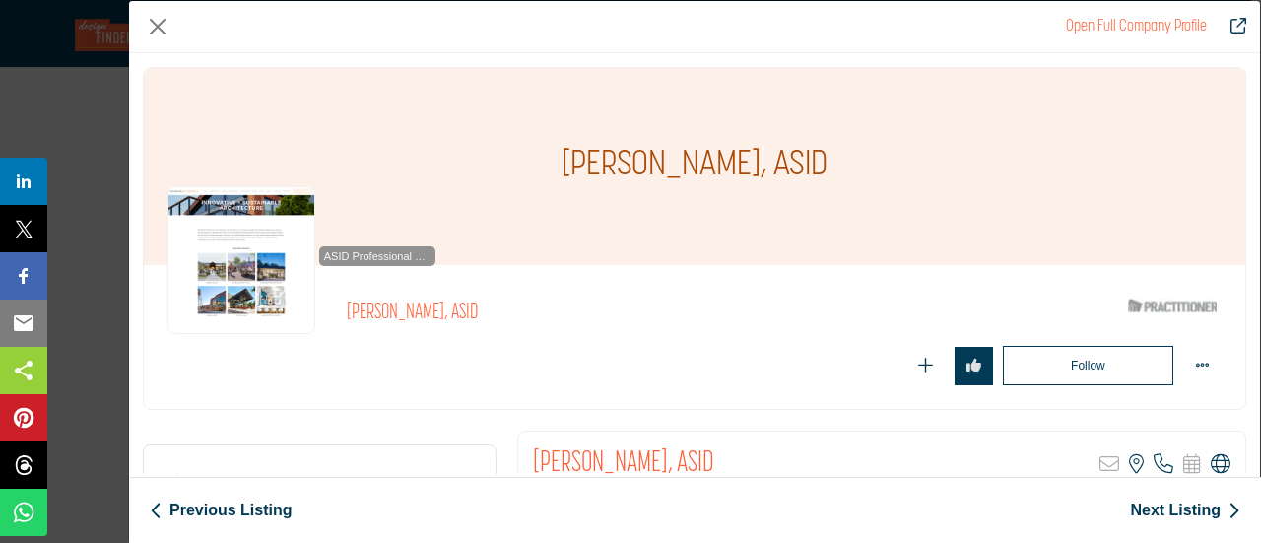
scroll to position [99, 0]
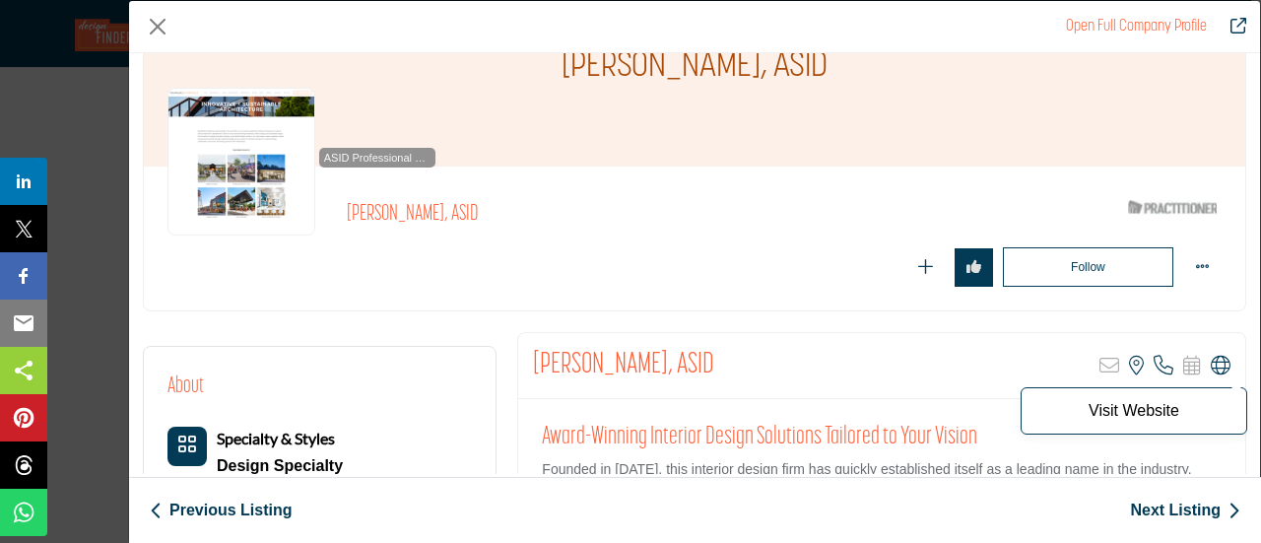
click at [1212, 362] on icon "Company Data Modal" at bounding box center [1221, 366] width 20 height 20
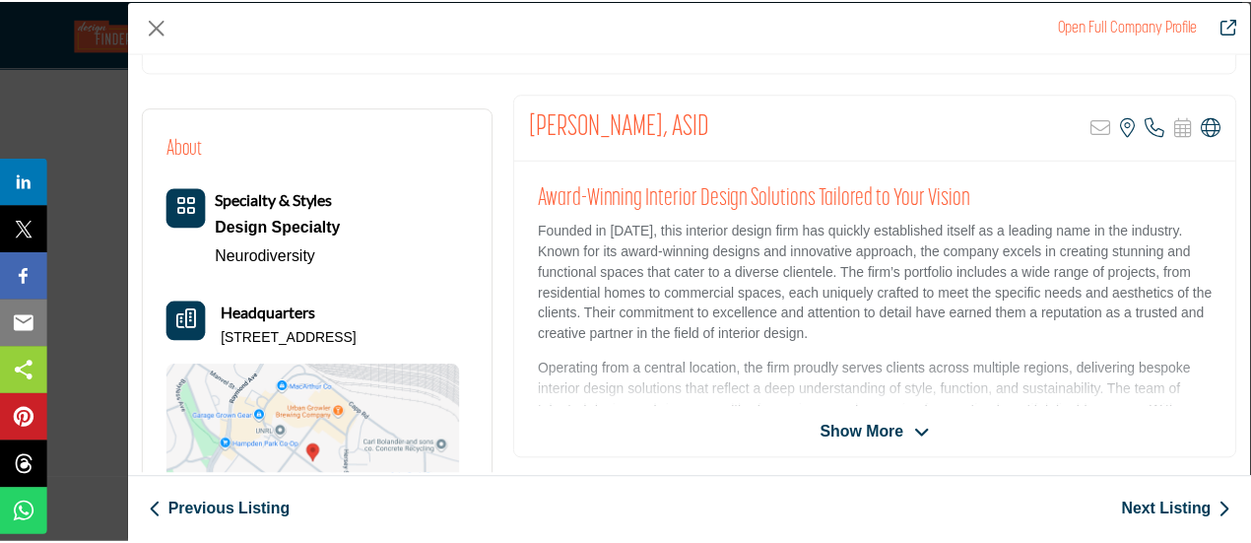
scroll to position [296, 0]
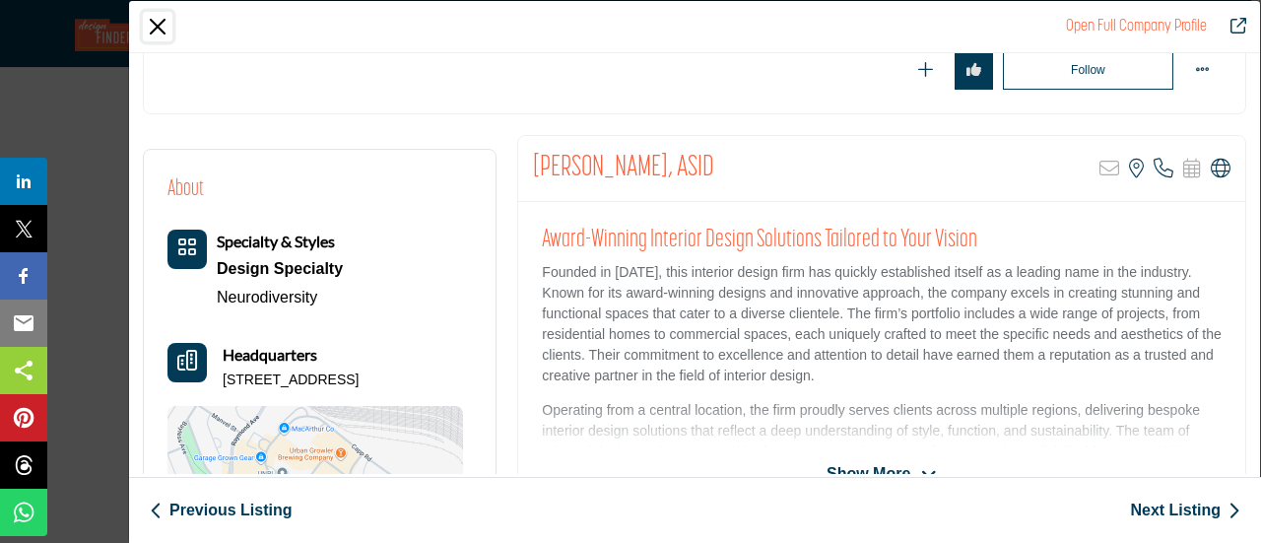
click at [152, 24] on button "Close" at bounding box center [158, 27] width 30 height 30
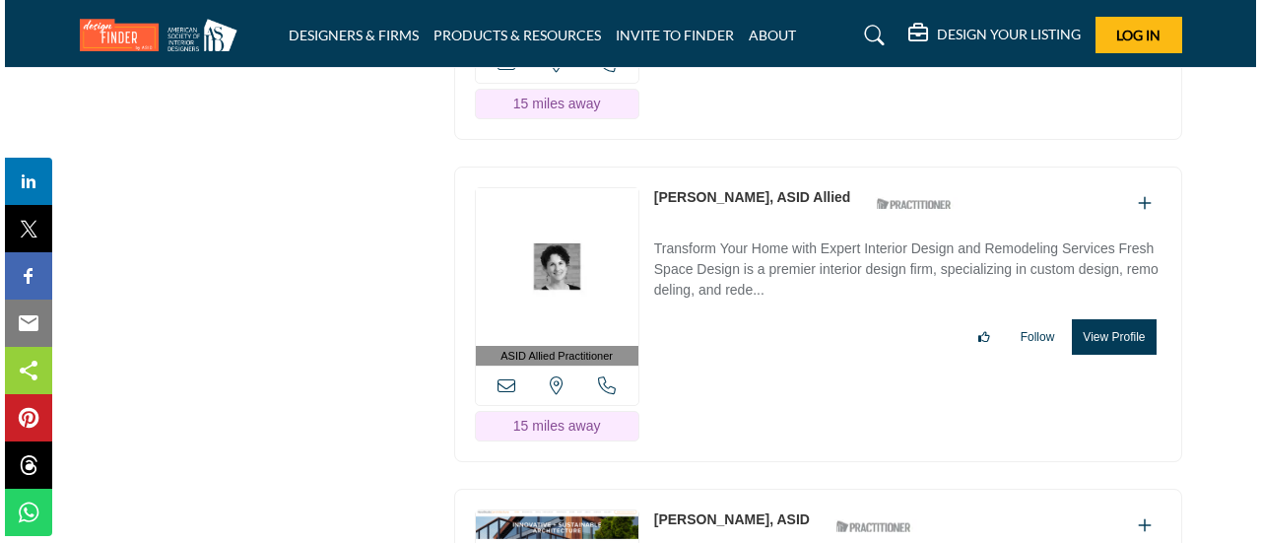
scroll to position [32976, 0]
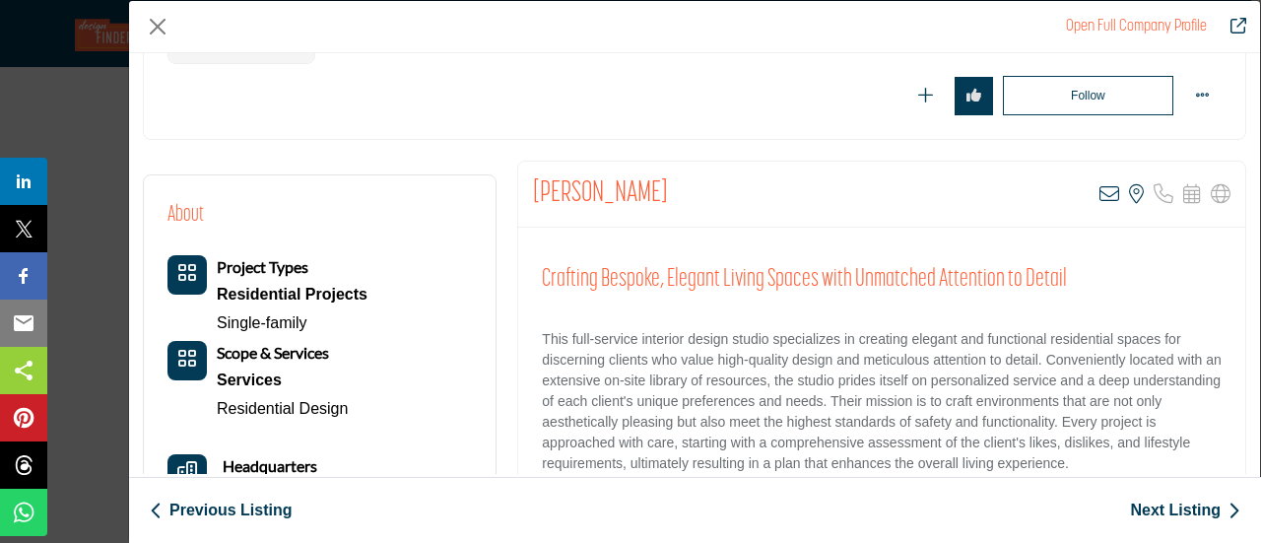
scroll to position [197, 0]
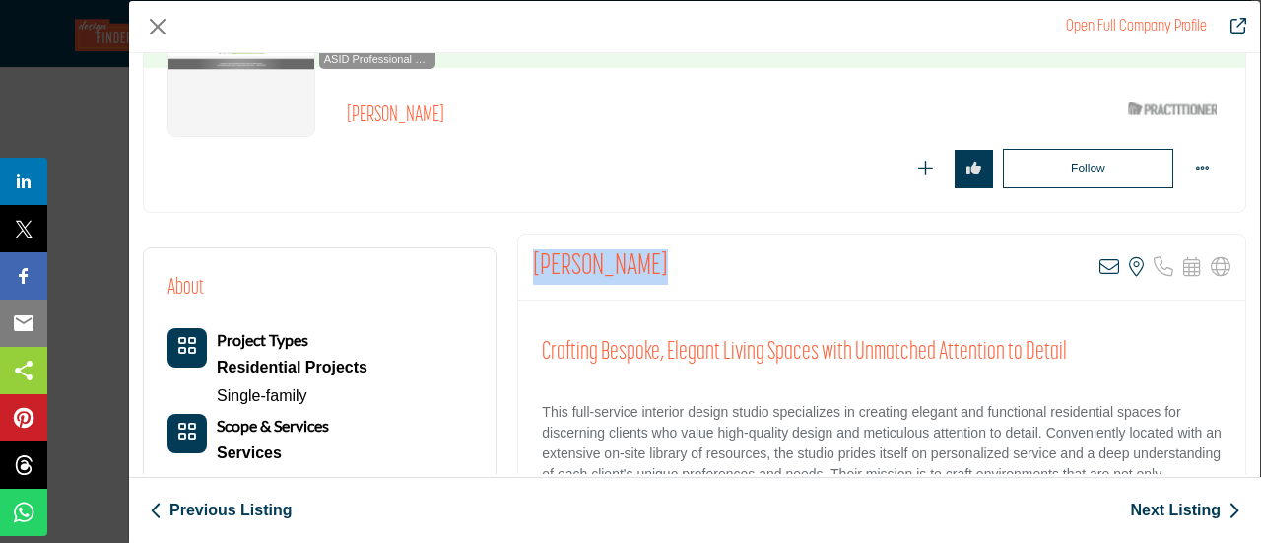
drag, startPoint x: 522, startPoint y: 273, endPoint x: 660, endPoint y: 271, distance: 137.9
click at [660, 271] on div "Leah Fasching View email address of this listing View the location of this list…" at bounding box center [881, 267] width 727 height 66
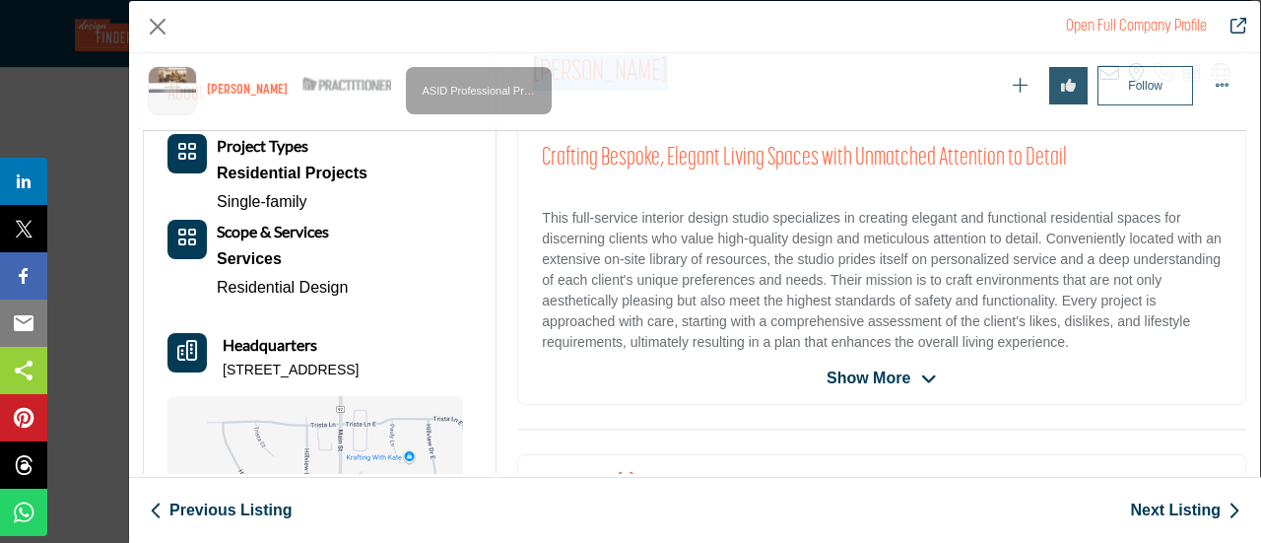
scroll to position [473, 0]
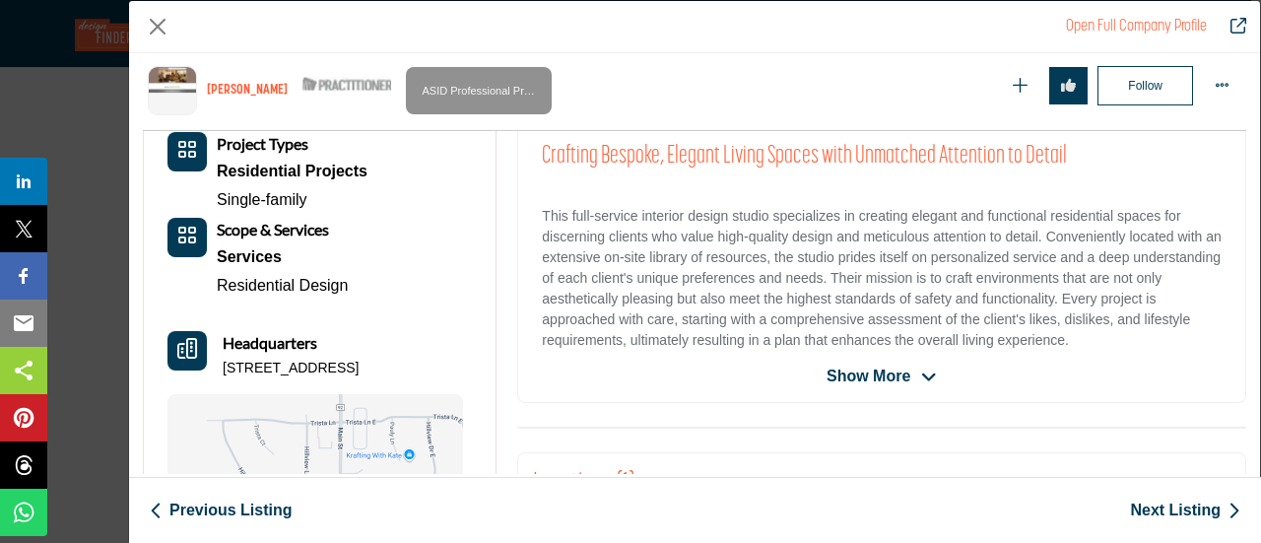
click at [864, 364] on span "Show More" at bounding box center [868, 376] width 84 height 24
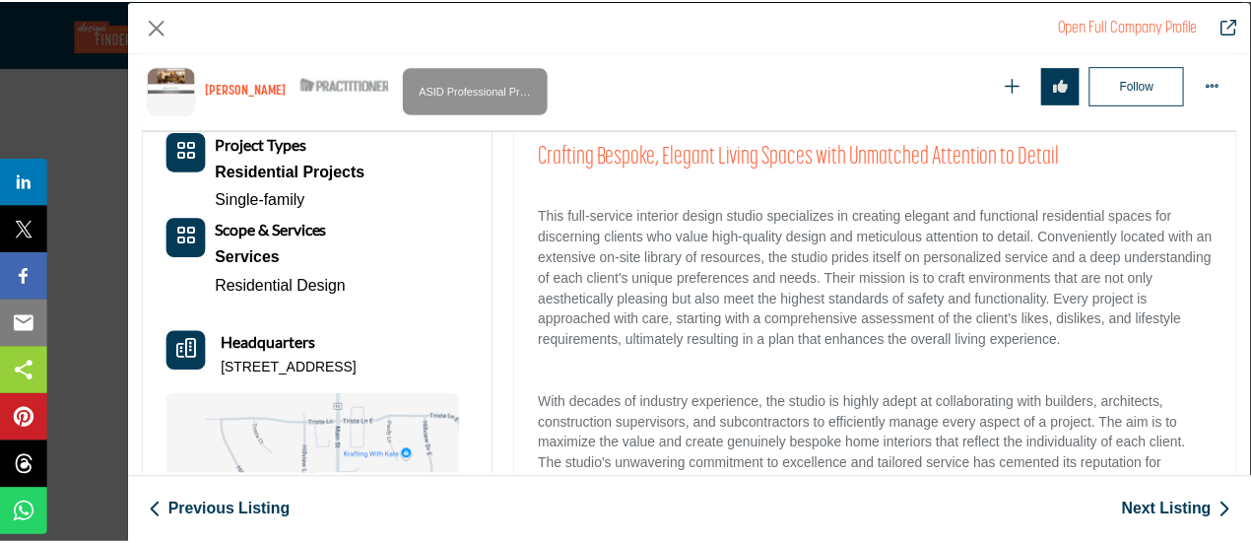
scroll to position [670, 0]
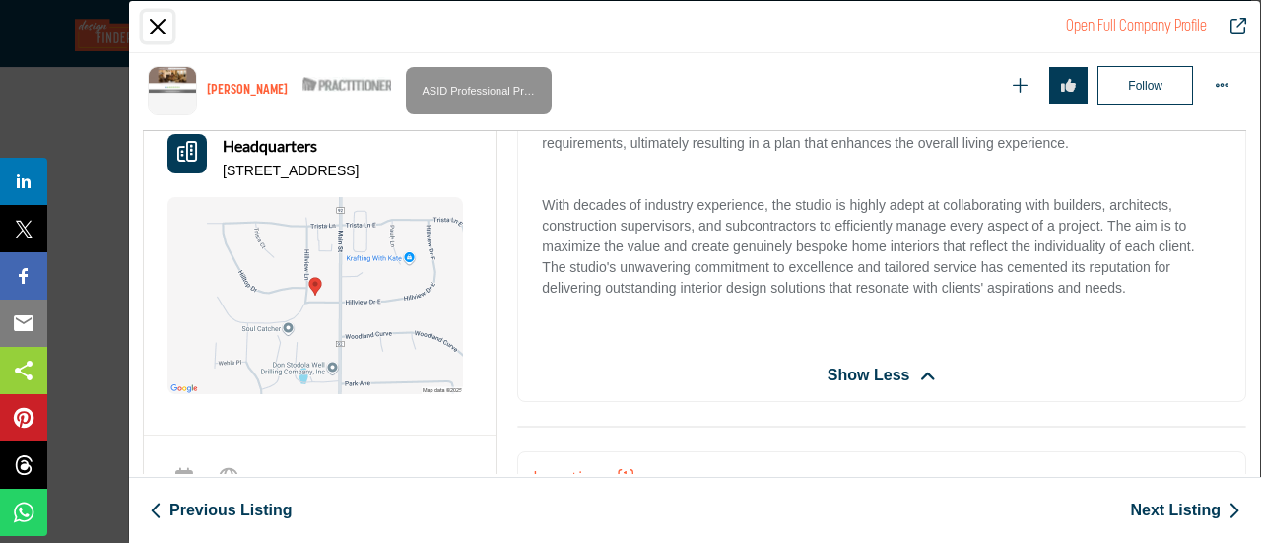
click at [154, 19] on button "Close" at bounding box center [158, 27] width 30 height 30
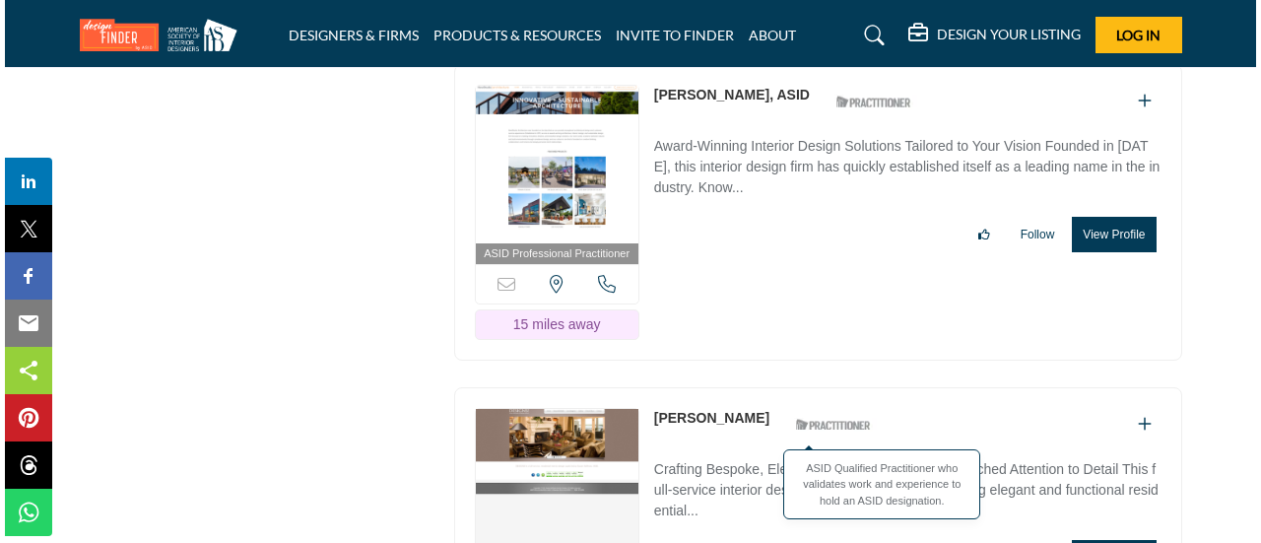
scroll to position [33074, 0]
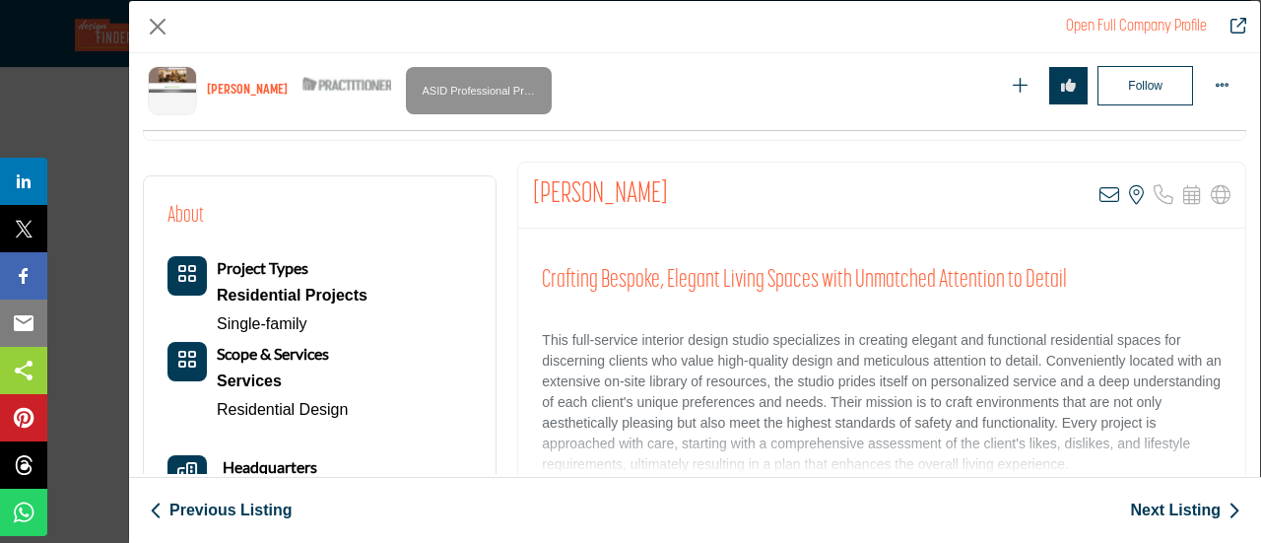
scroll to position [473, 0]
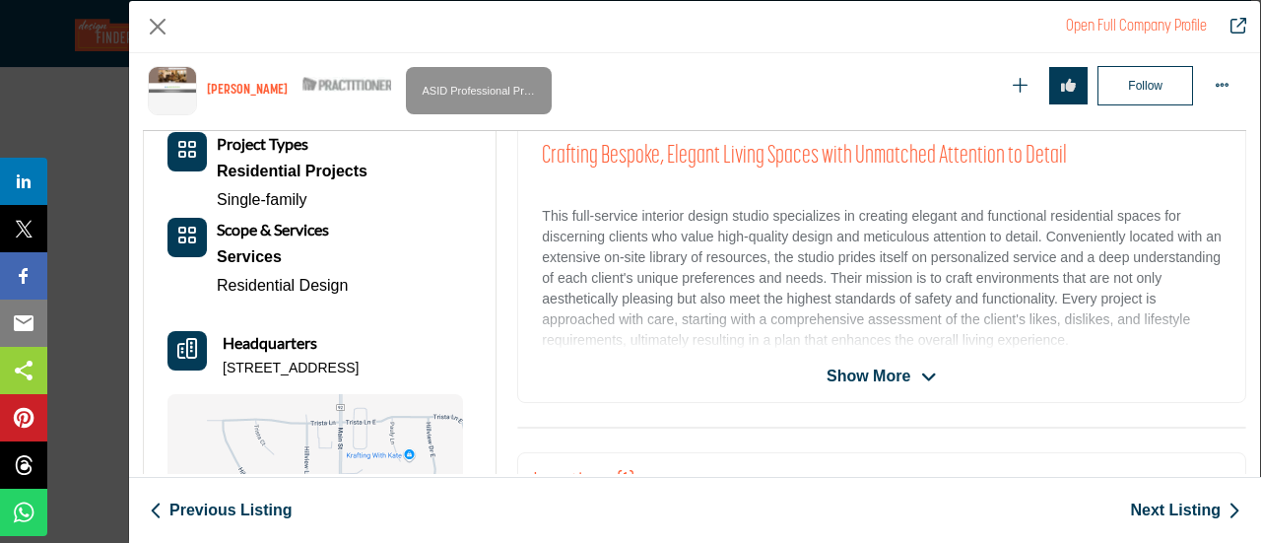
click at [894, 379] on span "Show More" at bounding box center [868, 376] width 84 height 24
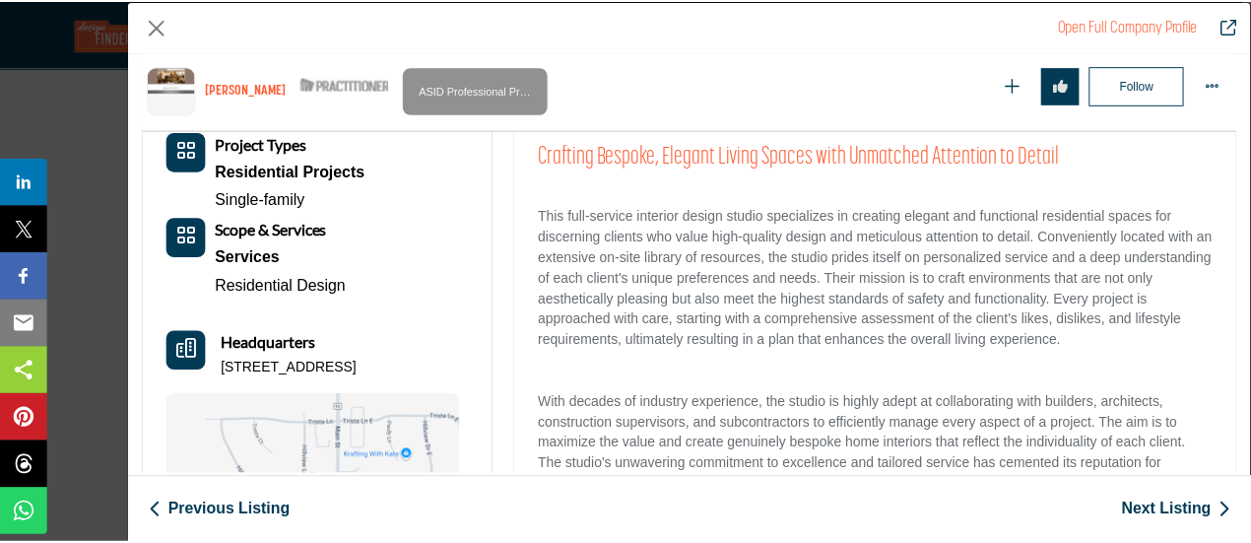
scroll to position [296, 0]
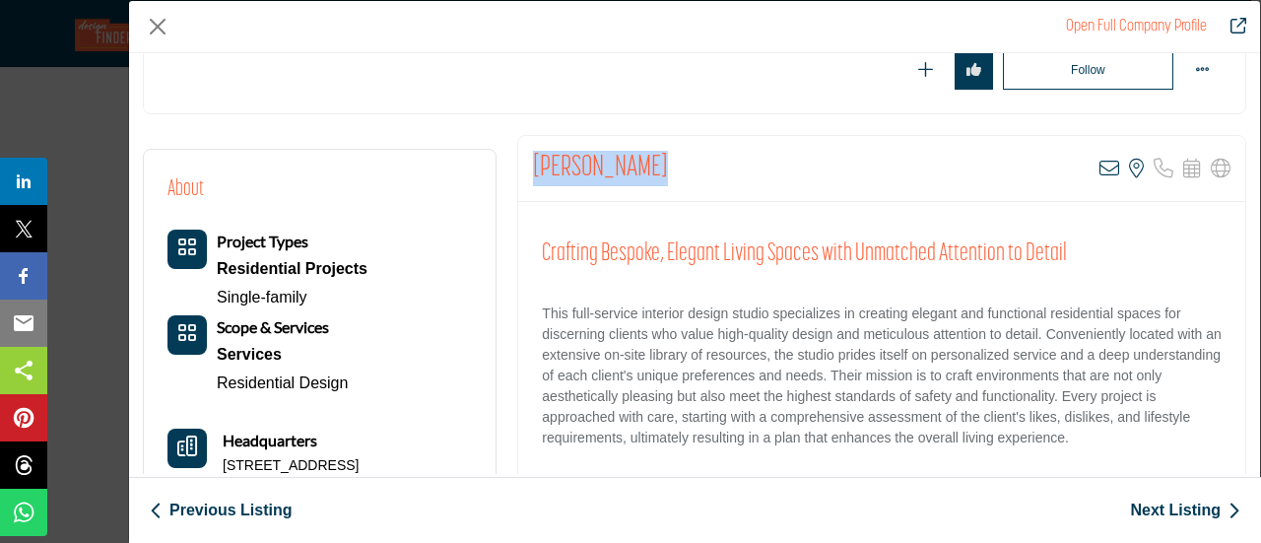
drag, startPoint x: 530, startPoint y: 163, endPoint x: 683, endPoint y: 160, distance: 152.7
click at [683, 160] on div "Leah Fasching View email address of this listing View the location of this list…" at bounding box center [881, 169] width 727 height 66
click at [148, 20] on button "Close" at bounding box center [158, 27] width 30 height 30
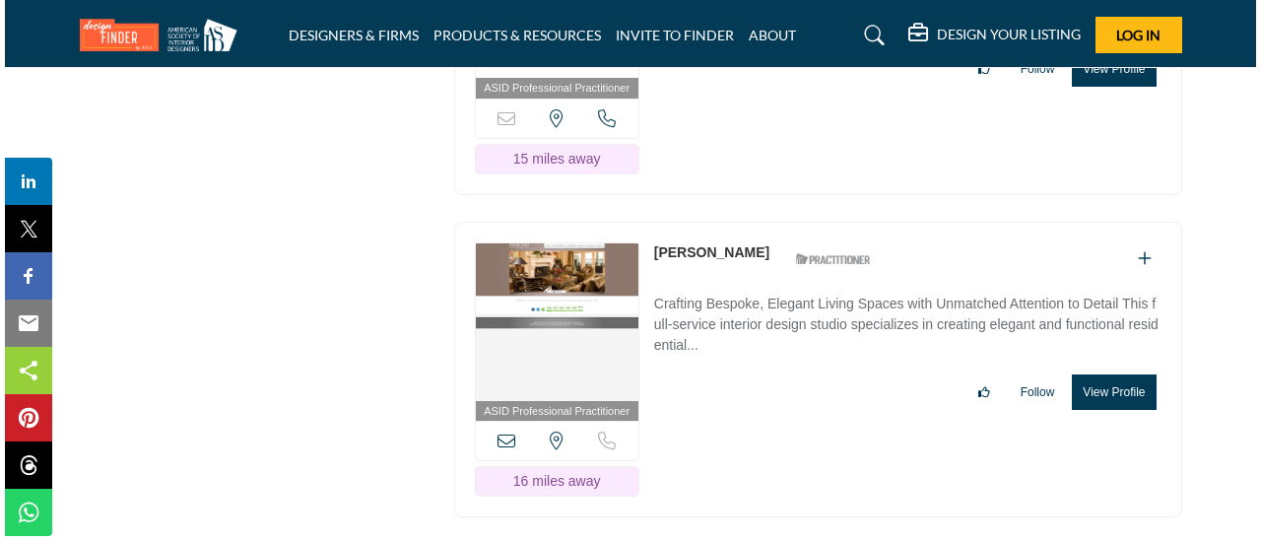
scroll to position [33370, 0]
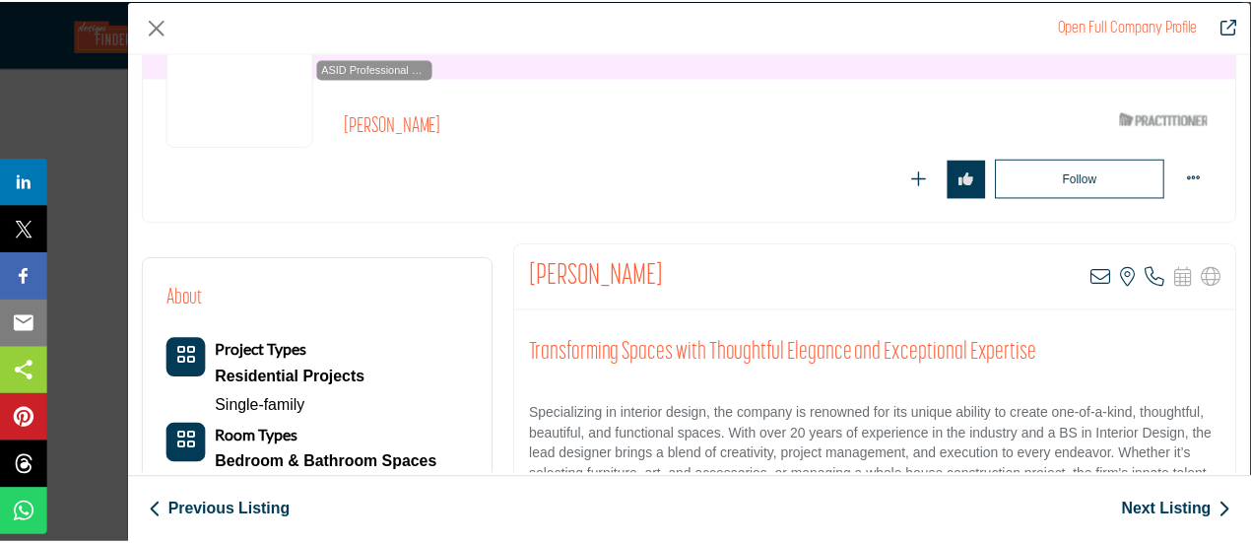
scroll to position [197, 0]
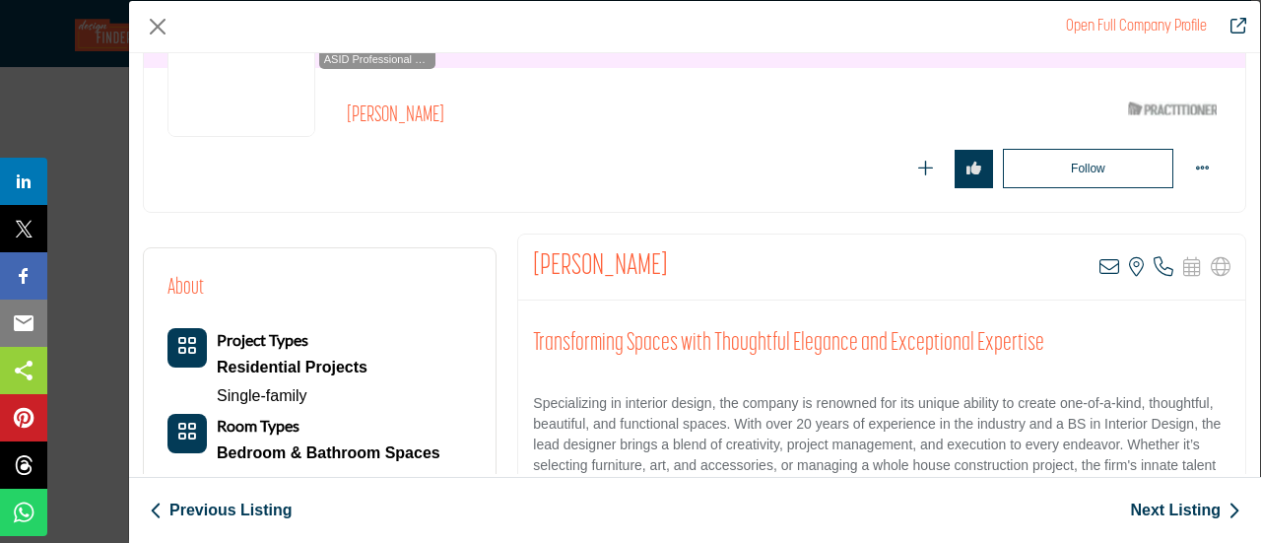
drag, startPoint x: 528, startPoint y: 257, endPoint x: 778, endPoint y: 262, distance: 250.2
click at [778, 262] on div "Autumn Muldowney View email address of this listing View the location of this l…" at bounding box center [881, 267] width 727 height 66
click at [156, 28] on button "Close" at bounding box center [158, 27] width 30 height 30
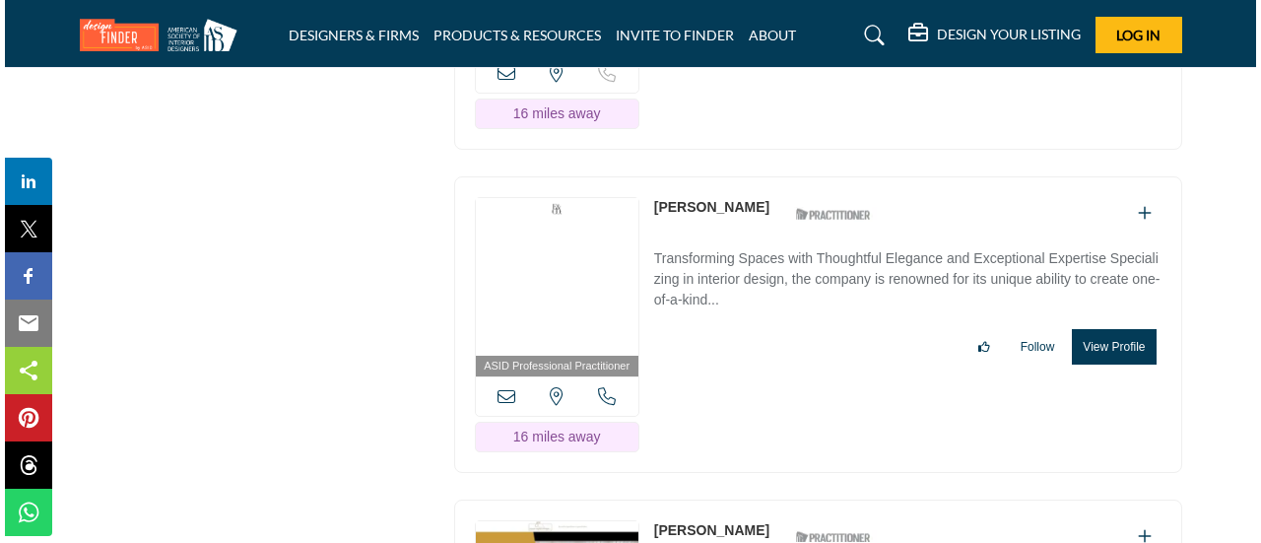
scroll to position [33764, 0]
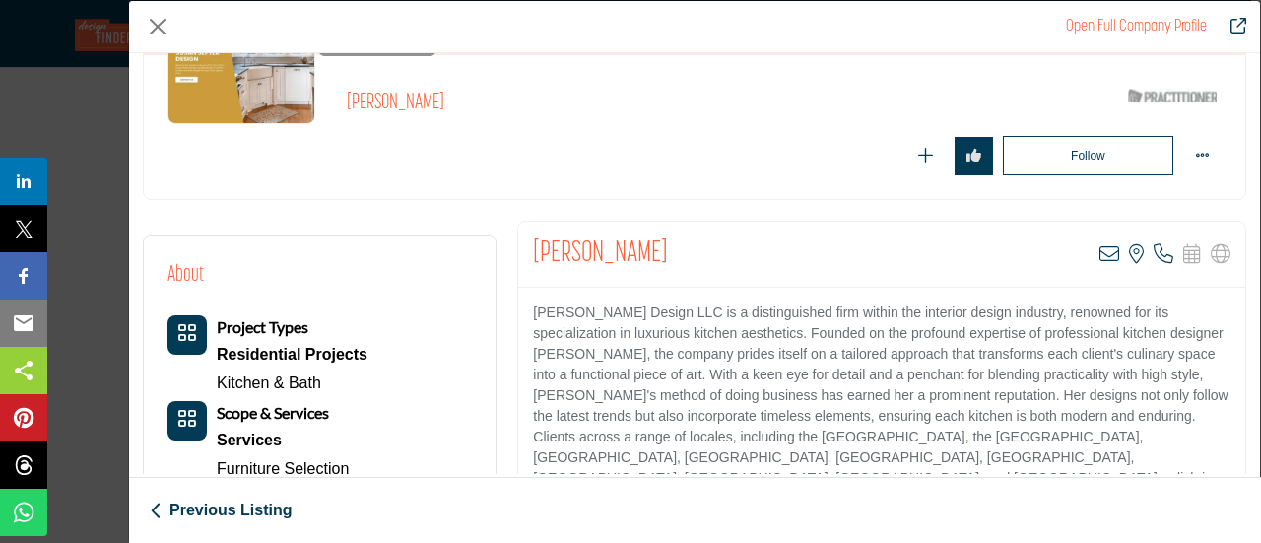
scroll to position [197, 0]
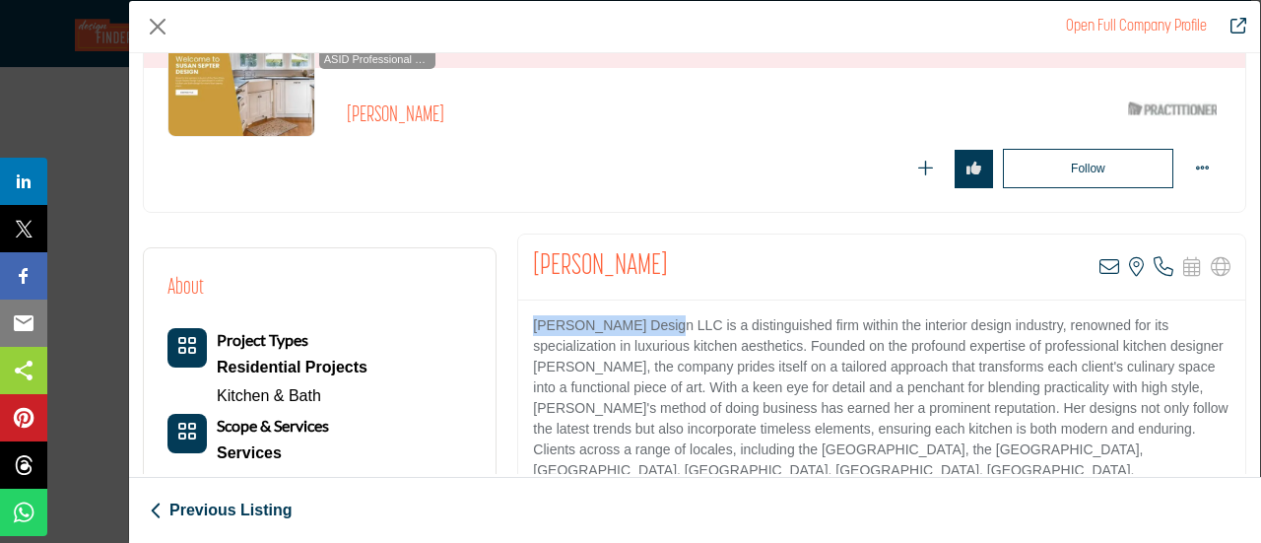
drag, startPoint x: 528, startPoint y: 324, endPoint x: 656, endPoint y: 320, distance: 128.1
click at [656, 320] on div "Susan Septer Design LLC is a distinguished firm within the interior design indu…" at bounding box center [881, 423] width 727 height 246
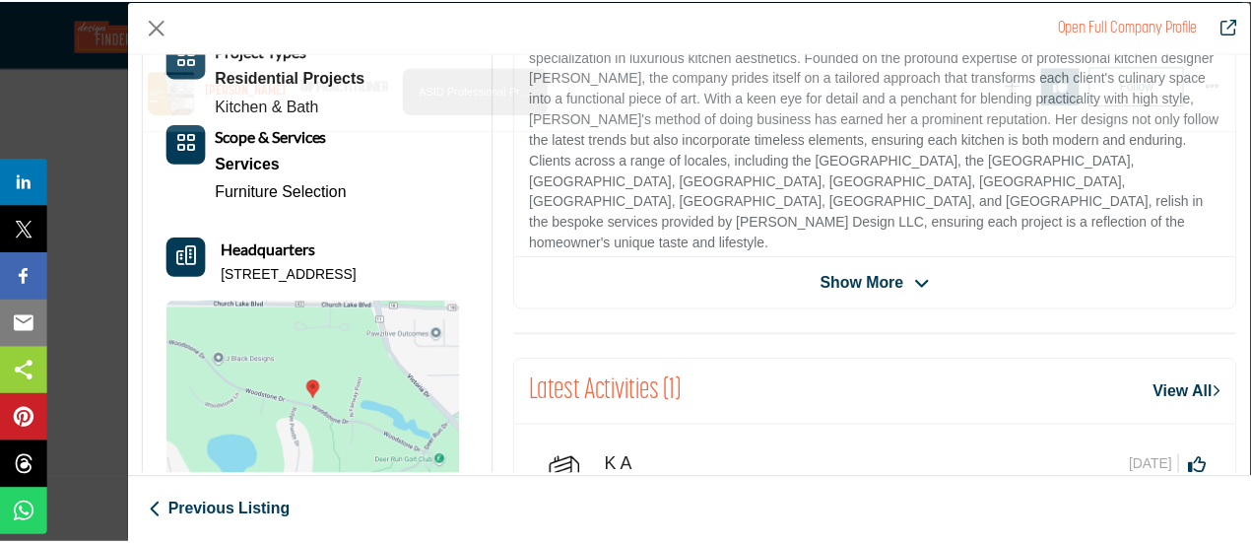
scroll to position [571, 0]
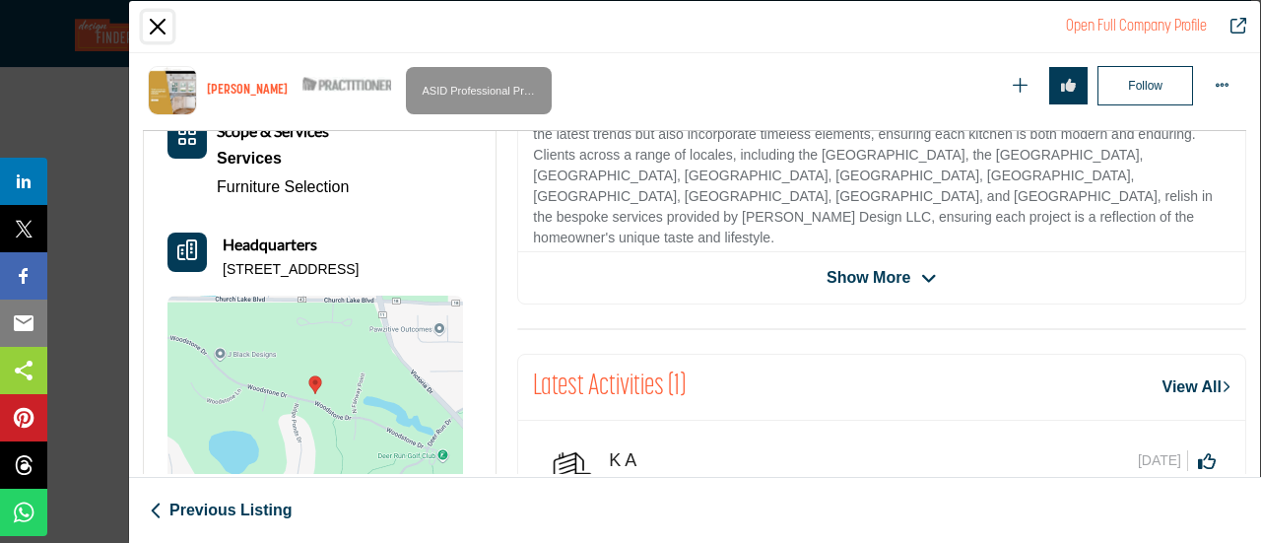
click at [162, 17] on button "Close" at bounding box center [158, 27] width 30 height 30
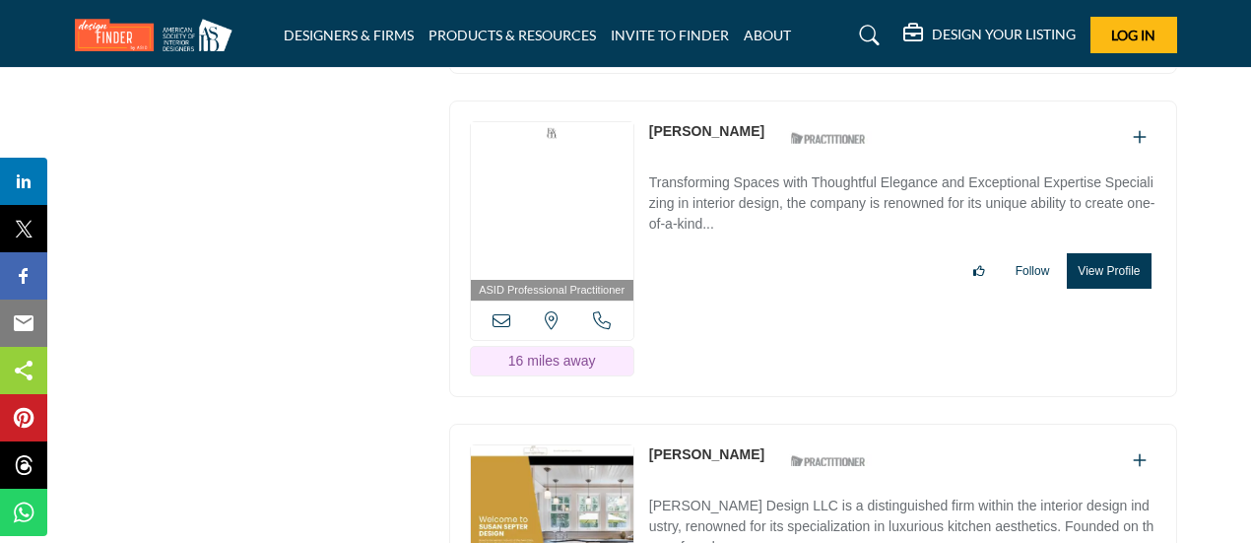
scroll to position [33764, 0]
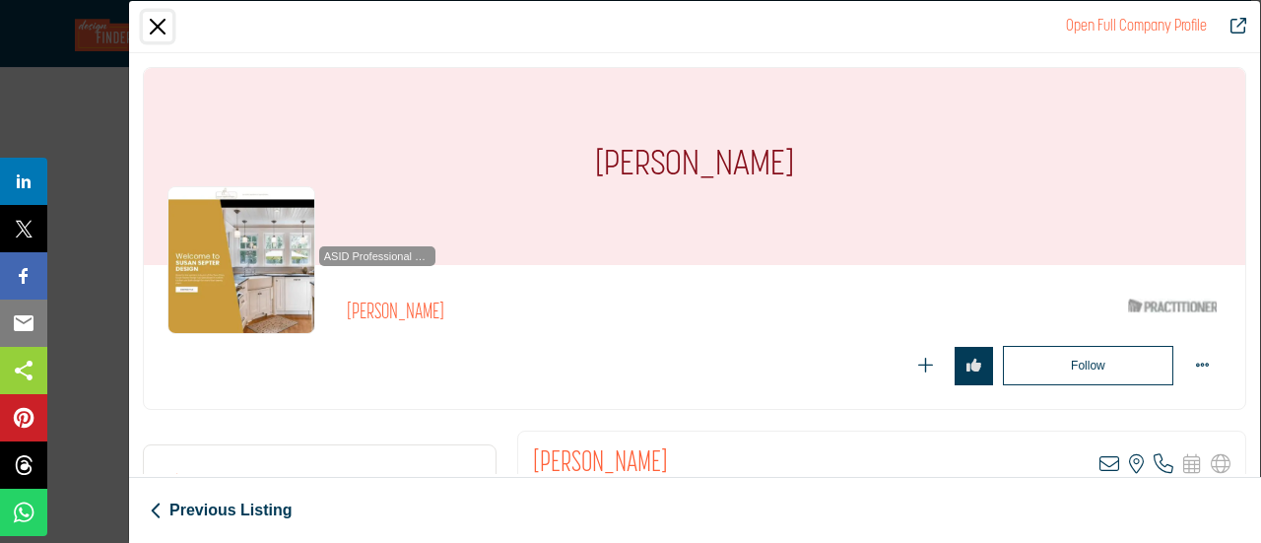
click at [171, 24] on button "Close" at bounding box center [158, 27] width 30 height 30
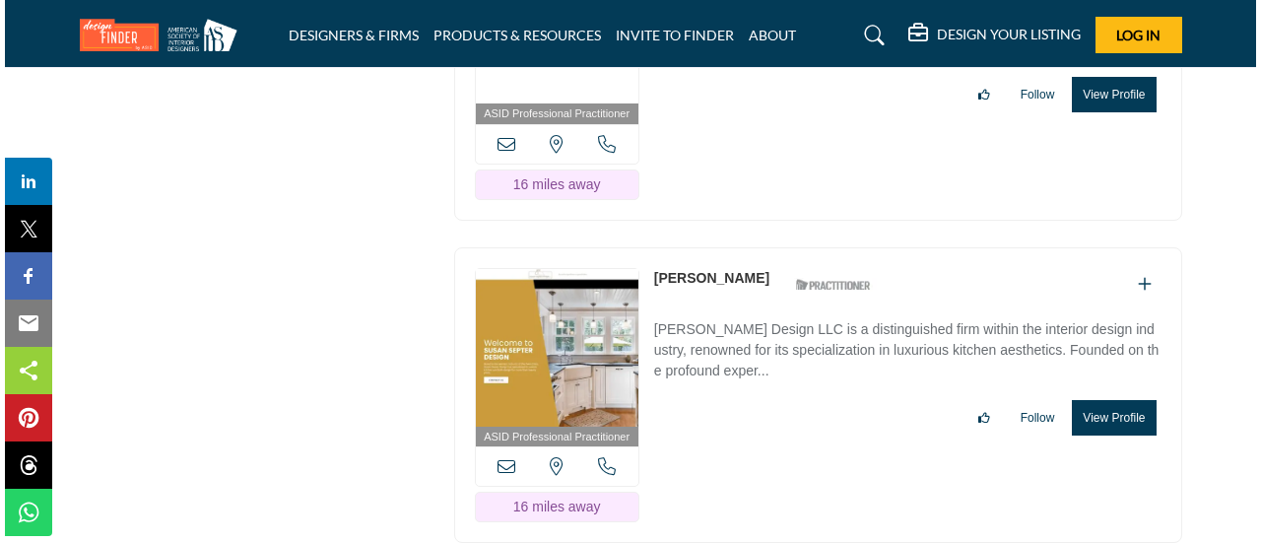
scroll to position [33961, 0]
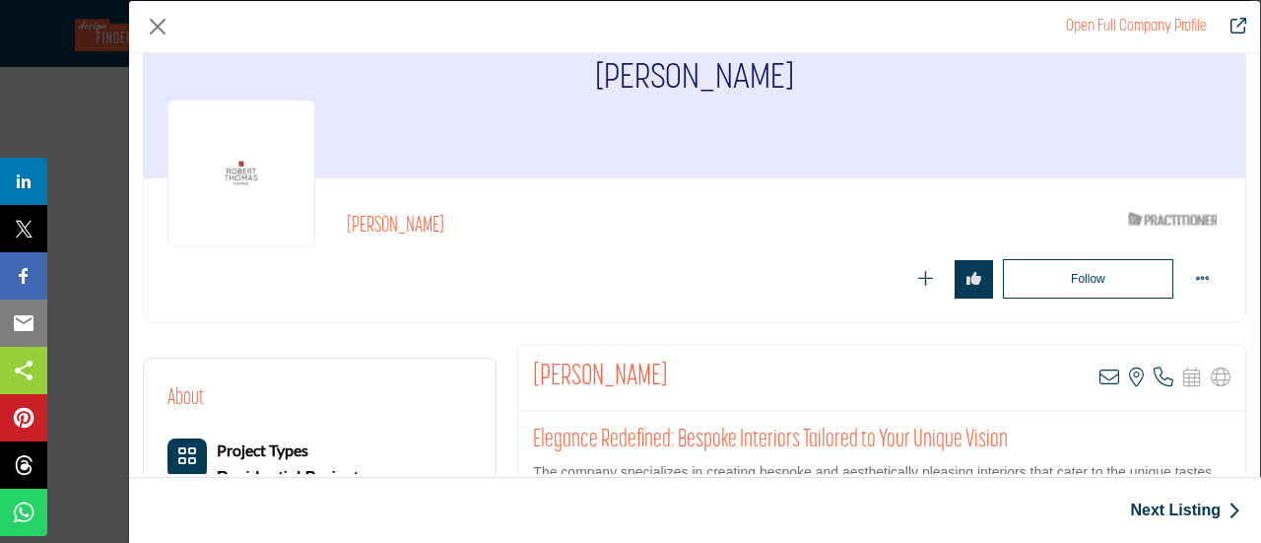
scroll to position [197, 0]
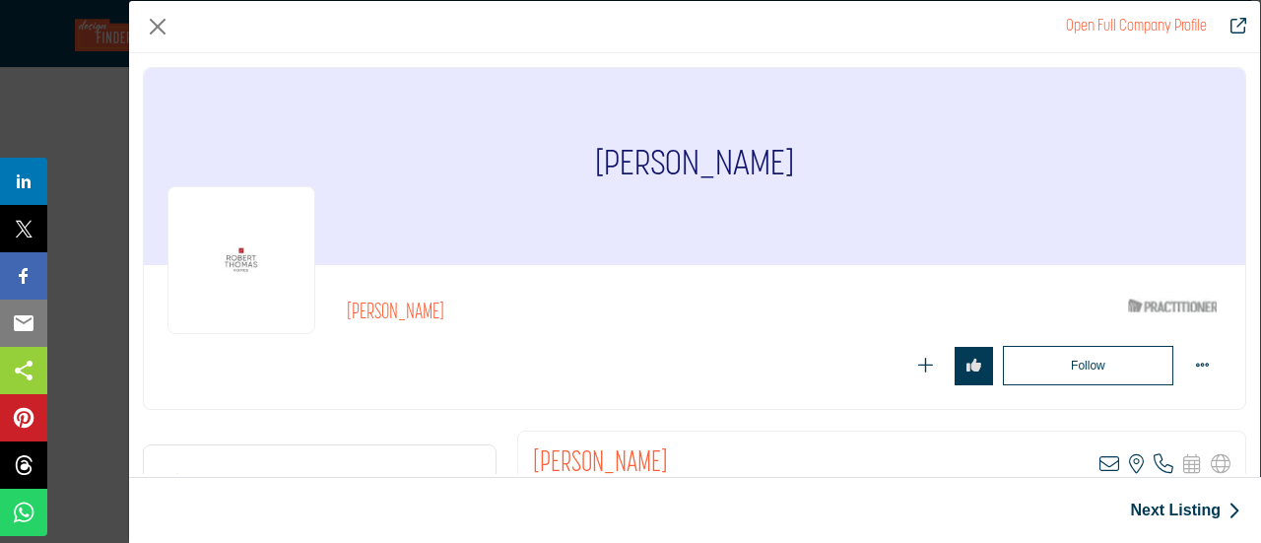
scroll to position [197, 0]
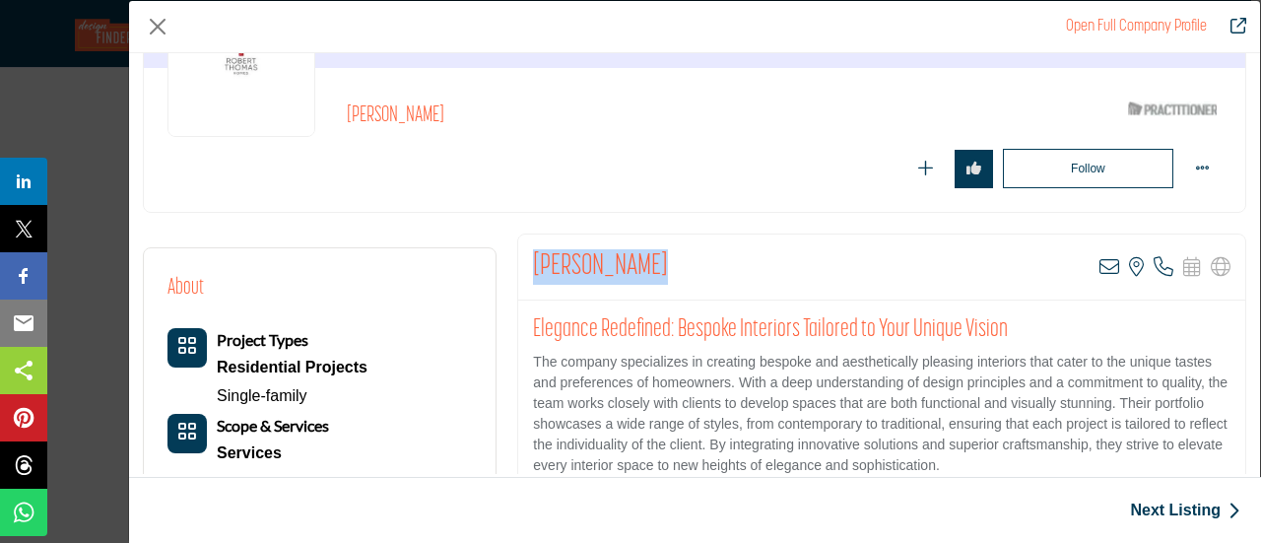
drag, startPoint x: 526, startPoint y: 254, endPoint x: 658, endPoint y: 250, distance: 132.1
click at [658, 250] on div "[PERSON_NAME] View email address of this listing View the location of this list…" at bounding box center [881, 267] width 727 height 66
copy h2 "[PERSON_NAME]"
